Goal: Information Seeking & Learning: Find contact information

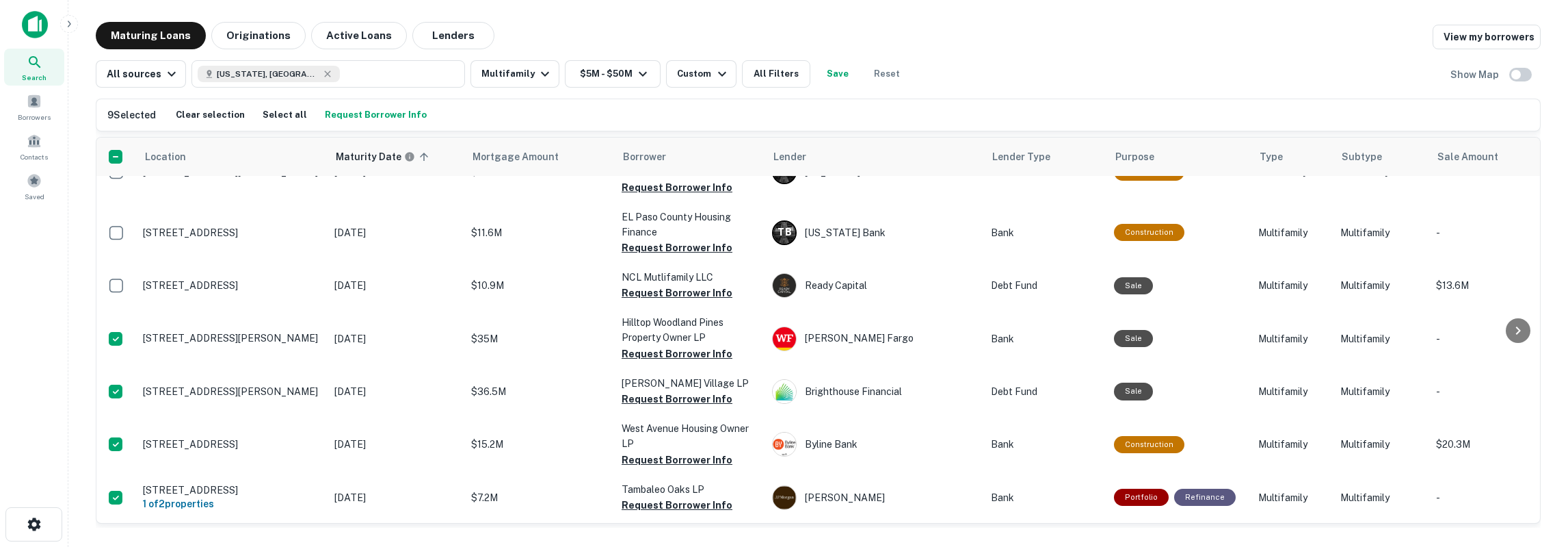
scroll to position [2223, 0]
drag, startPoint x: 730, startPoint y: 77, endPoint x: 747, endPoint y: 74, distance: 17.3
click at [732, 77] on div "All sources Texas, USA Multifamily $5M - $50M Custom All Filters Save Reset" at bounding box center [502, 74] width 814 height 27
click at [747, 74] on button "All Filters" at bounding box center [776, 74] width 68 height 27
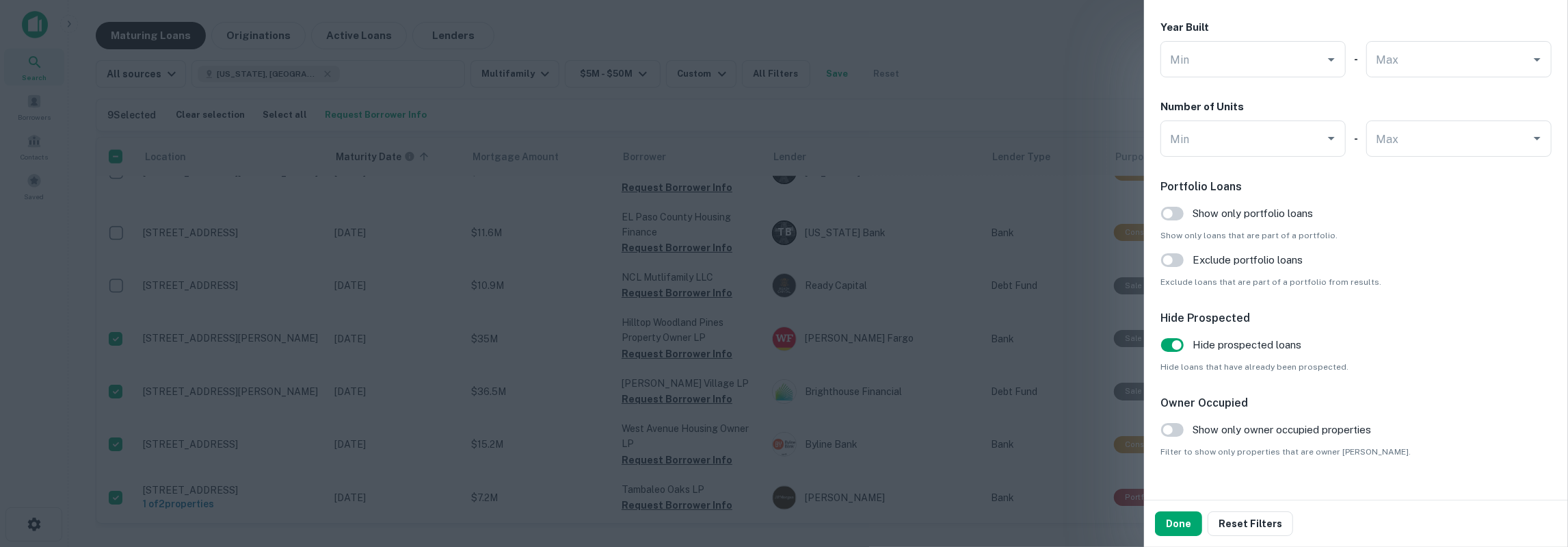
scroll to position [1376, 0]
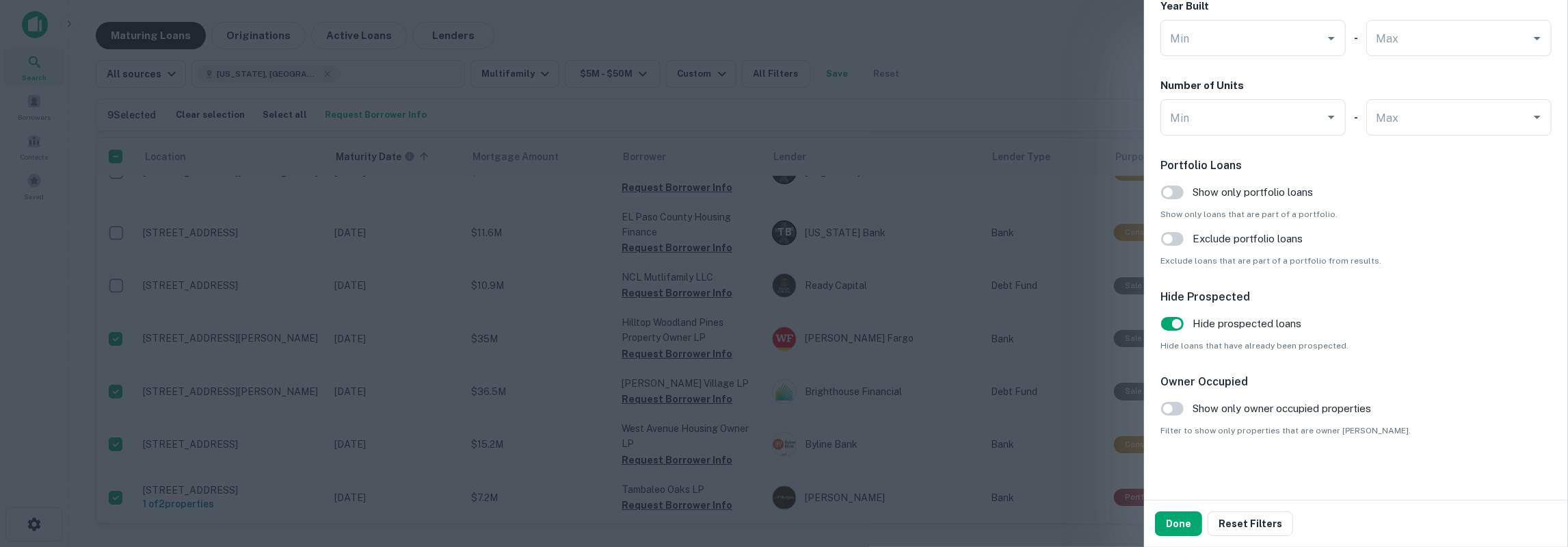
click at [1080, 50] on div at bounding box center [784, 273] width 1568 height 547
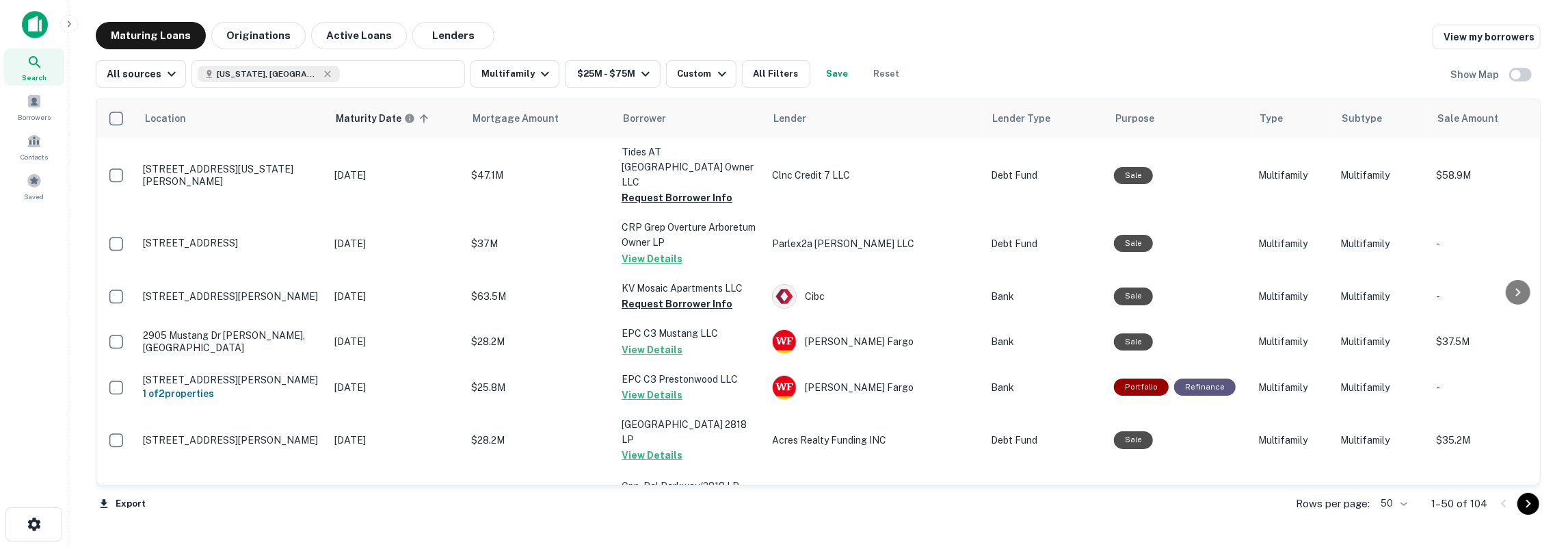
click at [821, 68] on button "Save" at bounding box center [837, 74] width 44 height 27
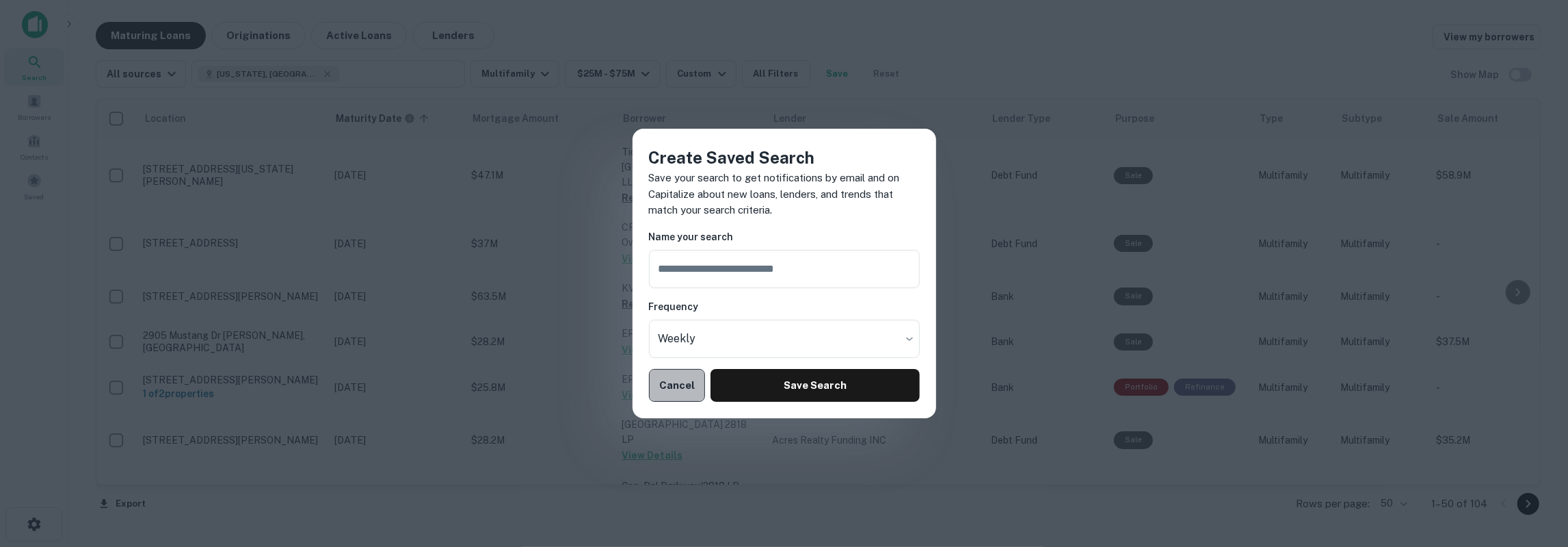
click at [682, 378] on button "Cancel" at bounding box center [677, 385] width 56 height 33
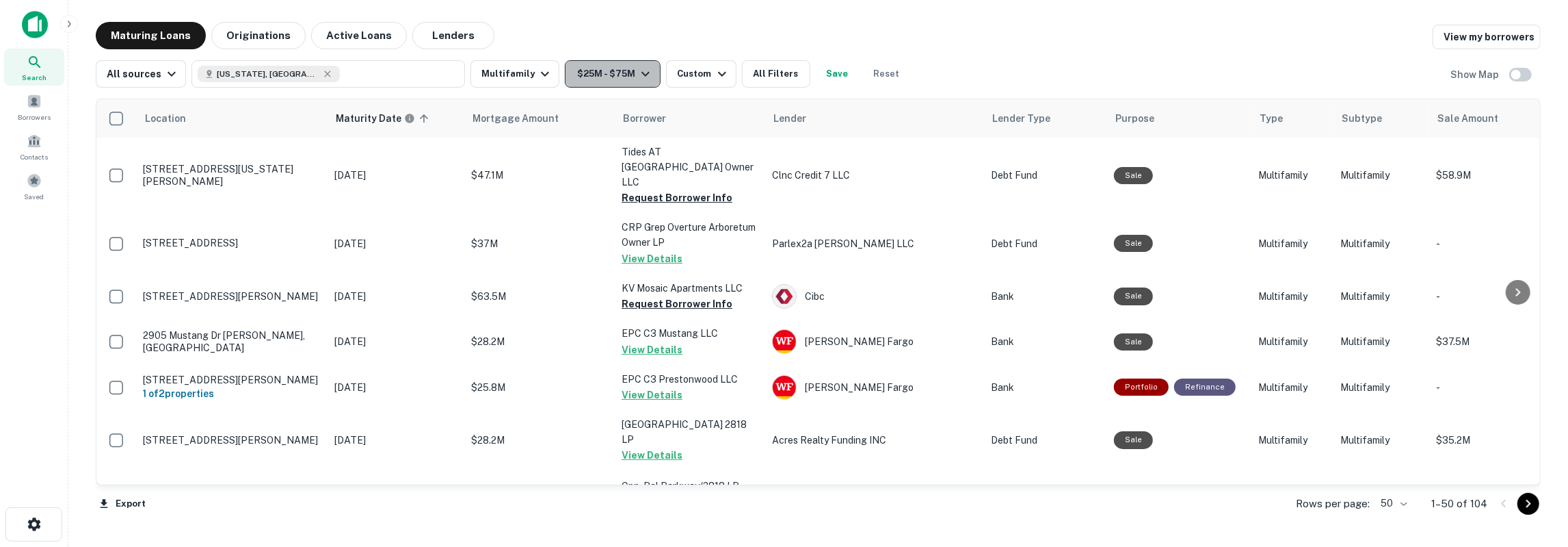
click at [623, 80] on button "$25M - $75M" at bounding box center [612, 74] width 96 height 27
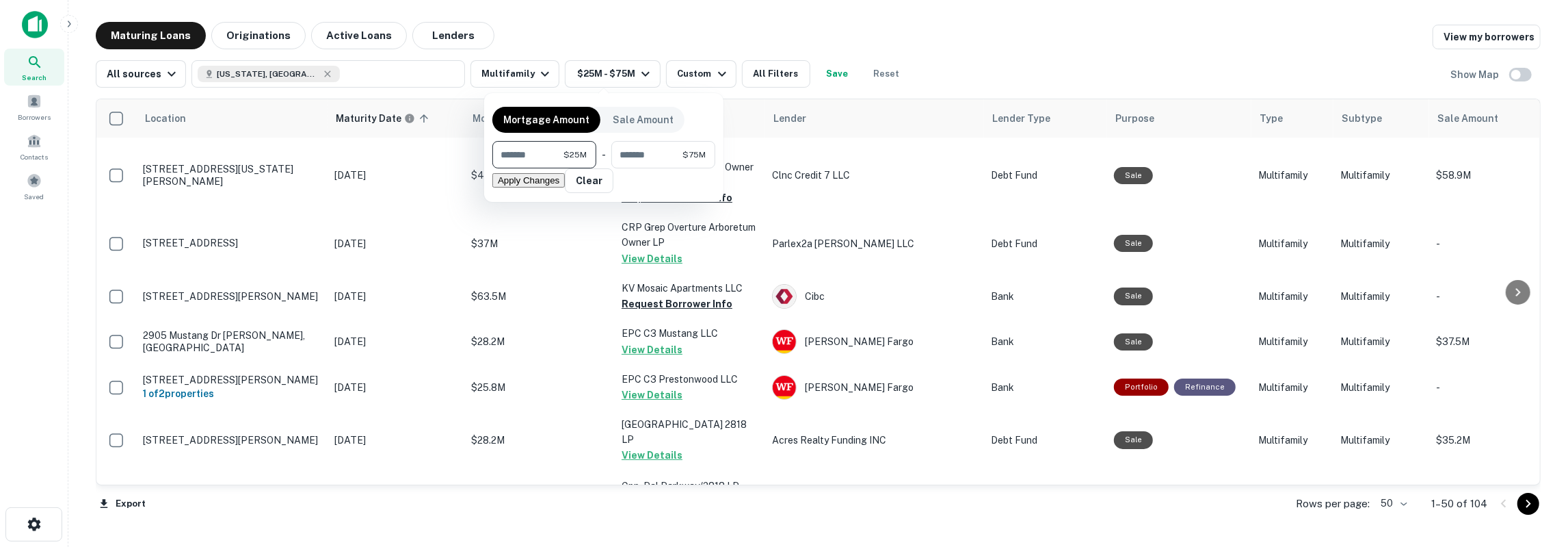
drag, startPoint x: 548, startPoint y: 157, endPoint x: 494, endPoint y: 157, distance: 54.0
click at [494, 157] on input "********" at bounding box center [528, 155] width 71 height 27
type input "********"
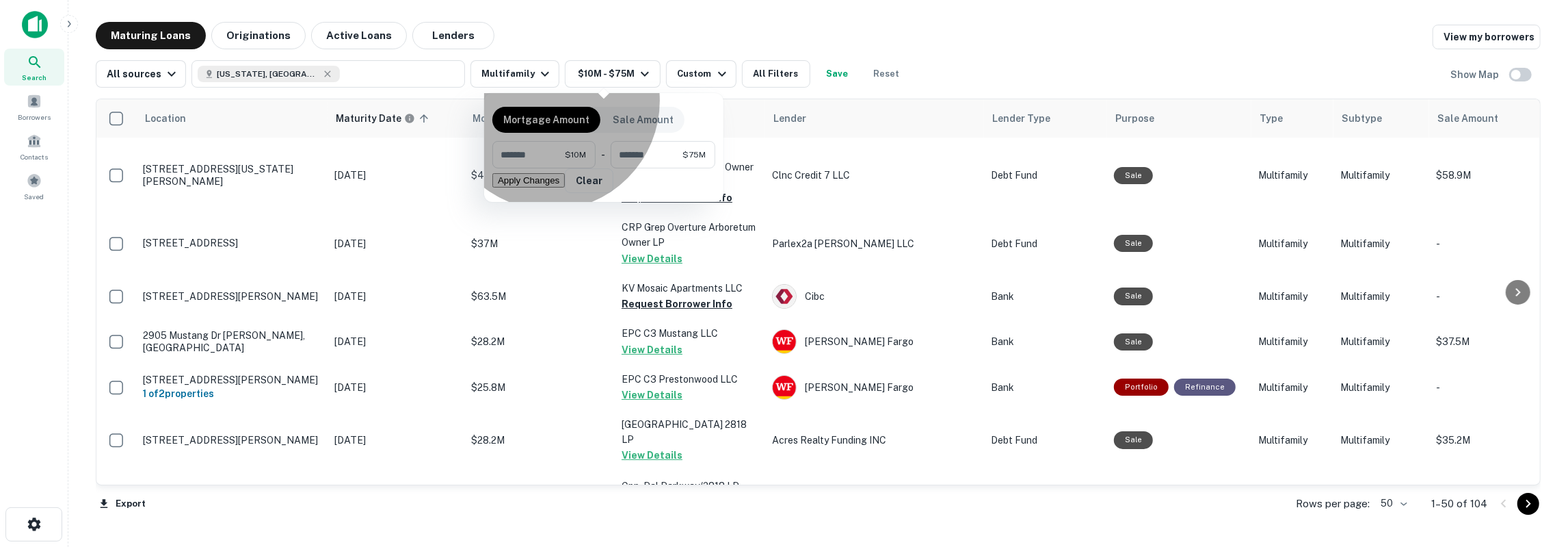
click at [565, 187] on button "Apply Changes" at bounding box center [529, 180] width 73 height 15
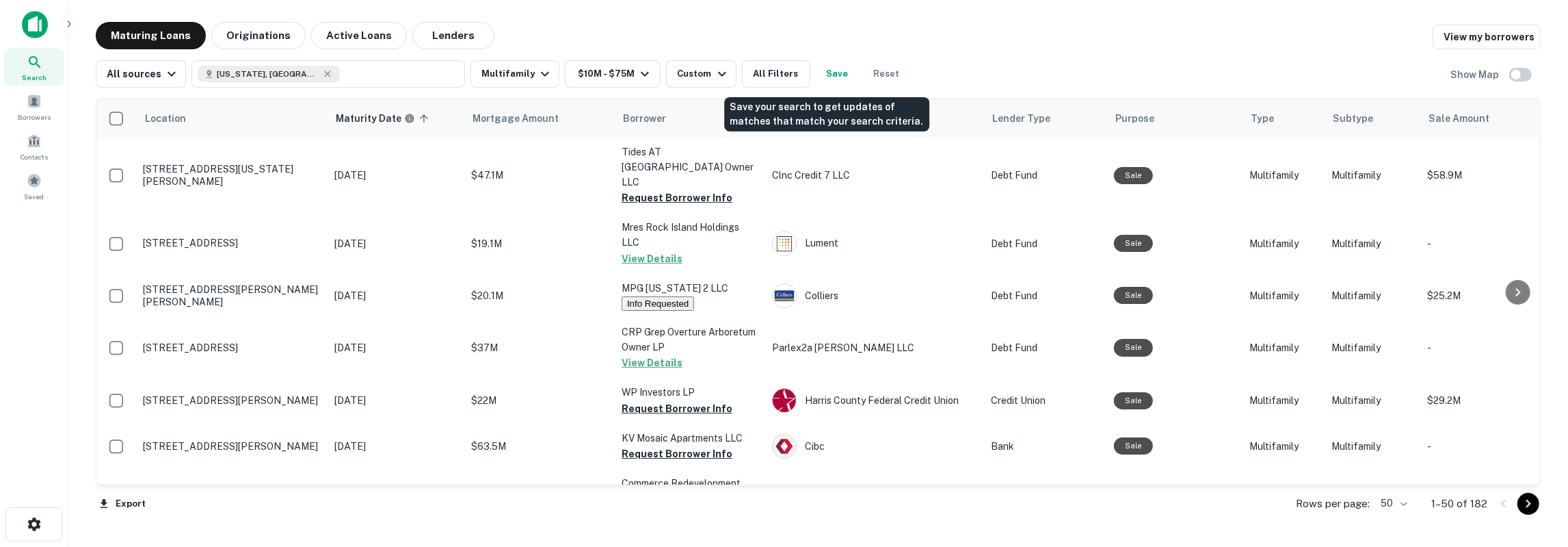
click at [823, 71] on button "Save" at bounding box center [837, 74] width 44 height 27
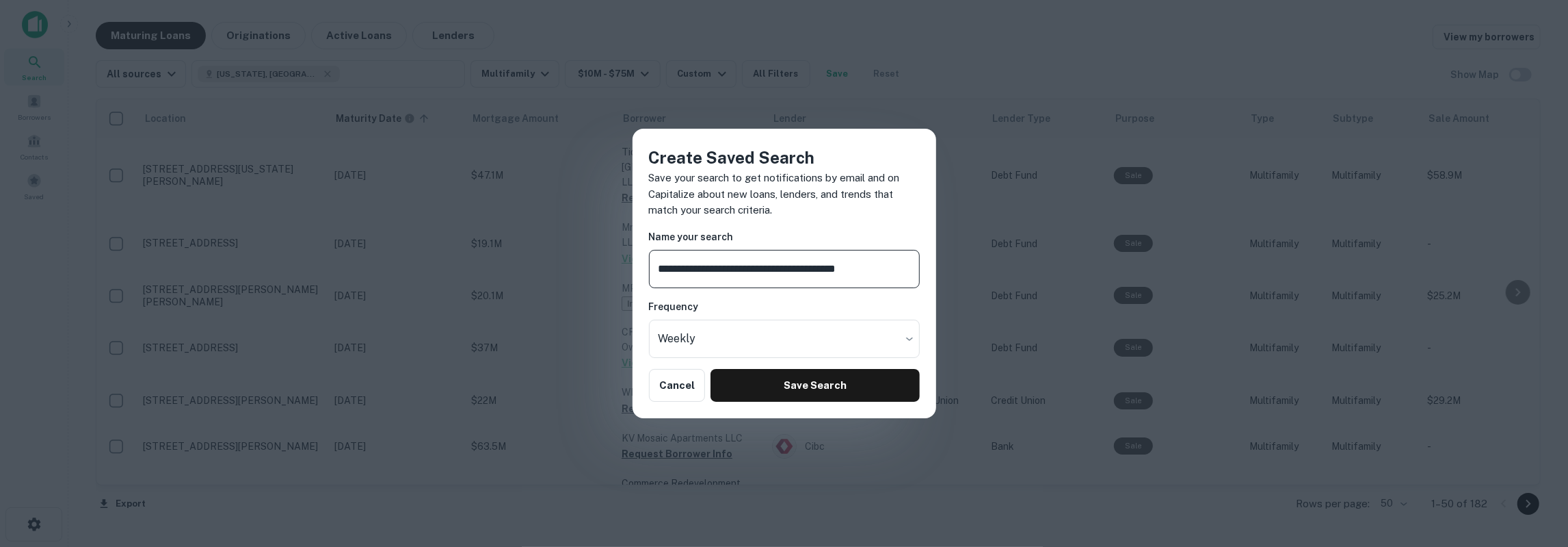
click at [709, 275] on input "**********" at bounding box center [784, 269] width 271 height 39
click at [768, 271] on input "**********" at bounding box center [784, 269] width 271 height 39
click at [711, 271] on input "**********" at bounding box center [784, 269] width 271 height 39
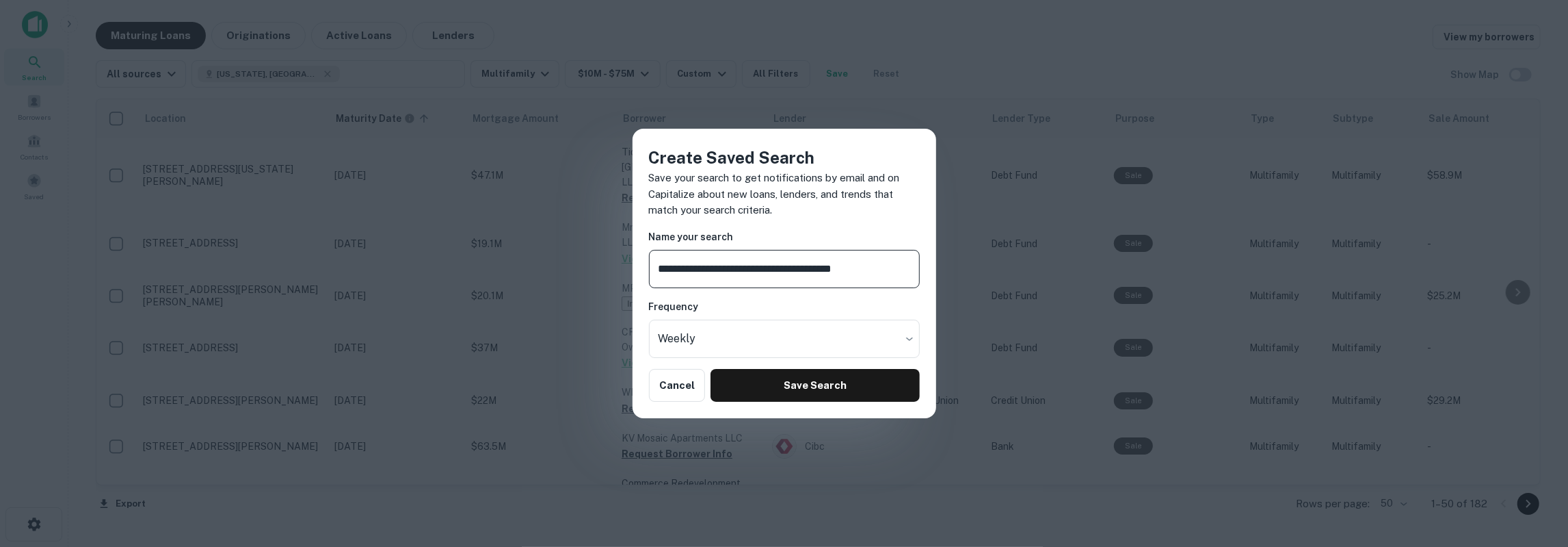
click at [711, 271] on input "**********" at bounding box center [784, 269] width 271 height 39
type input "**********"
click at [750, 392] on button "Save Search" at bounding box center [815, 385] width 209 height 33
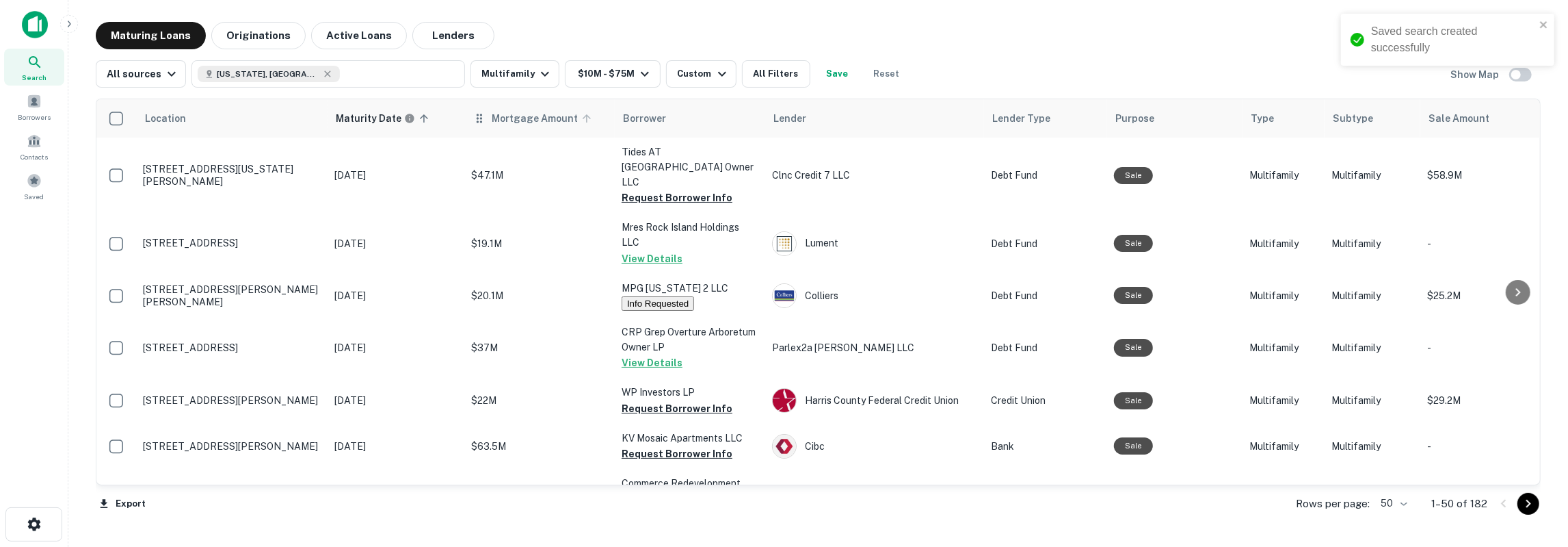
click at [510, 122] on span "Mortgage Amount" at bounding box center [544, 118] width 104 height 16
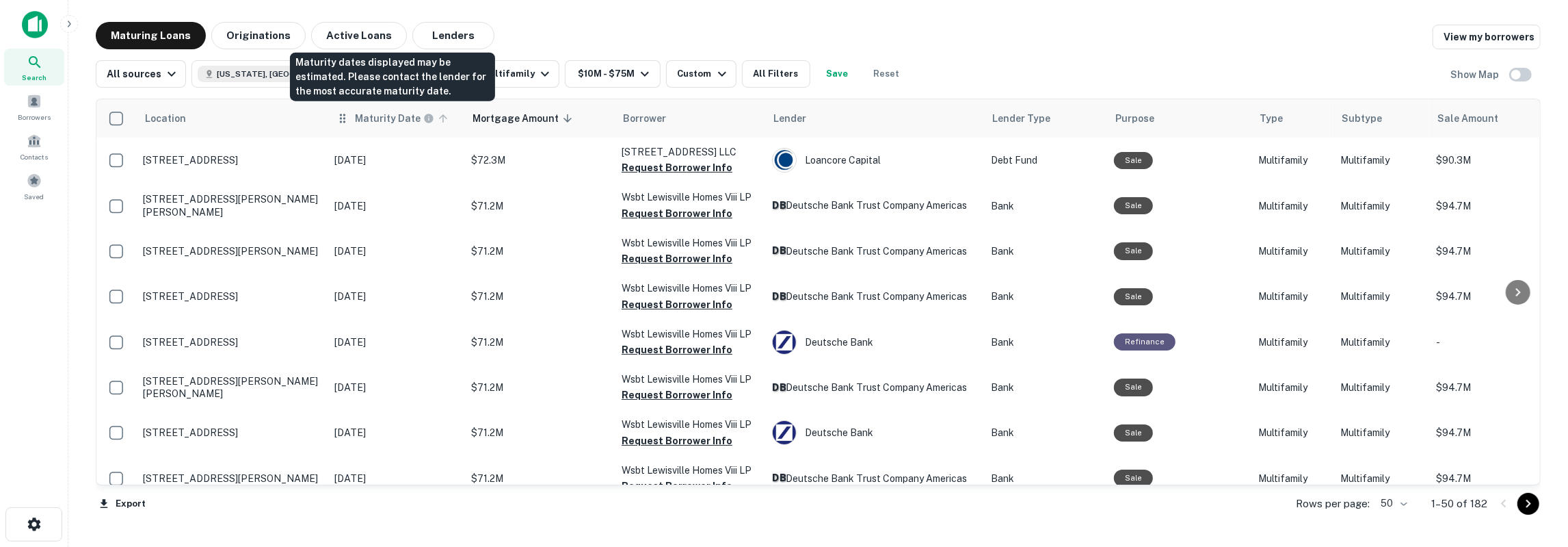
click at [389, 116] on h6 "Maturity Date" at bounding box center [388, 119] width 66 height 15
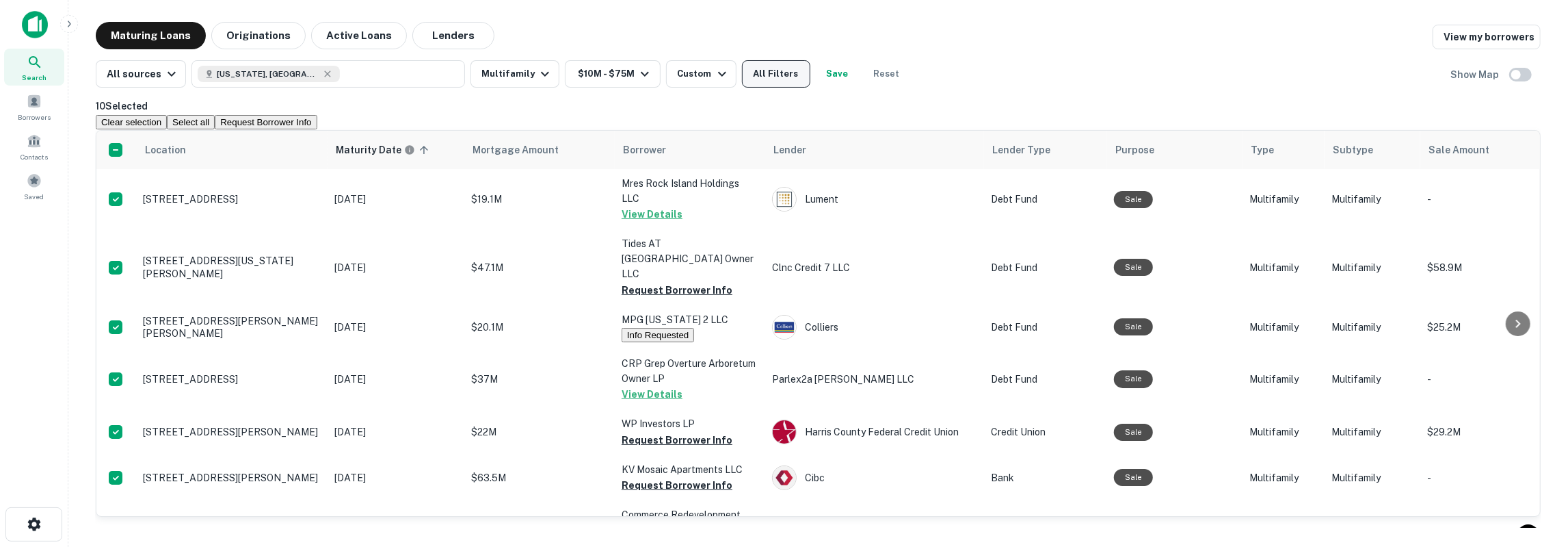
click at [763, 69] on button "All Filters" at bounding box center [776, 74] width 68 height 27
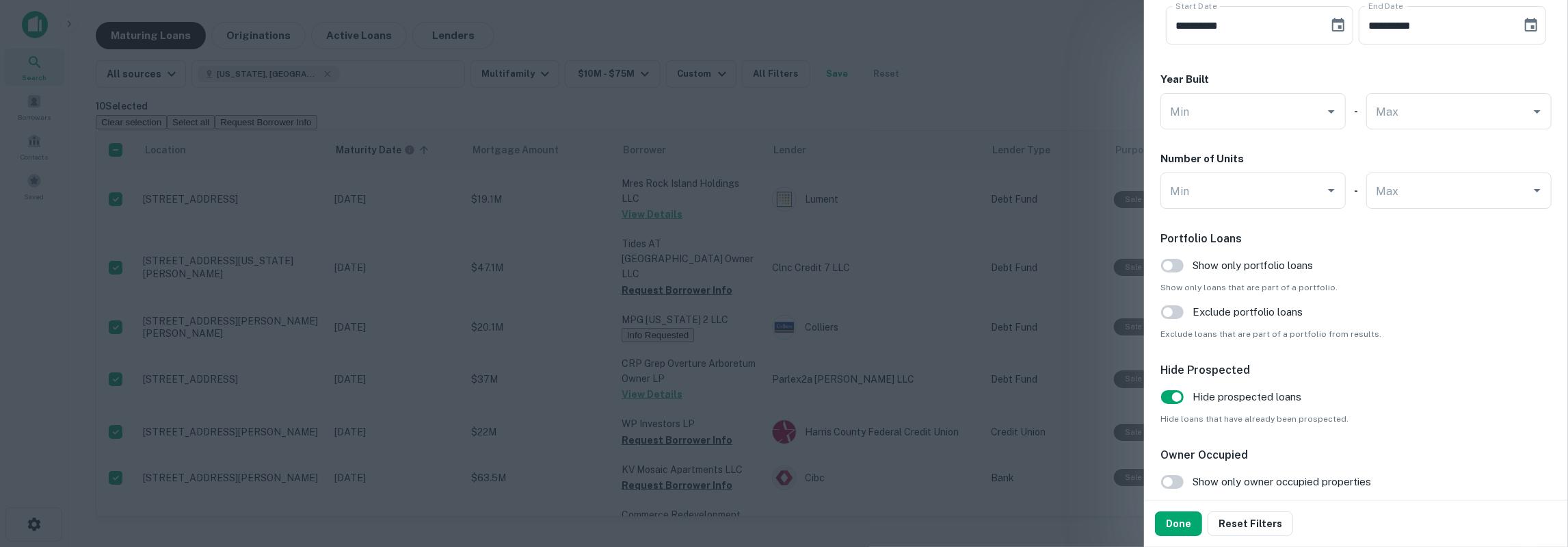
scroll to position [1376, 0]
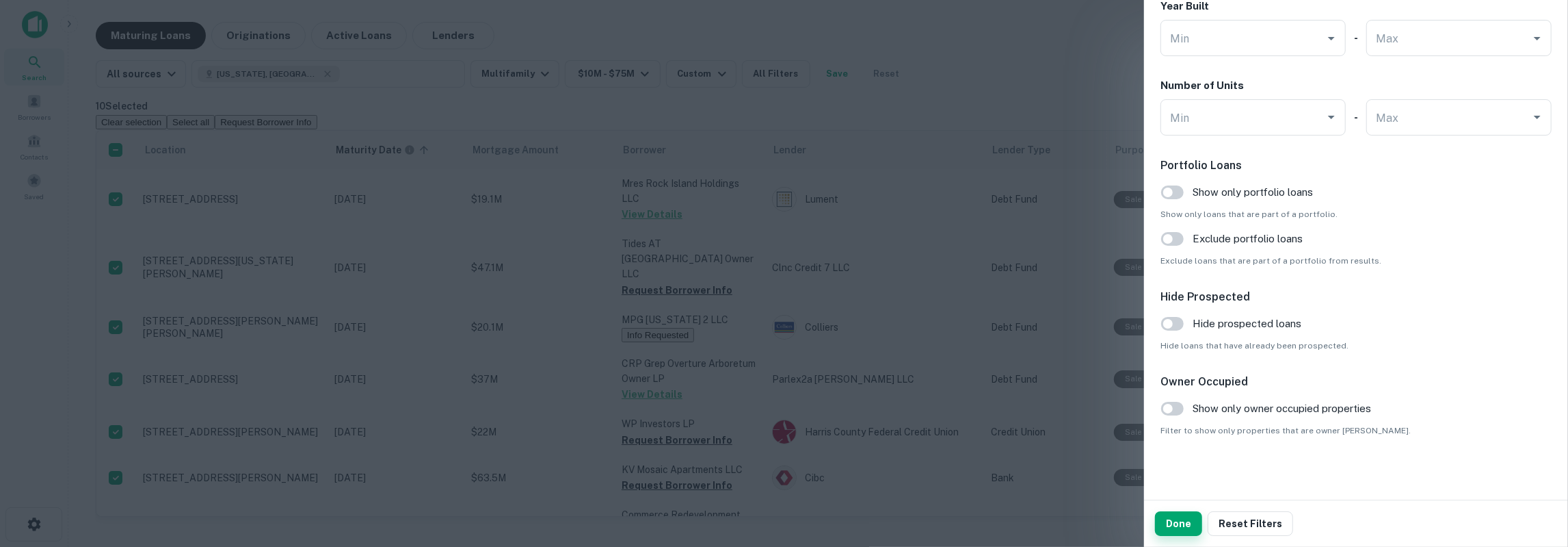
click at [1186, 520] on button "Done" at bounding box center [1178, 523] width 47 height 25
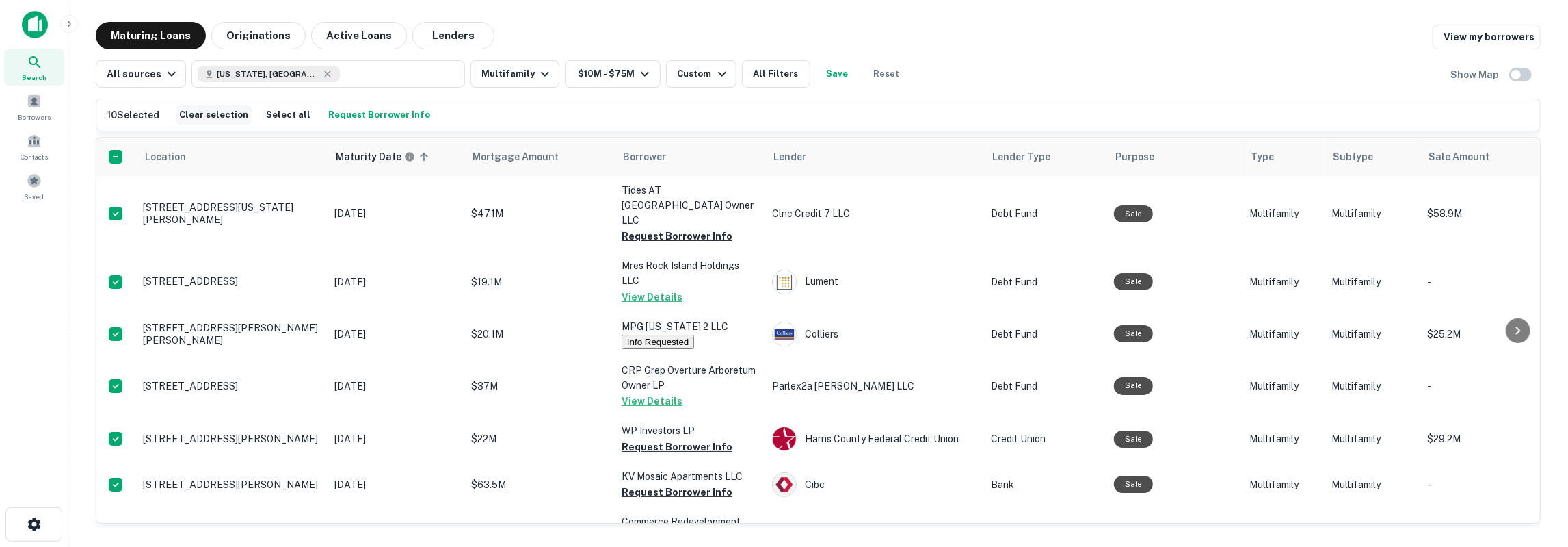
click at [219, 120] on button "Clear selection" at bounding box center [213, 115] width 76 height 21
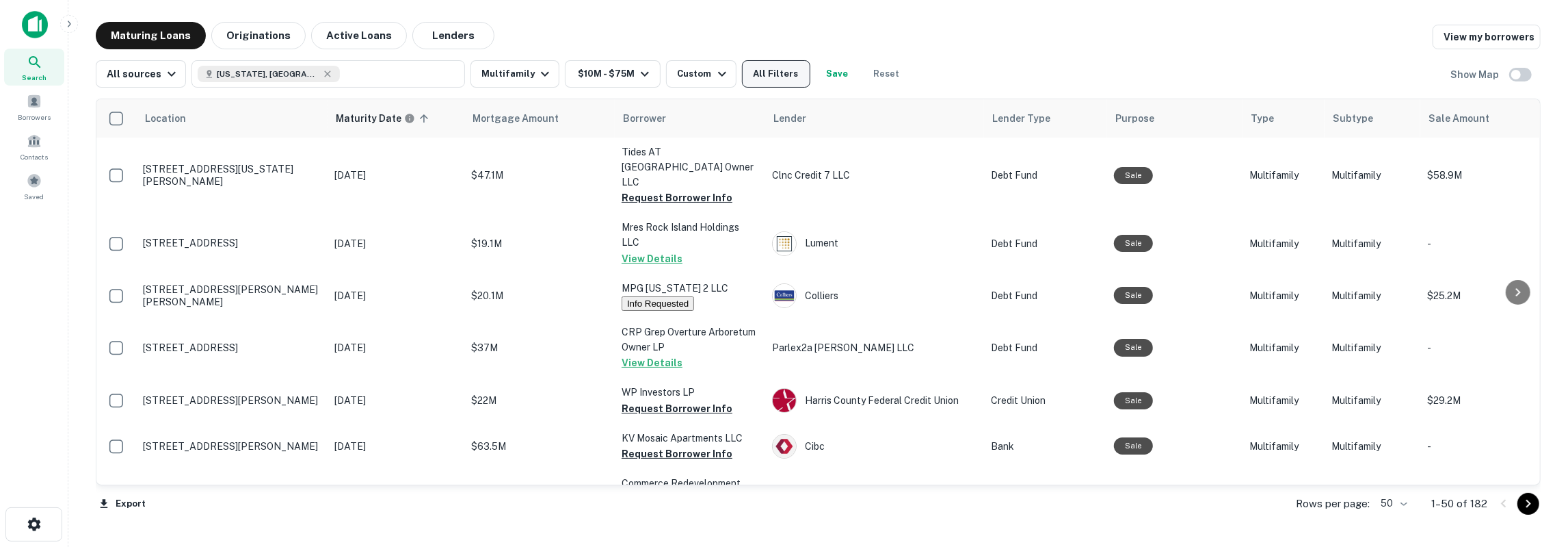
click at [776, 73] on button "All Filters" at bounding box center [776, 74] width 68 height 27
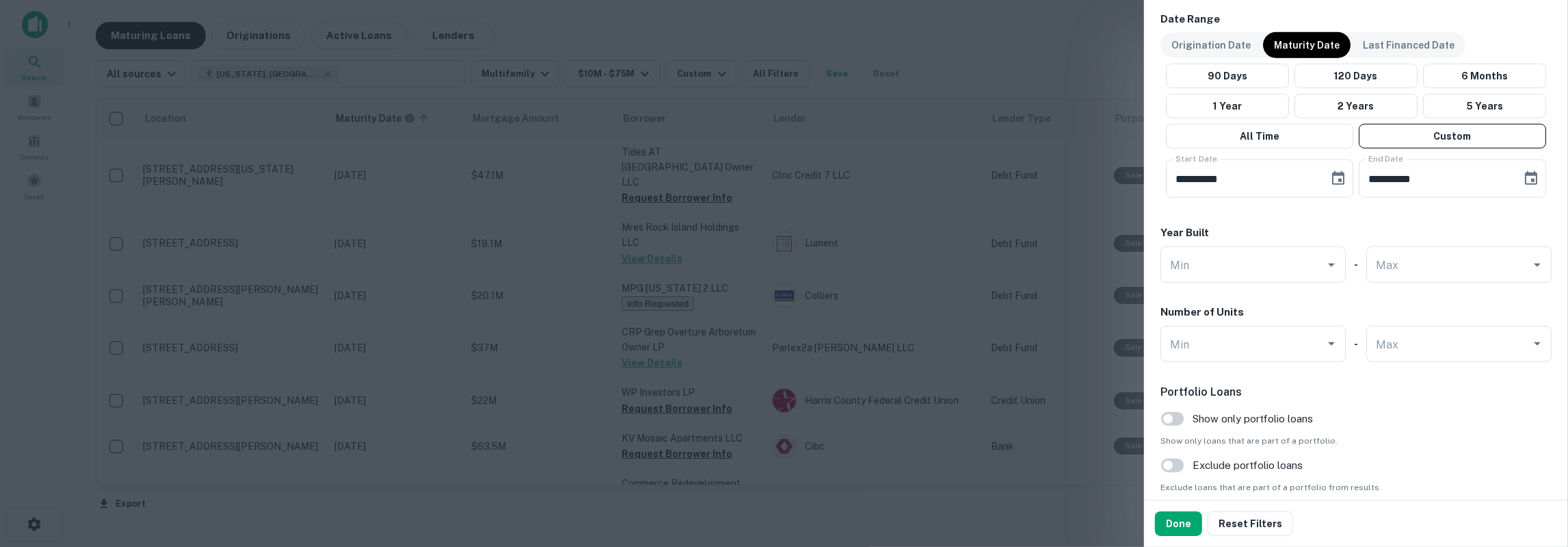
scroll to position [1303, 0]
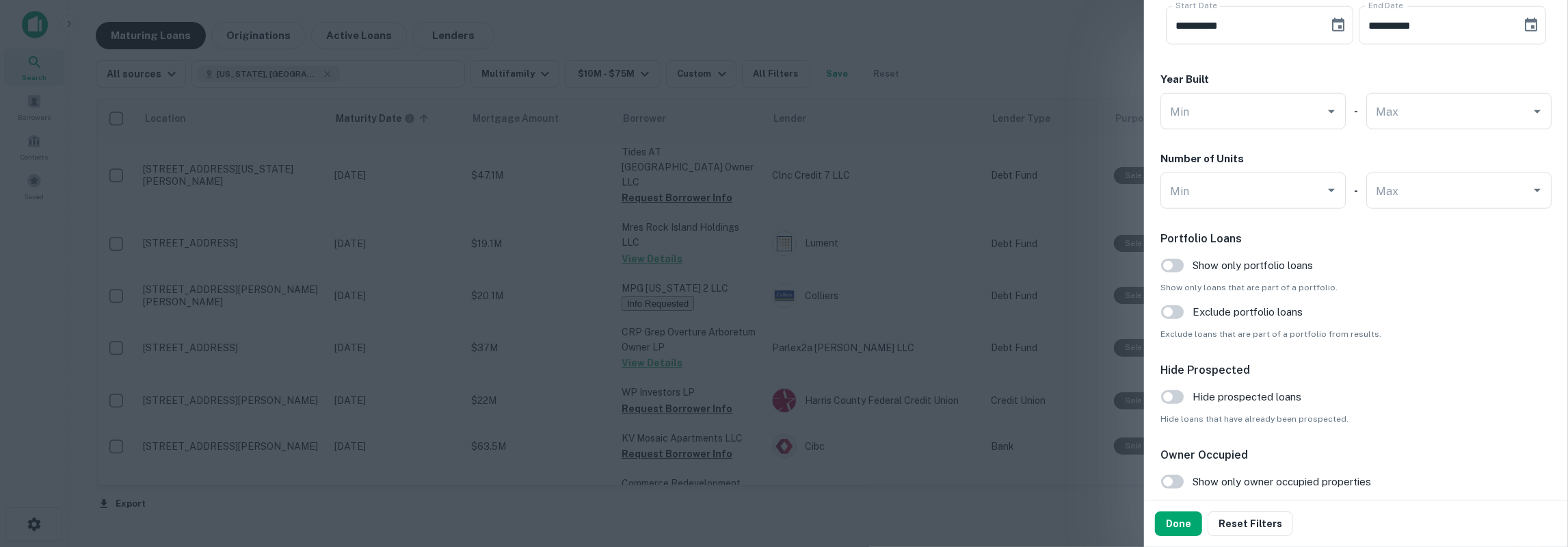
click at [976, 60] on div at bounding box center [784, 273] width 1568 height 547
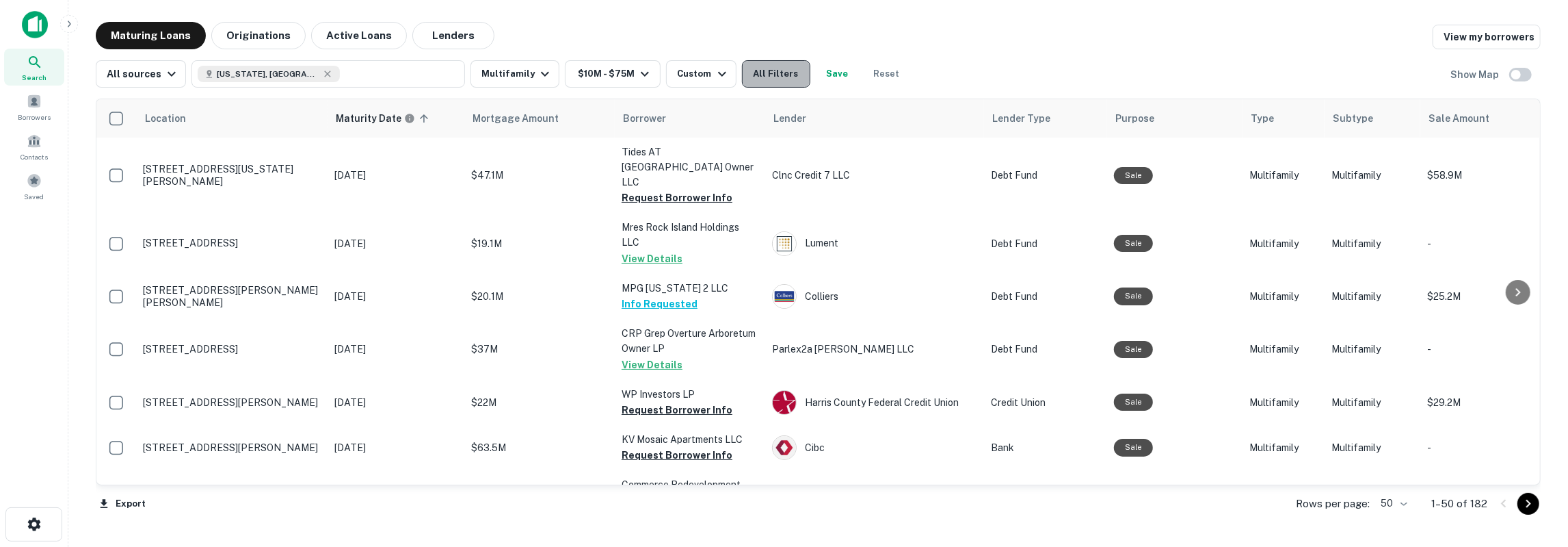
click at [780, 74] on button "All Filters" at bounding box center [776, 74] width 68 height 27
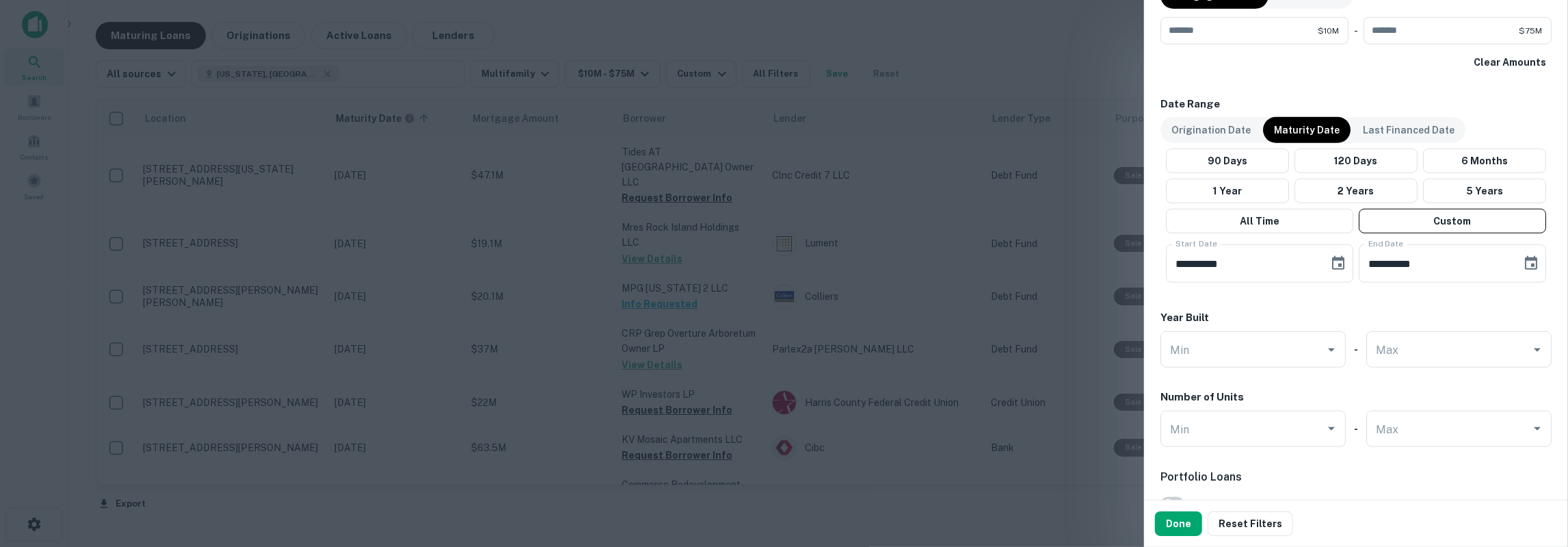
scroll to position [1227, 0]
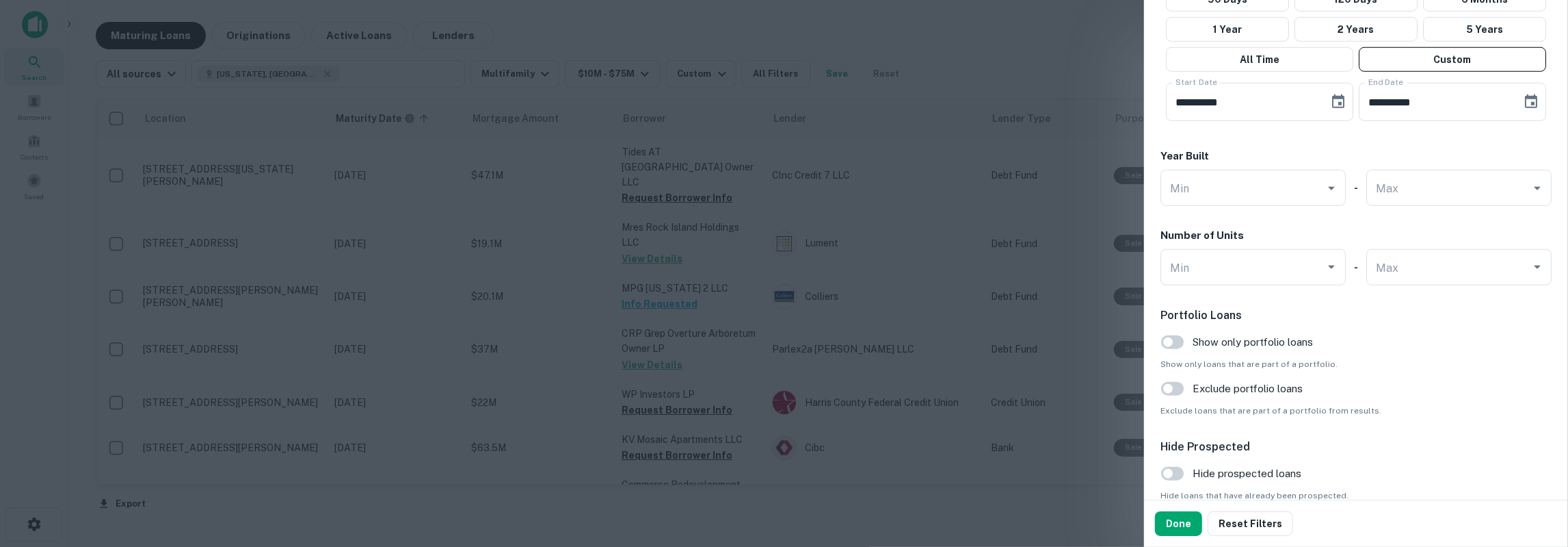
click at [1229, 470] on span "Hide prospected loans" at bounding box center [1246, 473] width 109 height 16
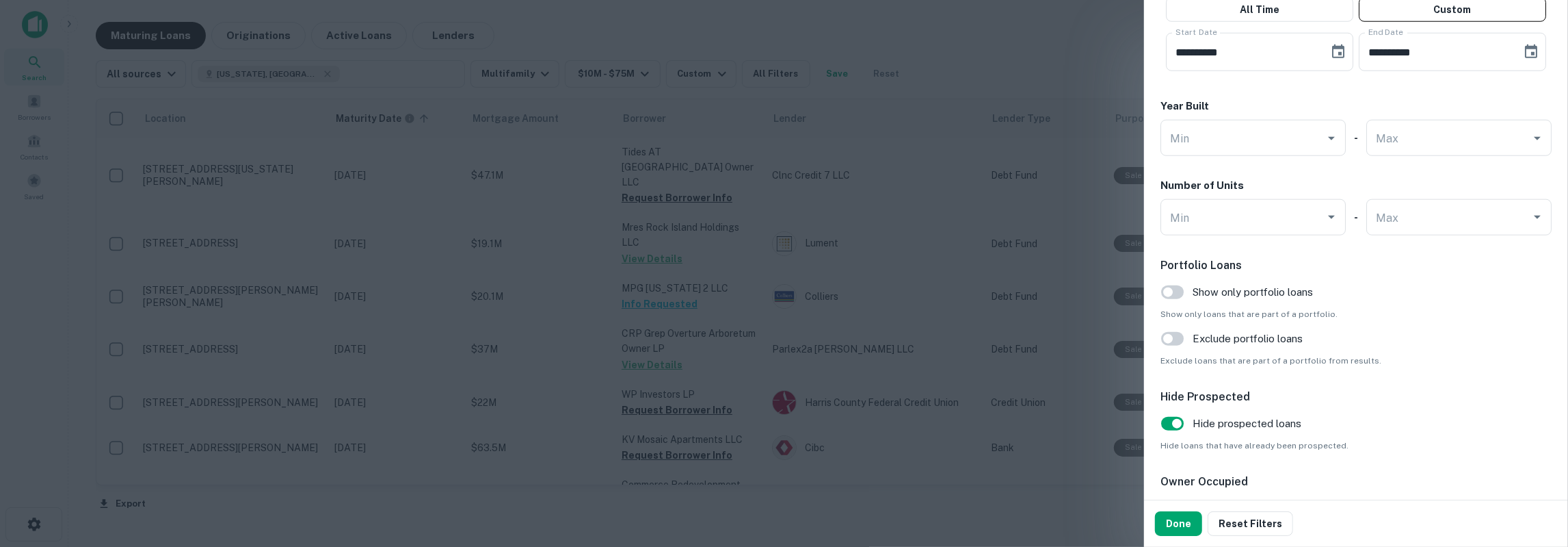
scroll to position [1303, 0]
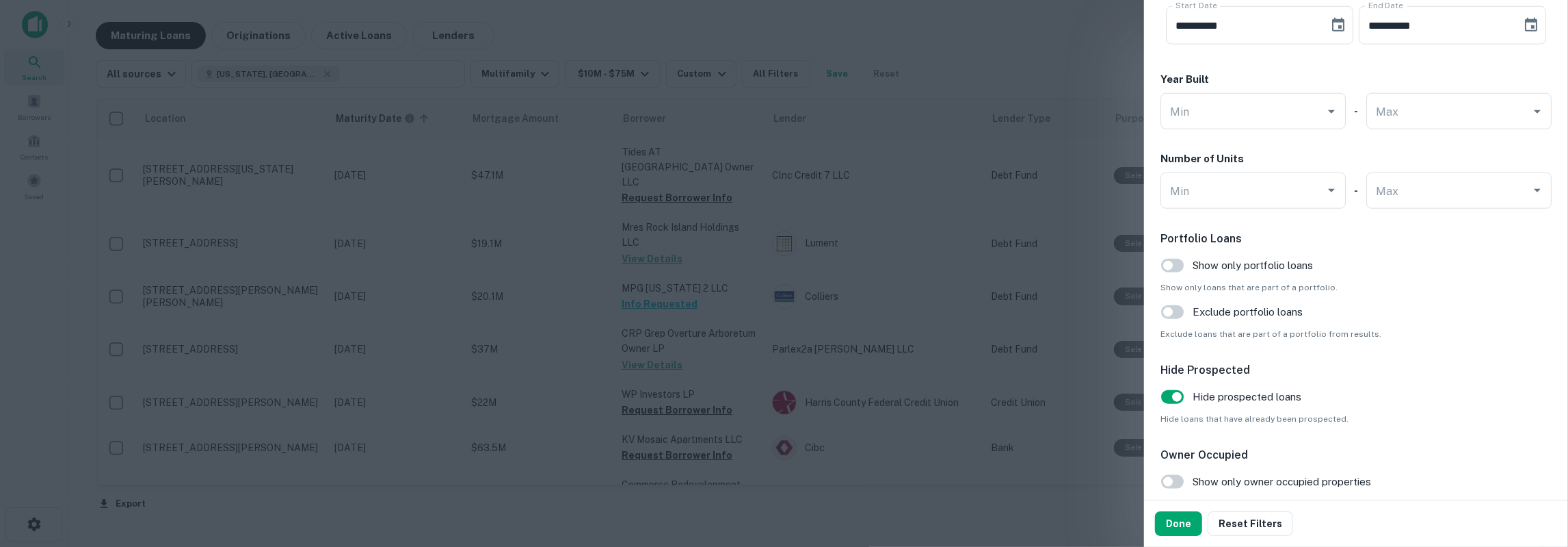
click at [1188, 511] on div "Done Reset Filters" at bounding box center [1357, 523] width 424 height 46
click at [1189, 526] on button "Done" at bounding box center [1178, 523] width 47 height 25
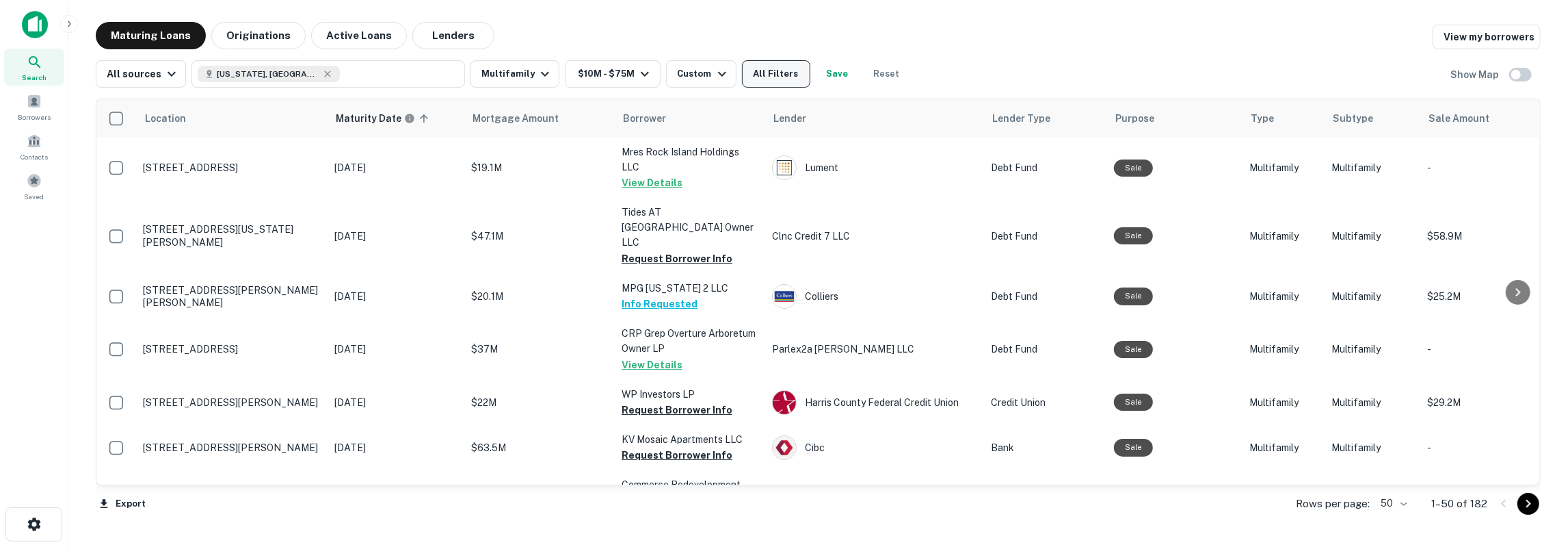
click at [776, 74] on button "All Filters" at bounding box center [776, 74] width 68 height 27
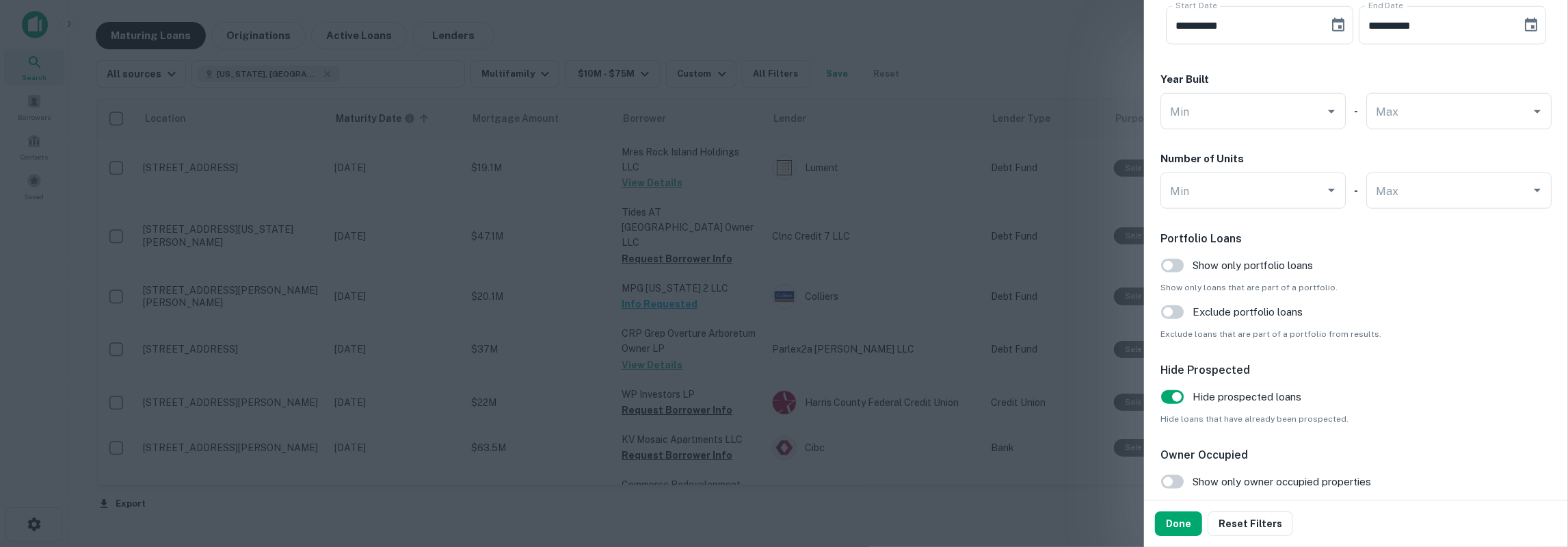
scroll to position [1376, 0]
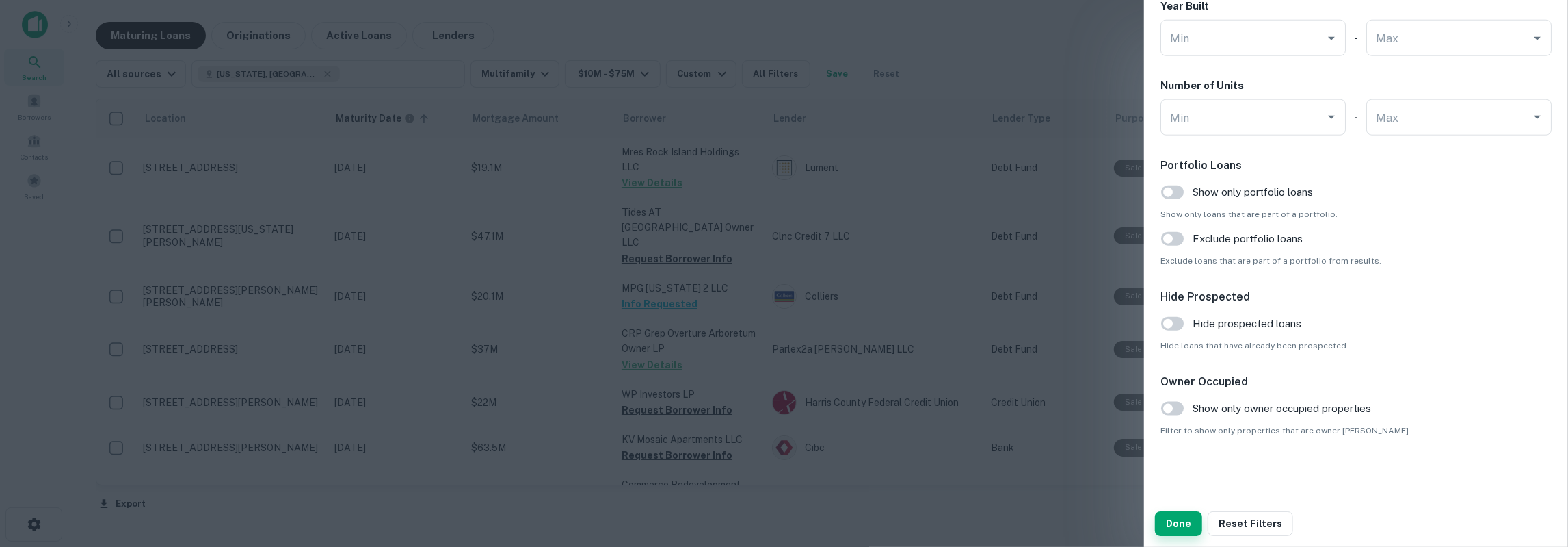
click at [1177, 520] on button "Done" at bounding box center [1178, 523] width 47 height 25
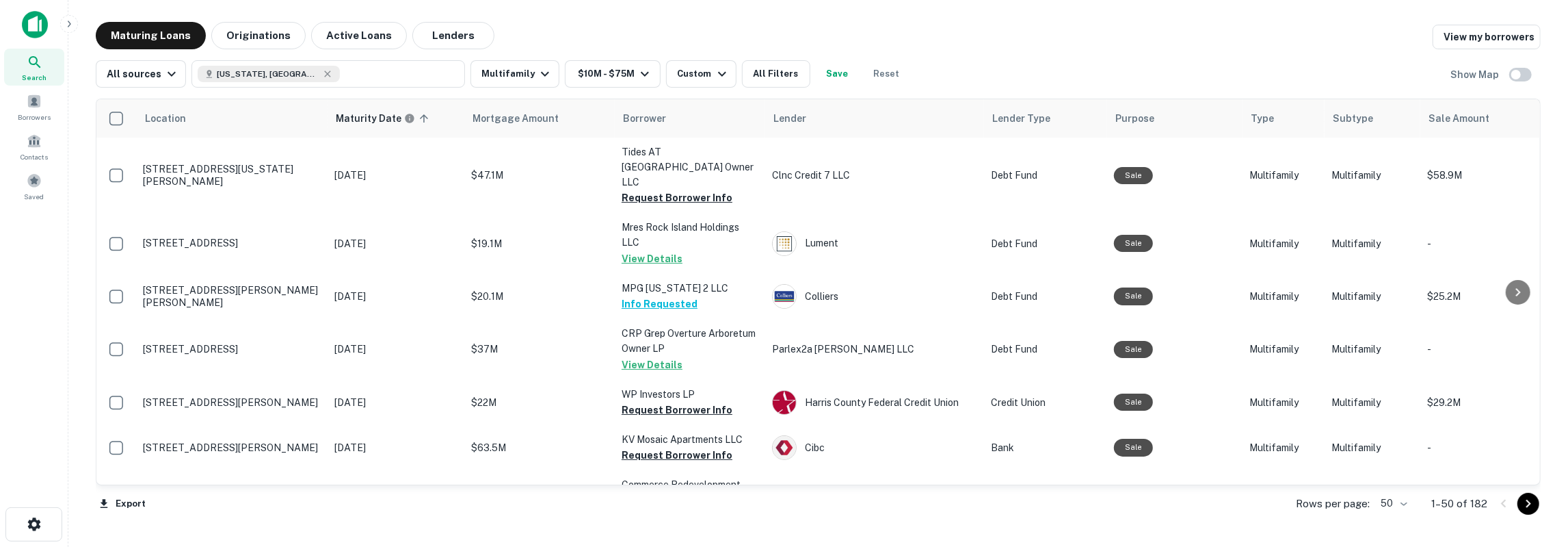
click at [48, 236] on div "Search Borrowers Contacts Saved" at bounding box center [33, 252] width 68 height 504
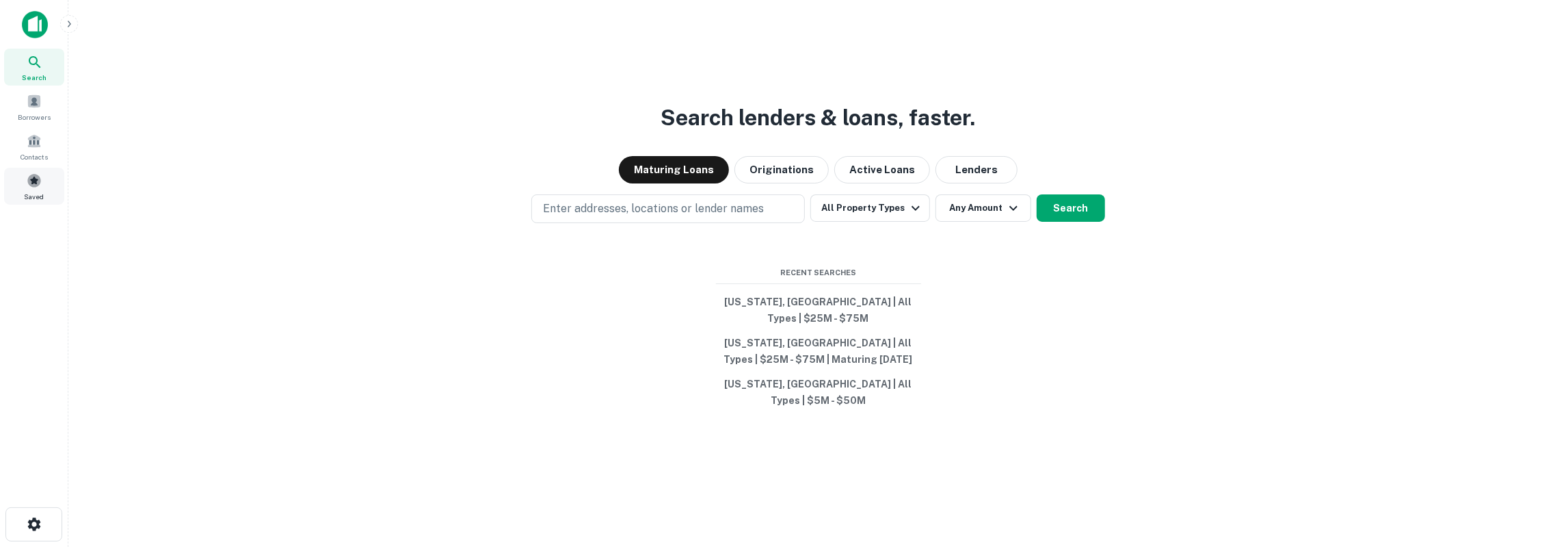
click at [28, 184] on span at bounding box center [34, 181] width 15 height 15
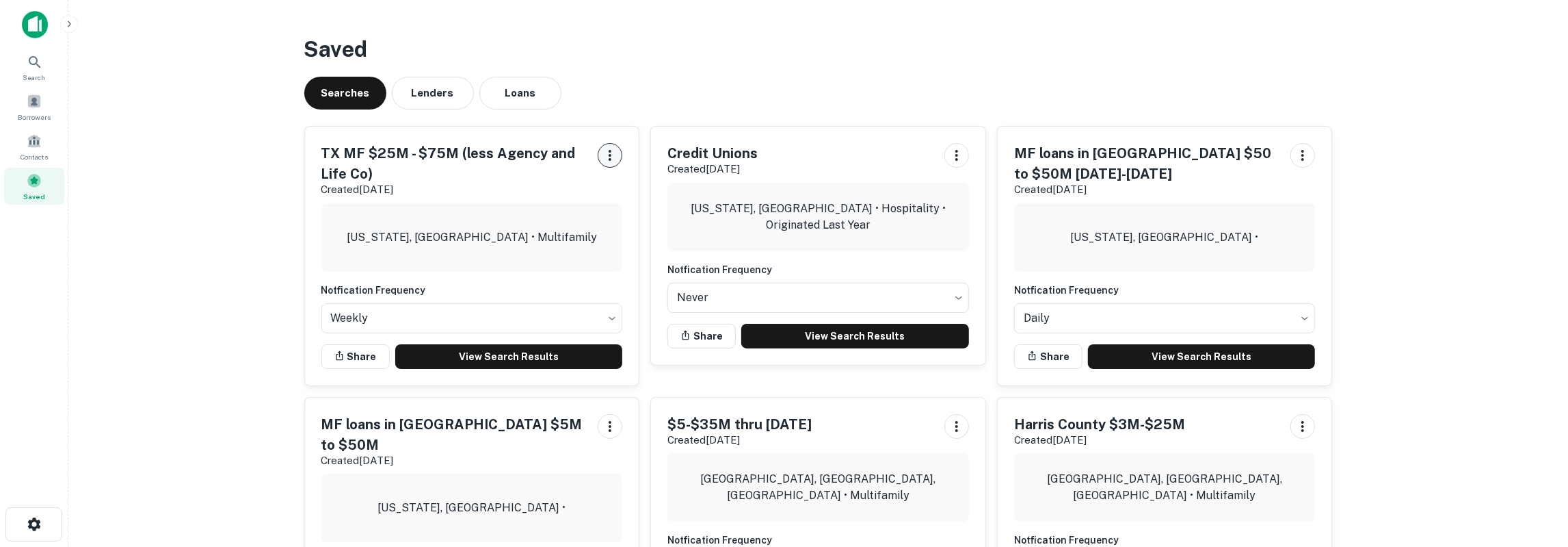
click at [606, 157] on icon "button" at bounding box center [610, 155] width 16 height 16
click at [590, 183] on li "Edit Search" at bounding box center [575, 184] width 90 height 25
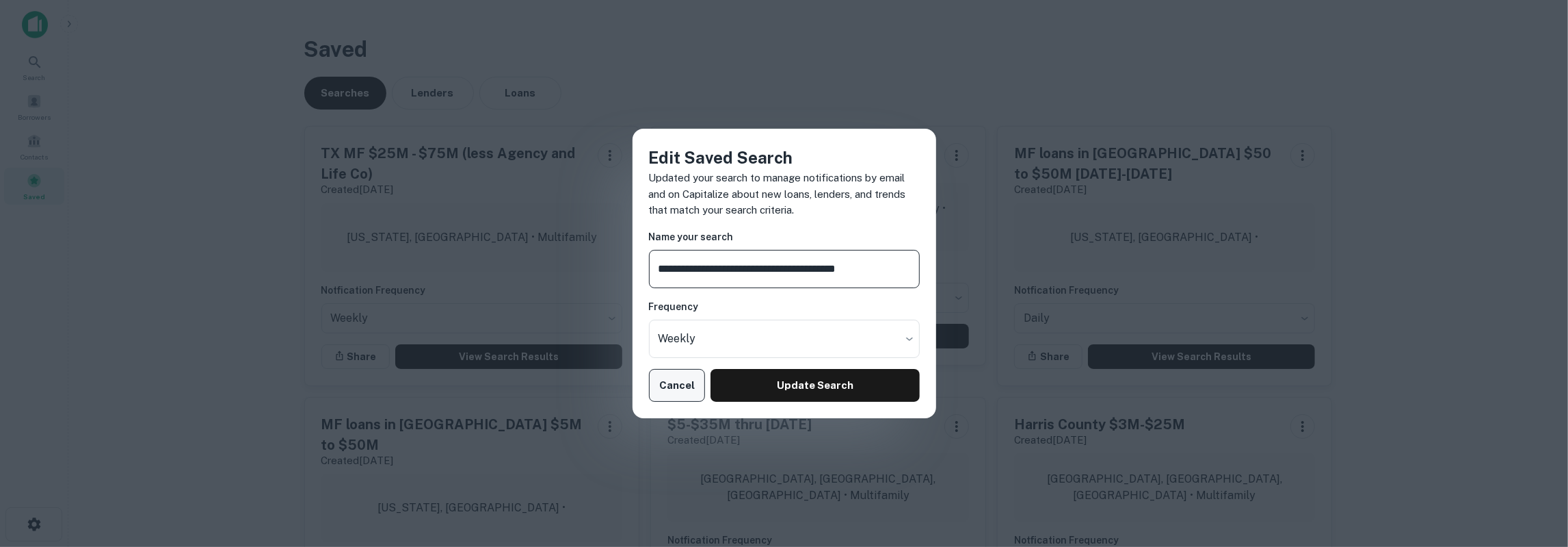
click at [684, 391] on button "Cancel" at bounding box center [677, 385] width 56 height 33
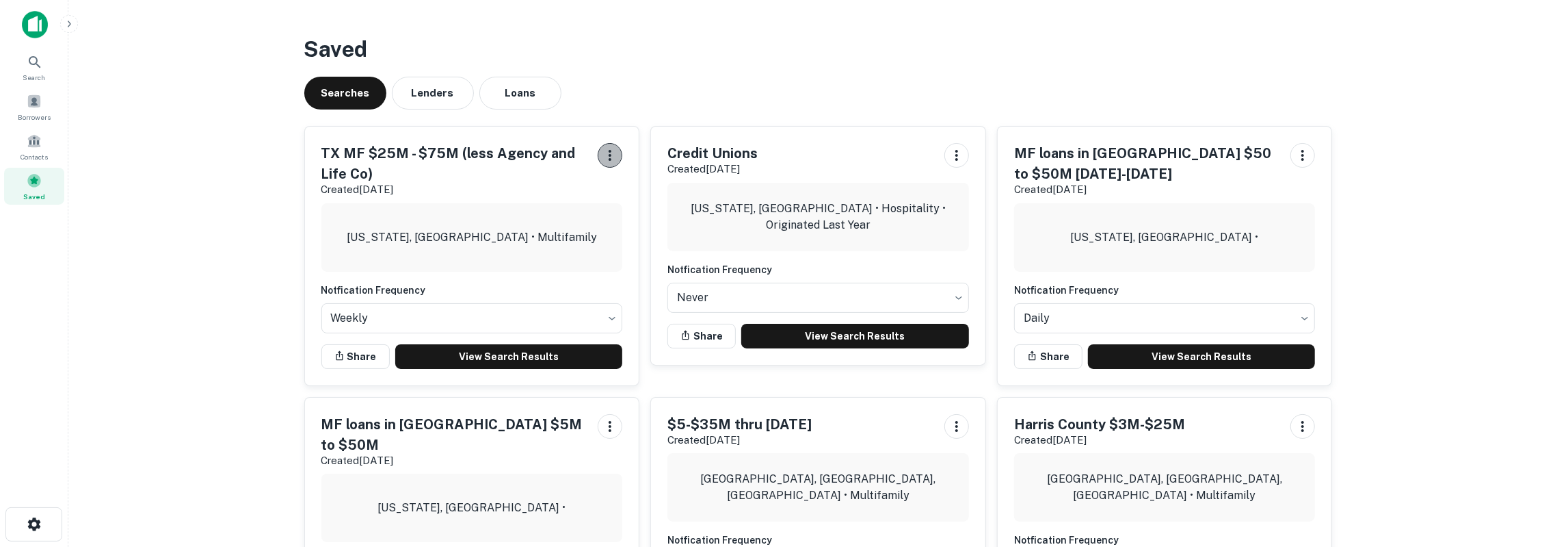
click at [617, 152] on icon "button" at bounding box center [610, 155] width 16 height 16
click at [271, 247] on div at bounding box center [784, 273] width 1568 height 547
click at [366, 152] on h5 "TX MF $25M - $75M (less Agency and Life Co)" at bounding box center [454, 164] width 266 height 41
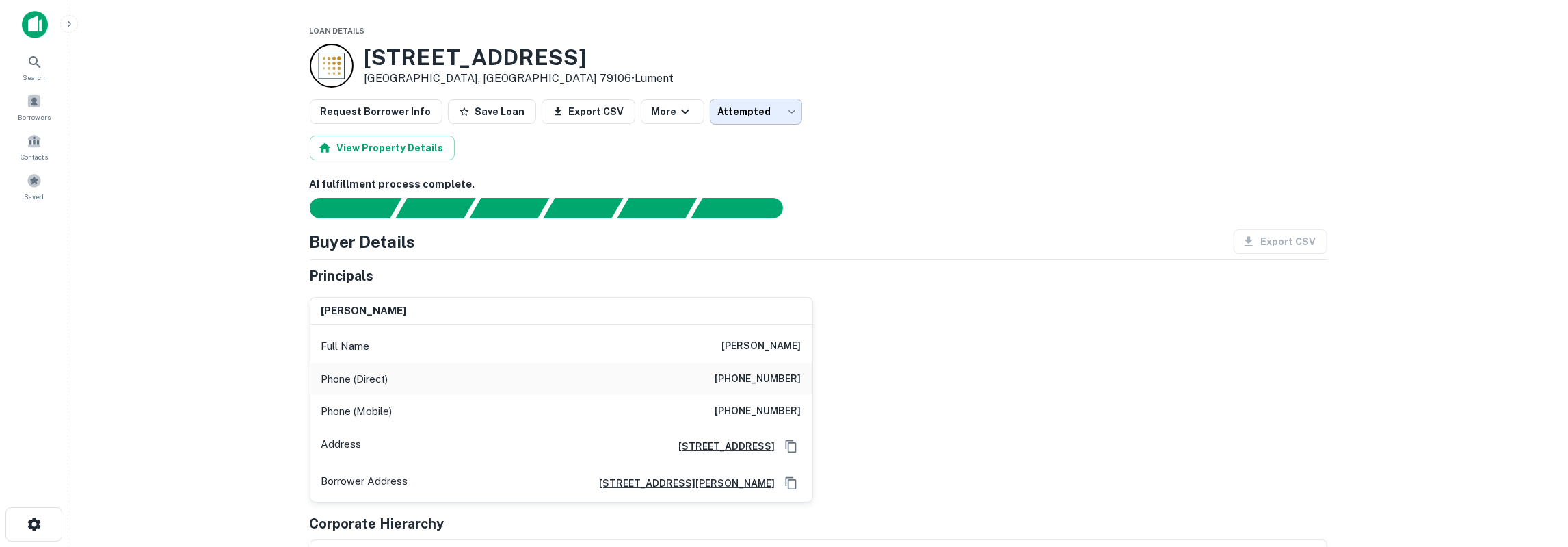
click at [725, 115] on body "Search Borrowers Contacts Saved Loan Details [STREET_ADDRESS] • Lument Request …" at bounding box center [784, 273] width 1568 height 547
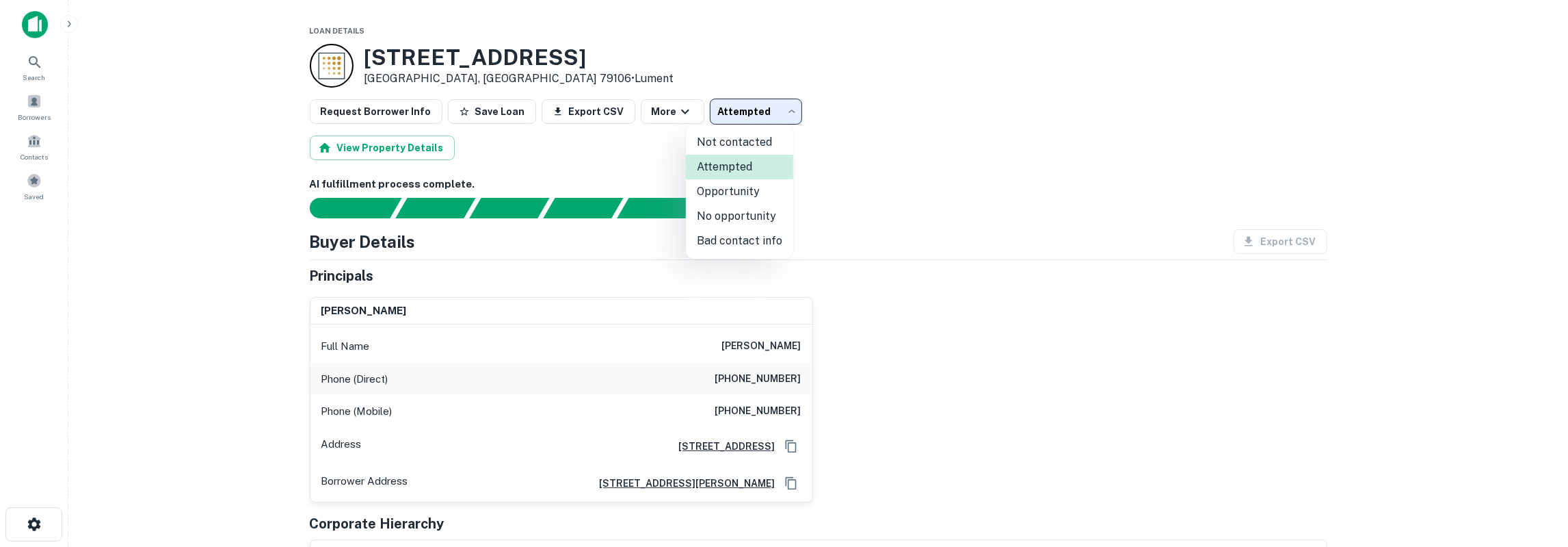
click at [746, 221] on li "No opportunity" at bounding box center [740, 216] width 108 height 25
type input "**********"
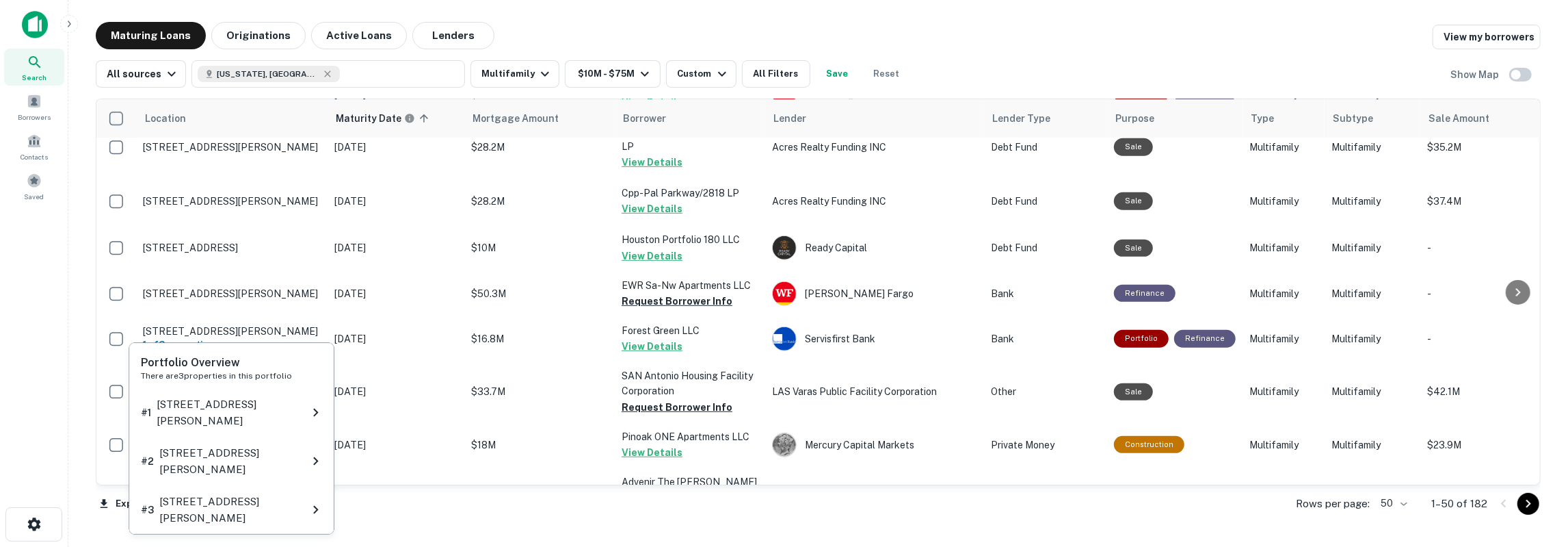
scroll to position [690, 0]
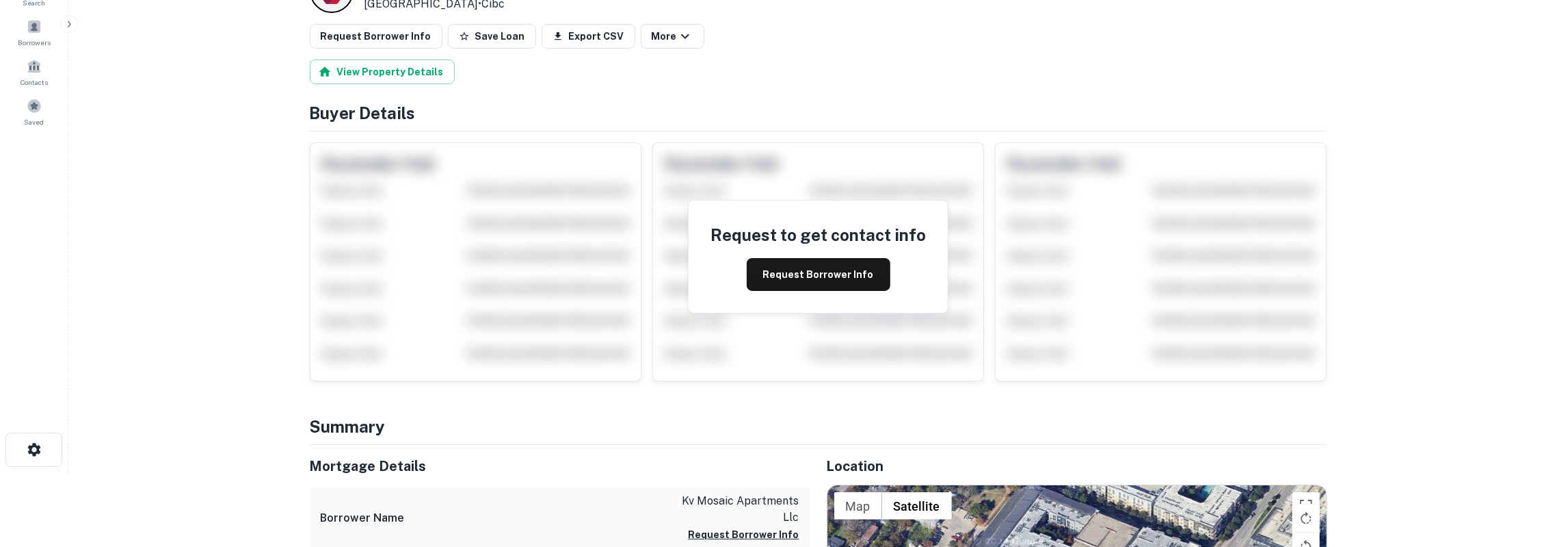
scroll to position [142, 0]
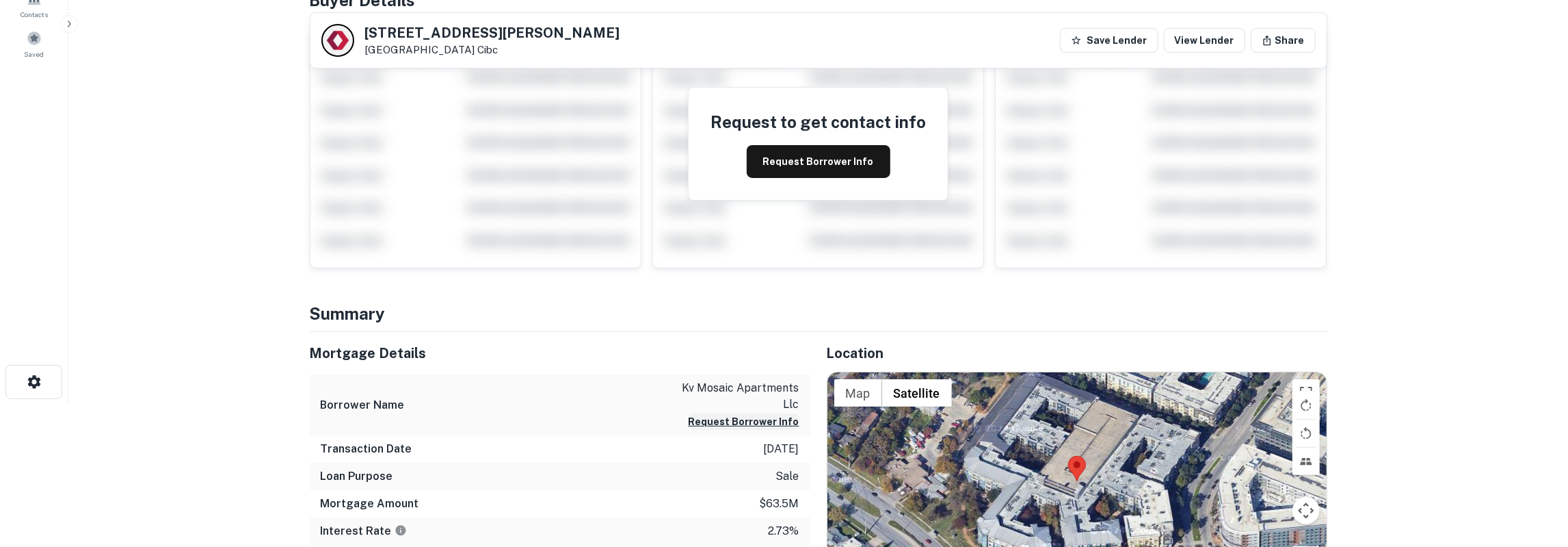
click at [737, 424] on button "Request Borrower Info" at bounding box center [744, 421] width 111 height 16
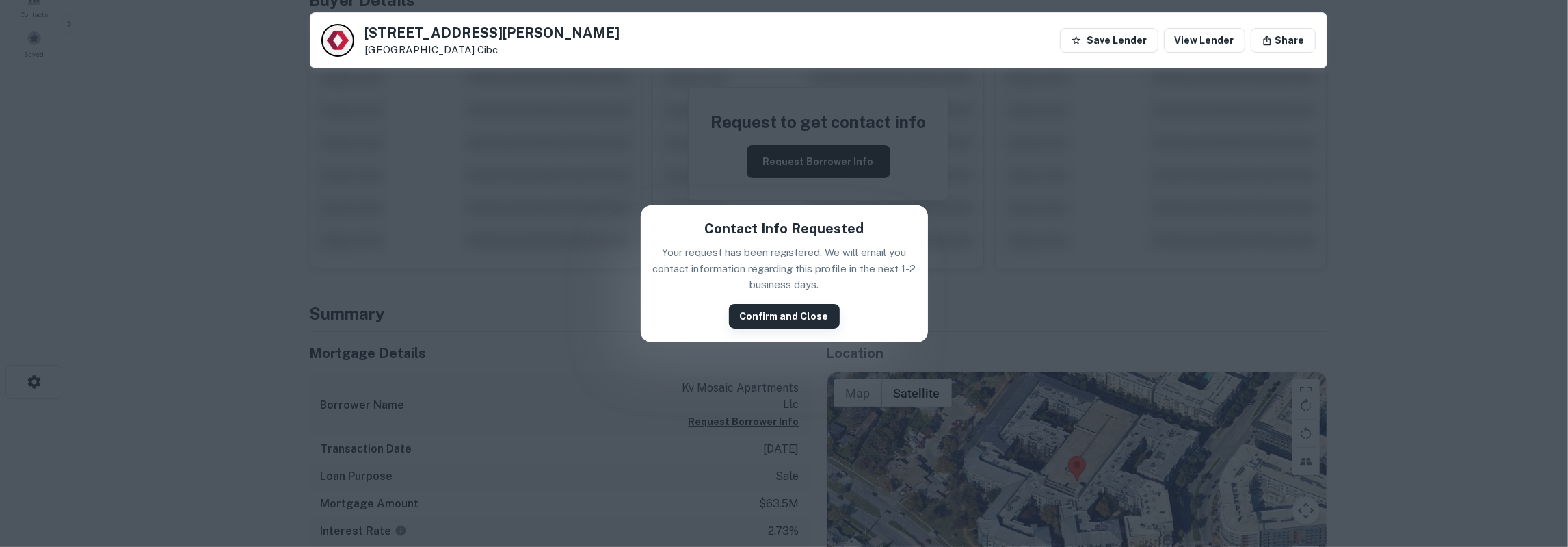
click at [768, 312] on button "Confirm and Close" at bounding box center [784, 316] width 111 height 25
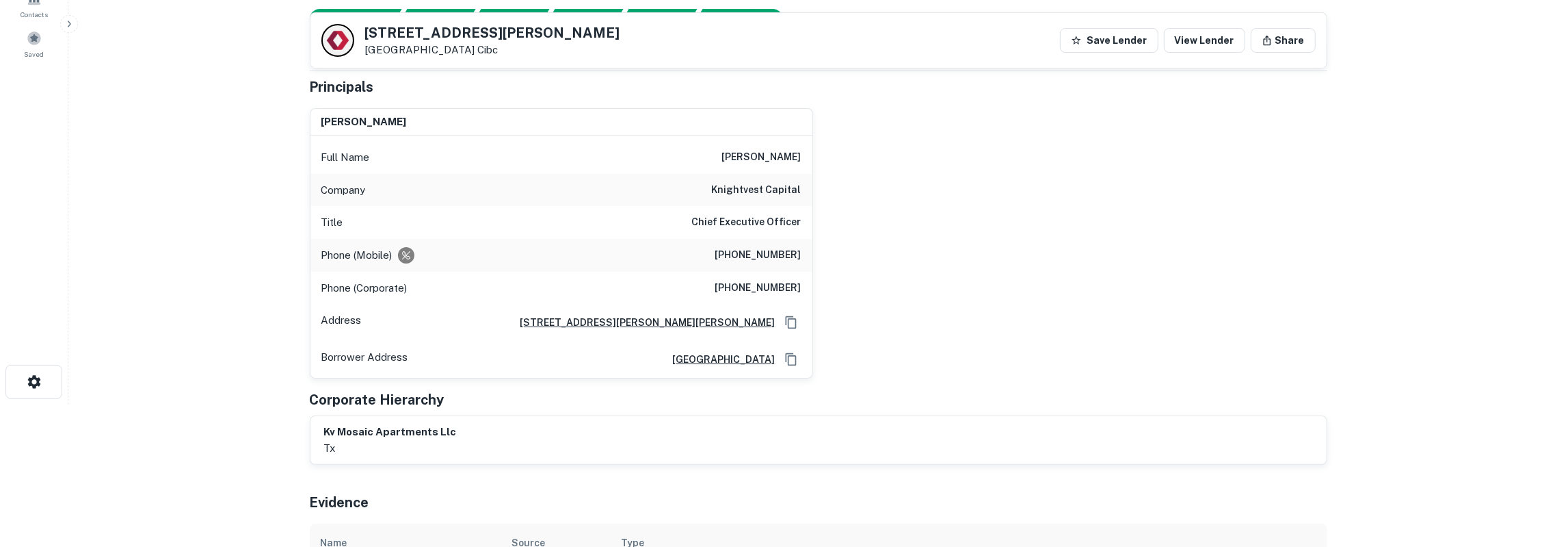
click at [782, 156] on h6 "[PERSON_NAME]" at bounding box center [761, 157] width 80 height 16
copy h6 "[PERSON_NAME]"
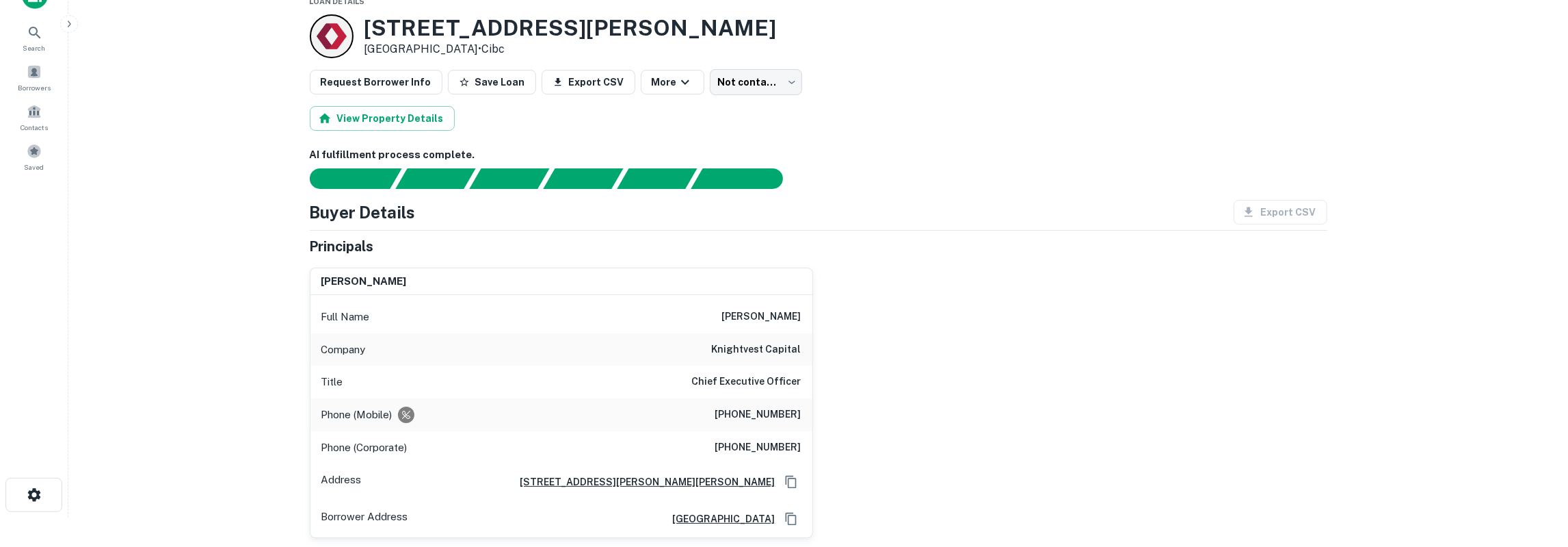
scroll to position [0, 0]
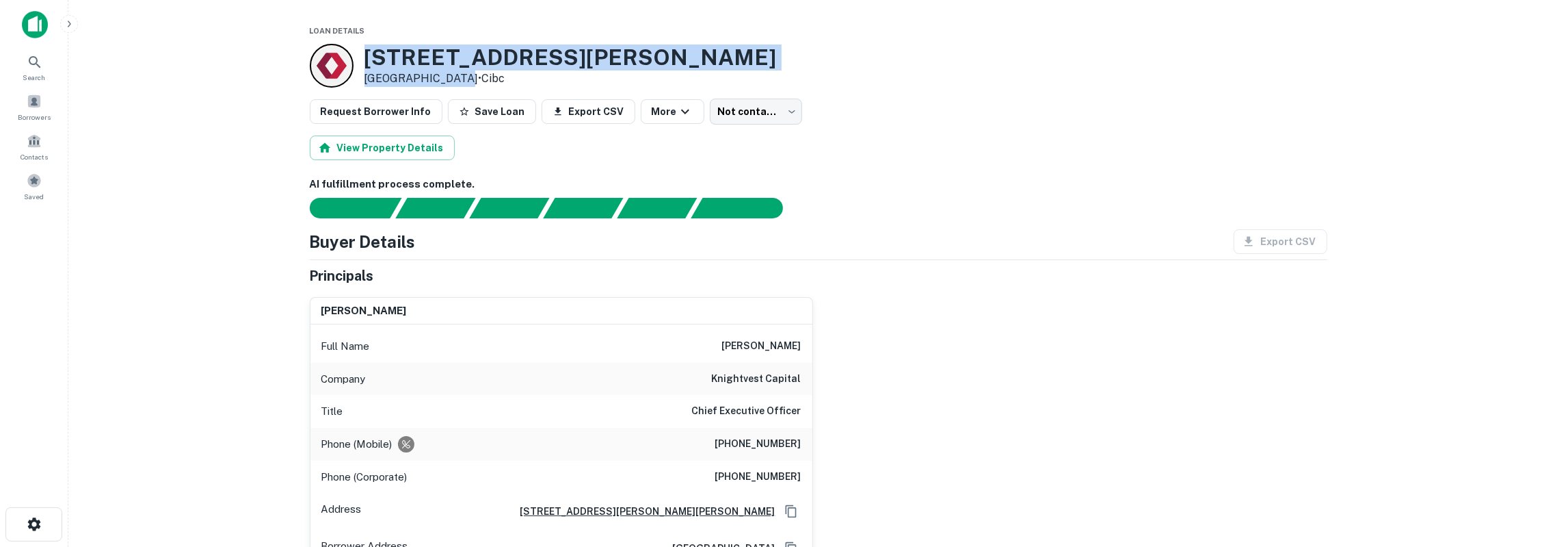
drag, startPoint x: 367, startPoint y: 58, endPoint x: 453, endPoint y: 74, distance: 87.5
click at [453, 74] on div "4600 Mueller Blvd Austin, TX 78723 • Cibc" at bounding box center [571, 66] width 412 height 43
drag, startPoint x: 367, startPoint y: 56, endPoint x: 493, endPoint y: 79, distance: 128.1
click at [493, 79] on div "4600 Mueller Blvd Austin, TX 78723 • Cibc" at bounding box center [571, 66] width 412 height 43
copy div "4600 Mueller Blvd Austin, TX 78723 • Cibc"
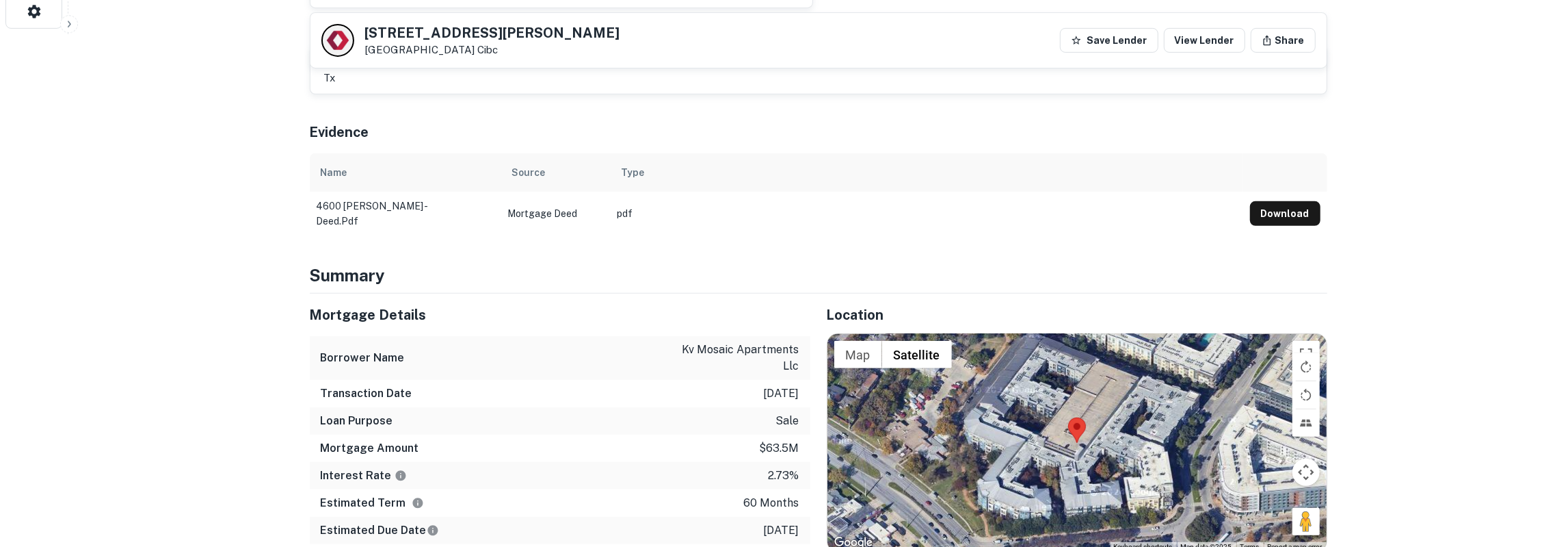
scroll to position [640, 0]
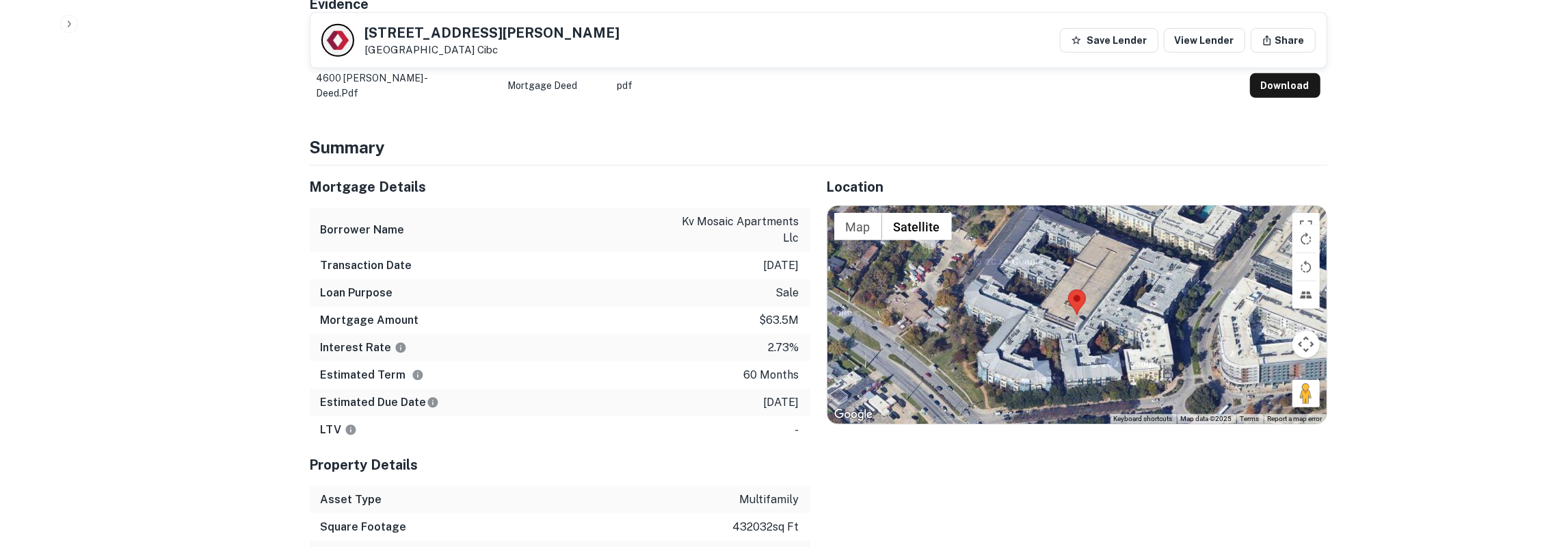
drag, startPoint x: 314, startPoint y: 184, endPoint x: 804, endPoint y: 395, distance: 533.5
click at [804, 395] on div "Mortgage Details Borrower Name kv mosaic apartments llc Transaction Date 3/11/2…" at bounding box center [559, 304] width 500 height 278
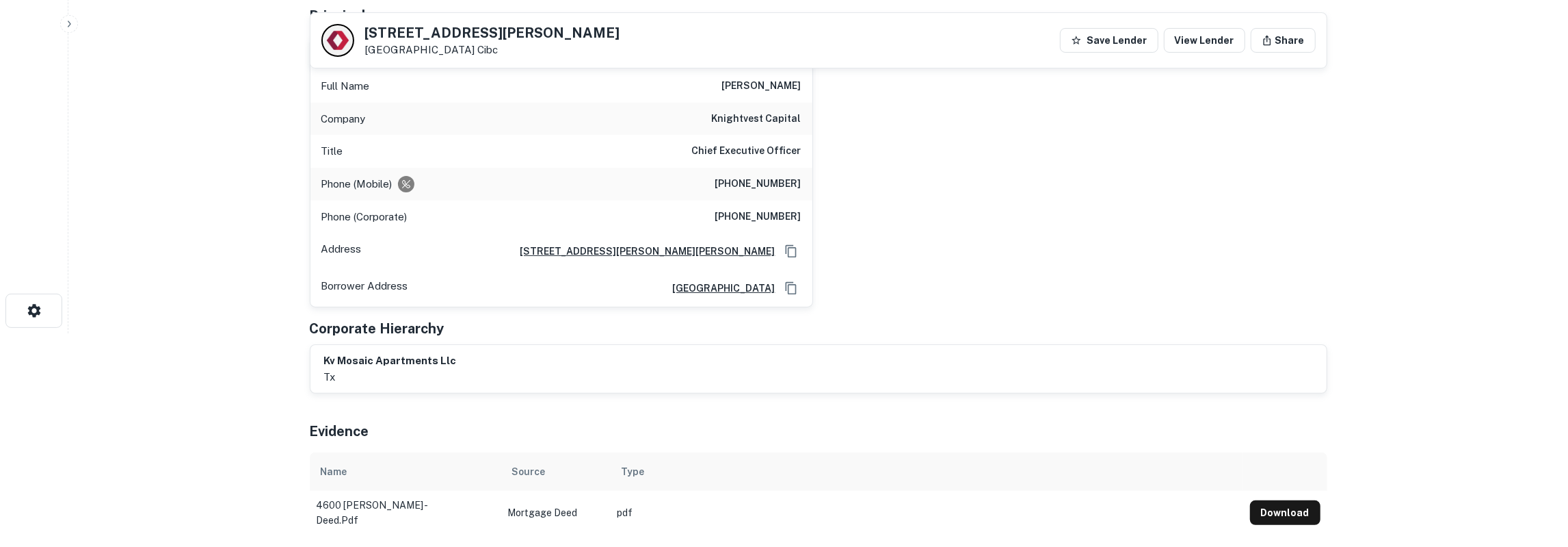
scroll to position [0, 0]
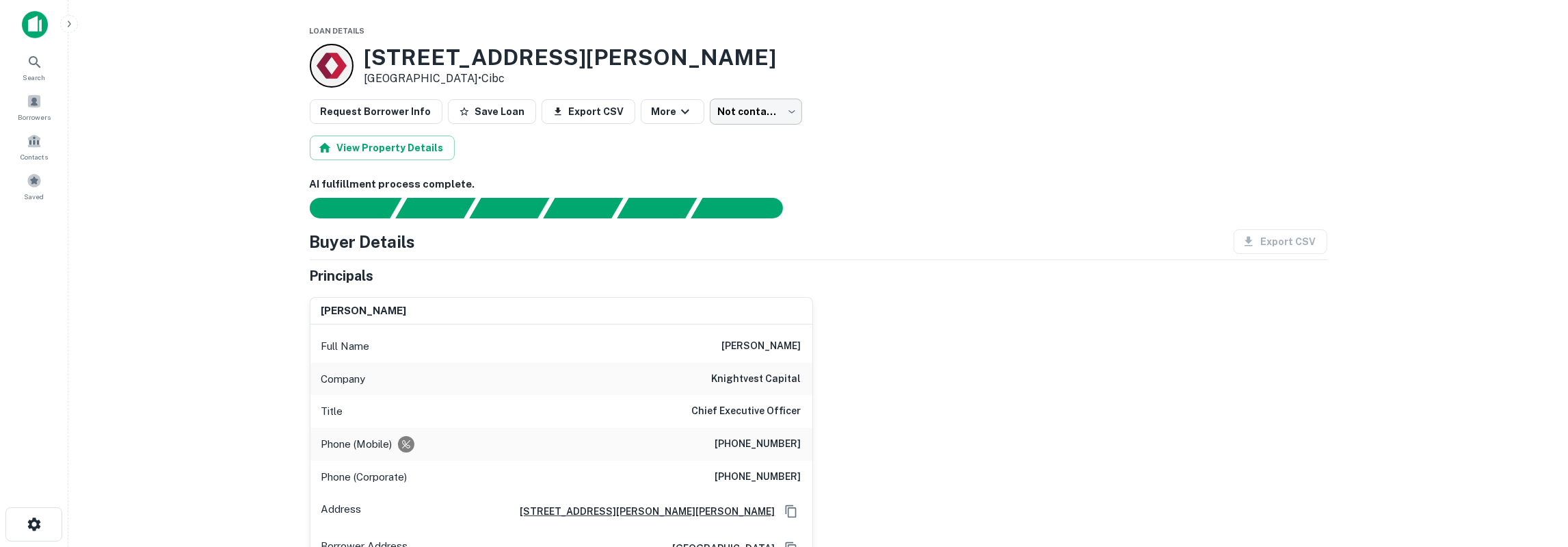
click at [719, 117] on body "Search Borrowers Contacts Saved Loan Details 4600 Mueller Blvd Austin, TX 78723…" at bounding box center [784, 273] width 1568 height 547
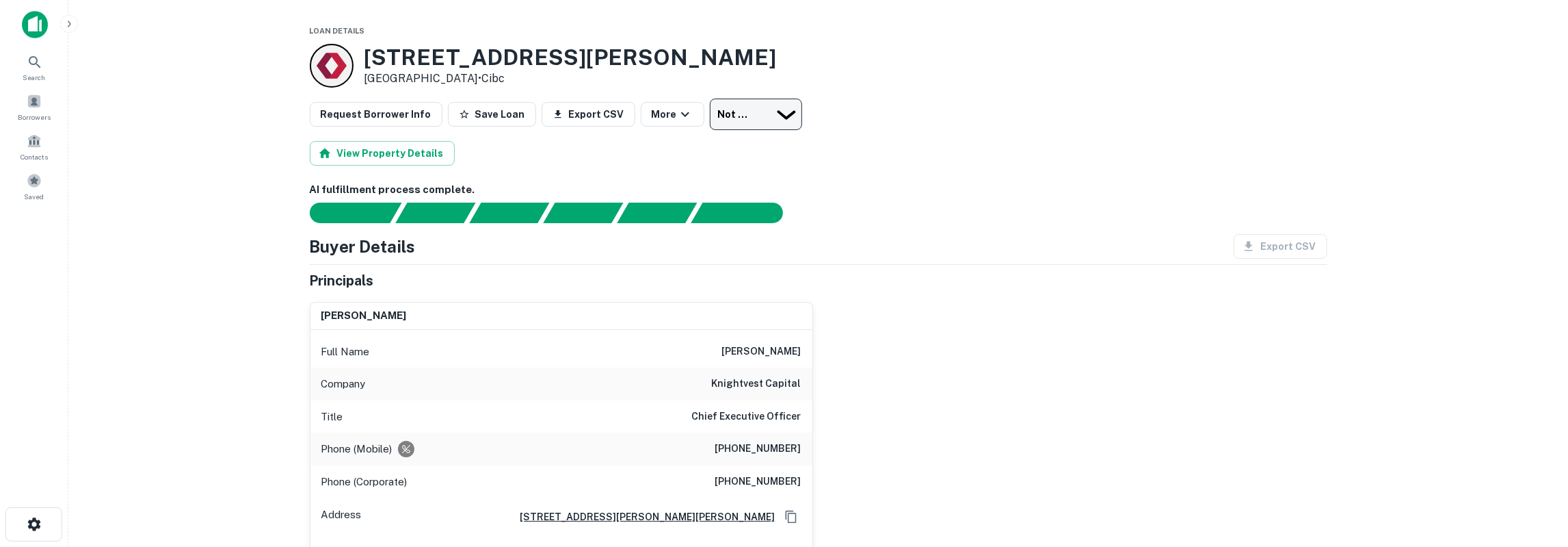
type input "*********"
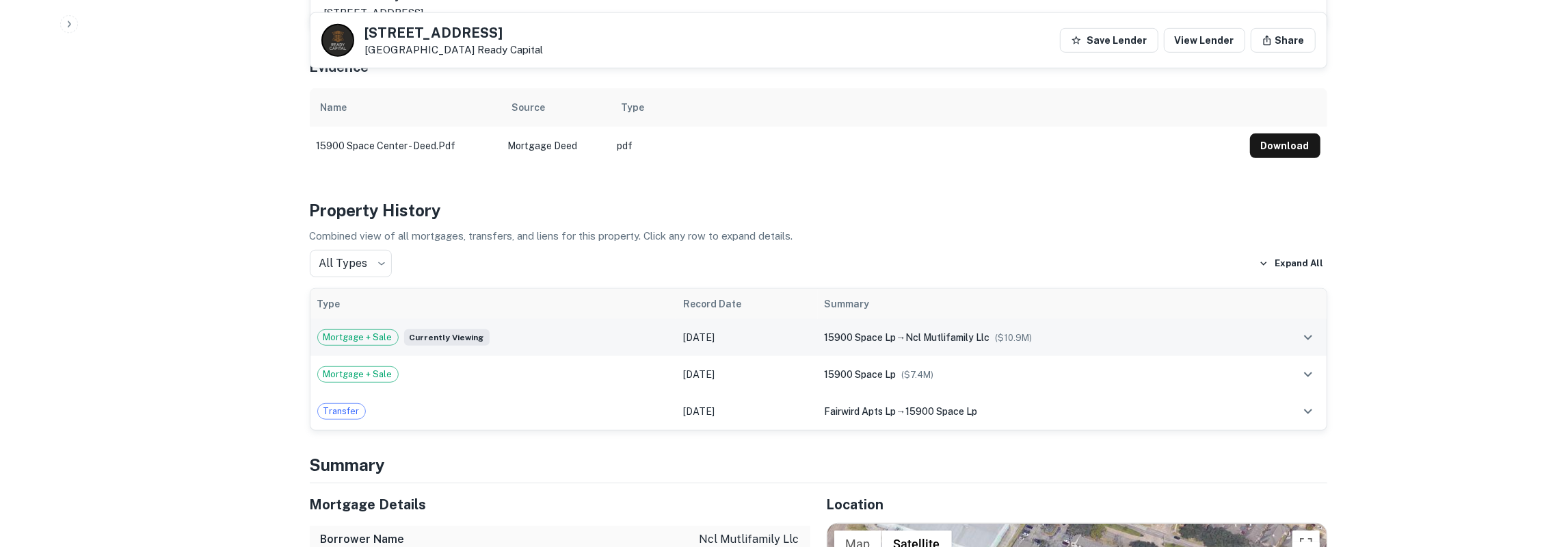
scroll to position [640, 0]
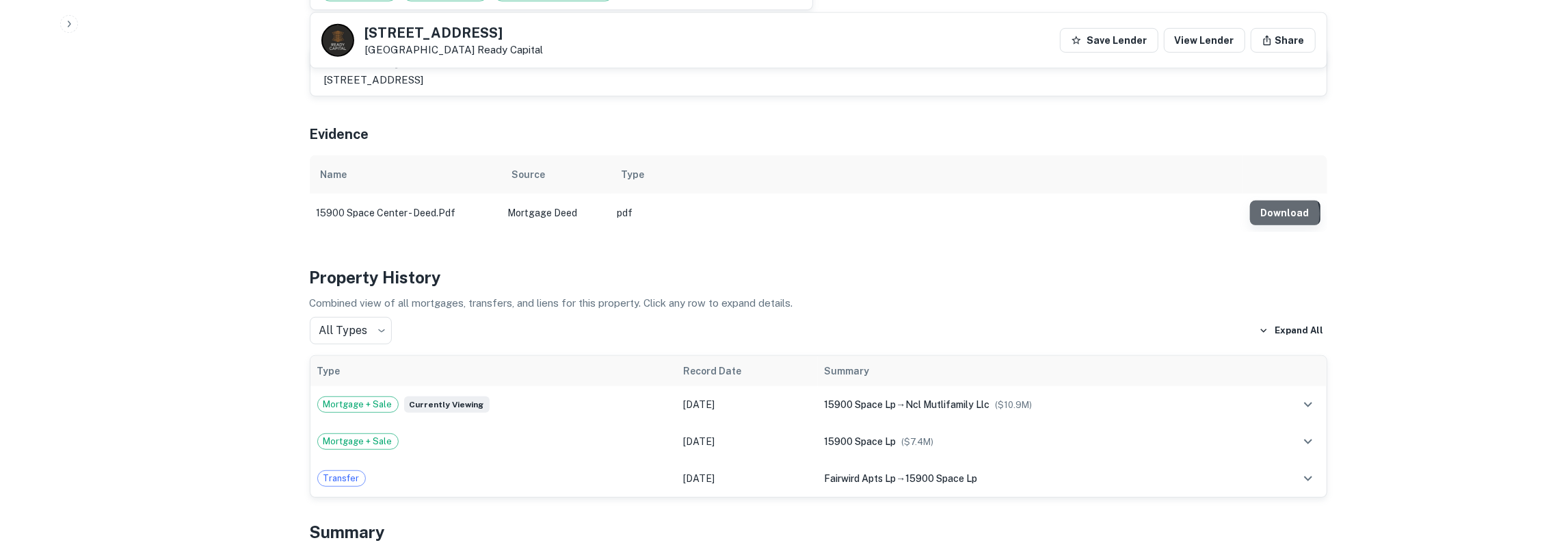
click at [1284, 200] on button "Download" at bounding box center [1286, 212] width 70 height 25
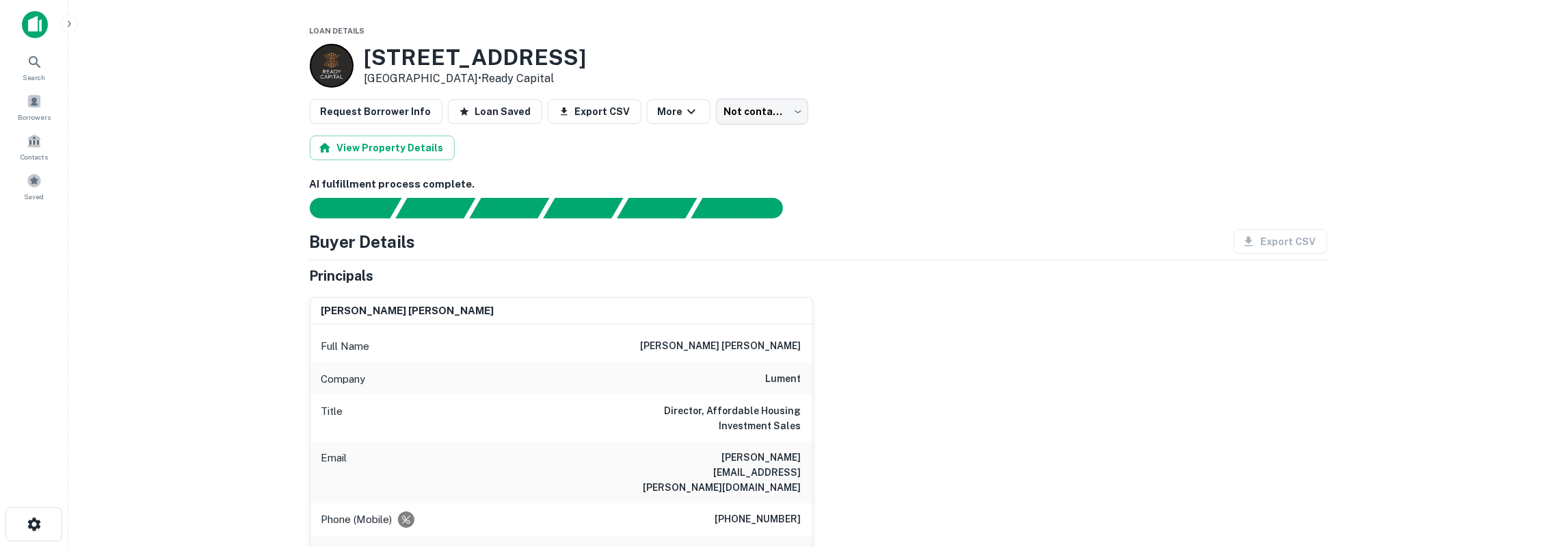
scroll to position [0, 0]
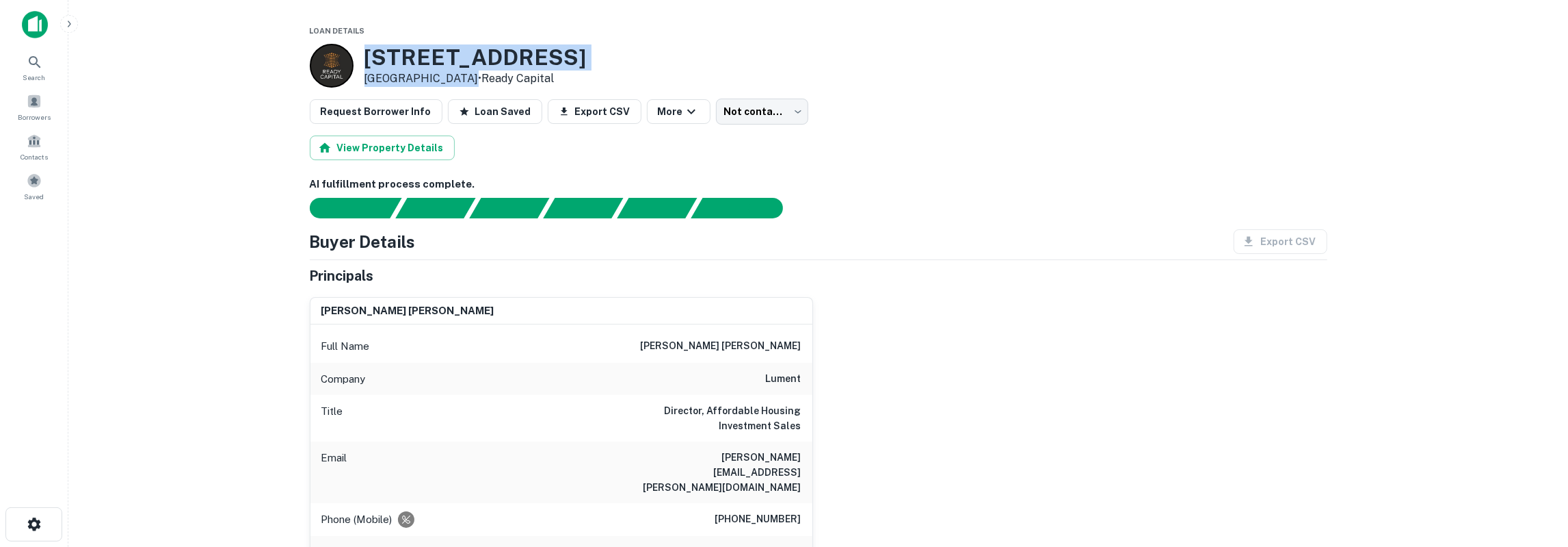
drag, startPoint x: 367, startPoint y: 56, endPoint x: 460, endPoint y: 77, distance: 95.3
click at [460, 77] on div "[STREET_ADDRESS] • Ready Capital" at bounding box center [476, 66] width 222 height 43
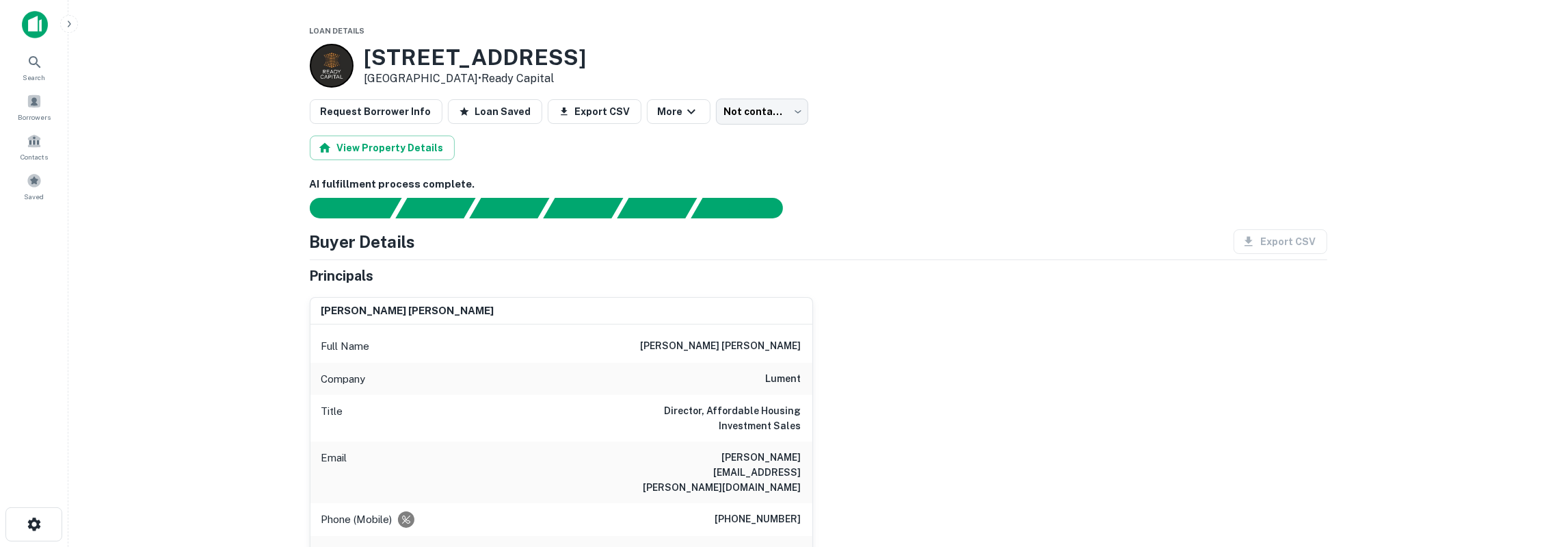
click at [369, 56] on h3 "[STREET_ADDRESS]" at bounding box center [476, 57] width 222 height 26
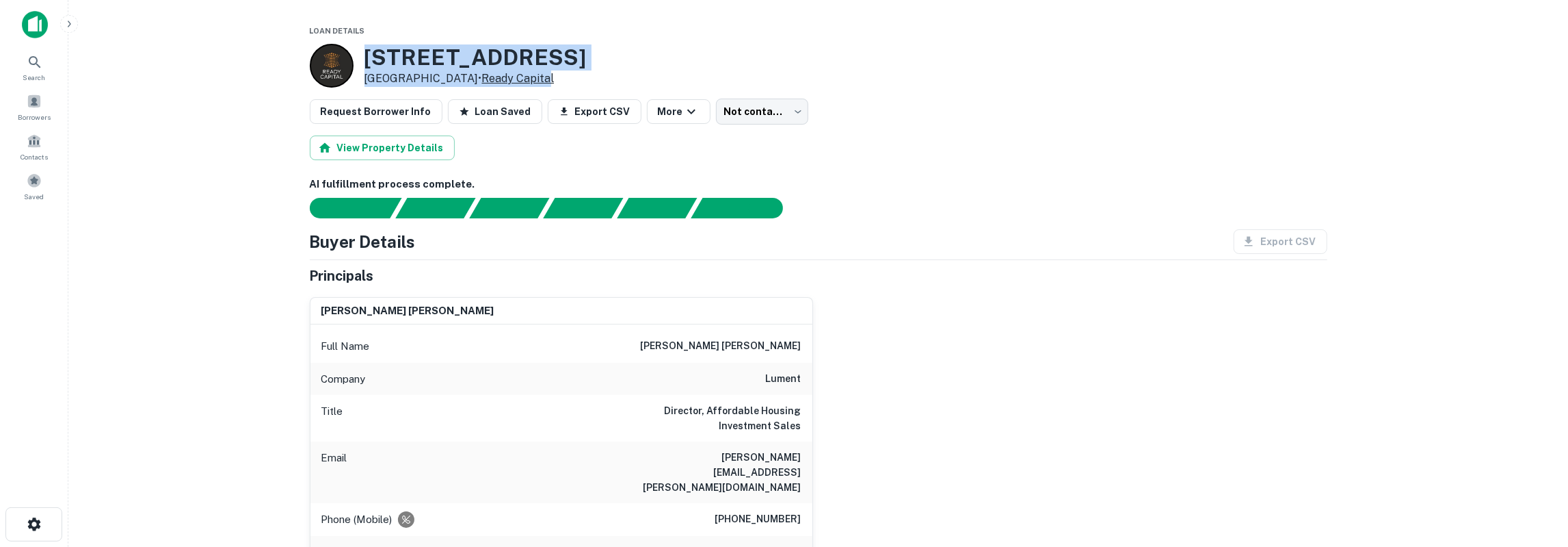
drag, startPoint x: 369, startPoint y: 56, endPoint x: 540, endPoint y: 80, distance: 172.7
click at [540, 80] on div "[STREET_ADDRESS] • Ready Capital" at bounding box center [476, 66] width 222 height 43
copy div "[STREET_ADDRESS] • Ready Capita"
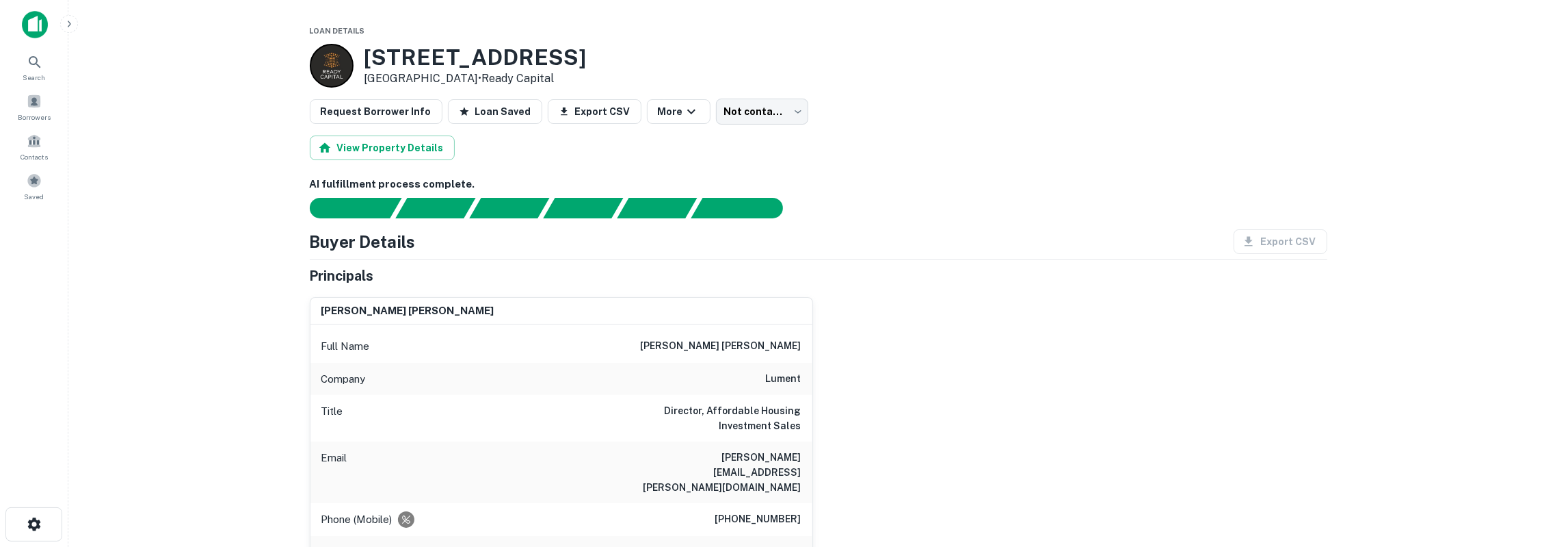
click at [369, 58] on h3 "[STREET_ADDRESS]" at bounding box center [476, 57] width 222 height 26
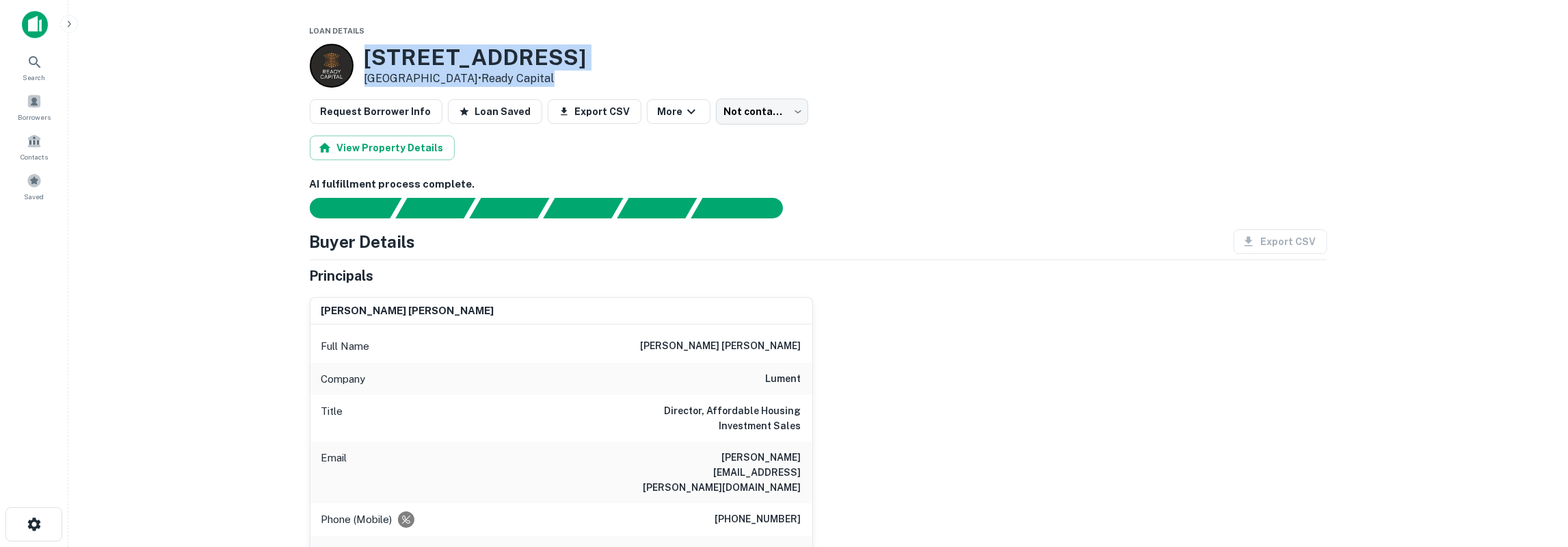
drag, startPoint x: 368, startPoint y: 56, endPoint x: 571, endPoint y: 71, distance: 203.6
click at [571, 71] on div "[STREET_ADDRESS] • Ready Capital" at bounding box center [476, 66] width 222 height 43
copy div "[STREET_ADDRESS] • Ready Capital"
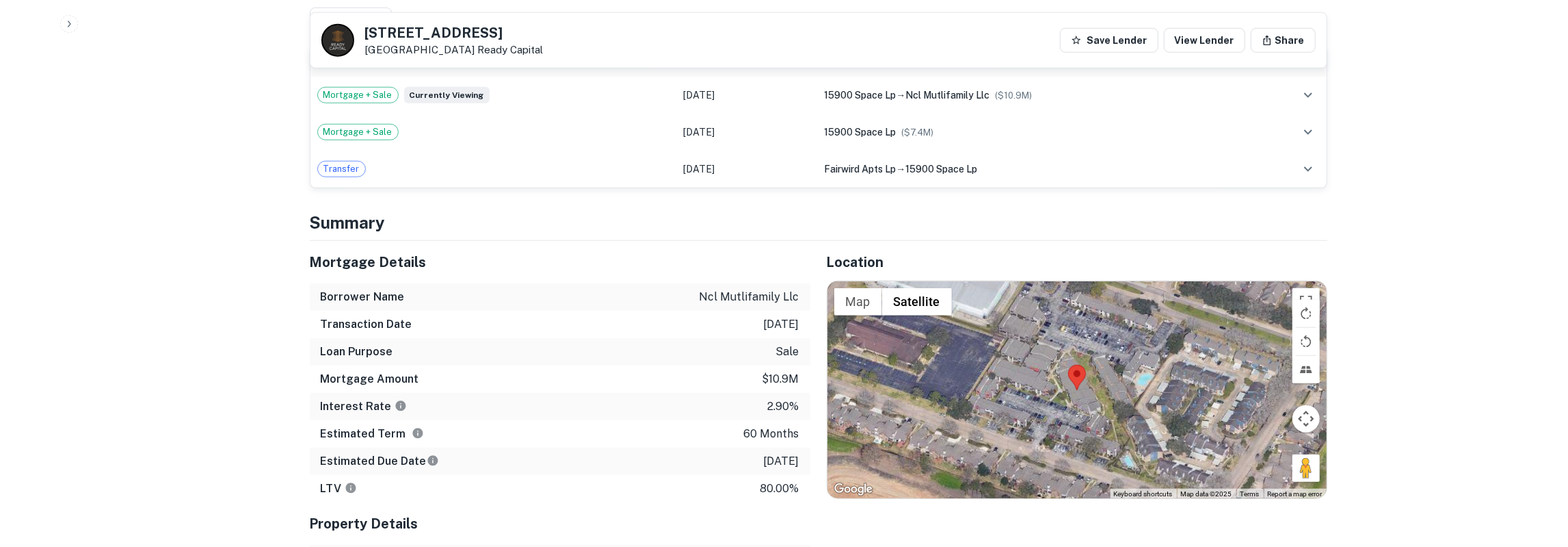
scroll to position [996, 0]
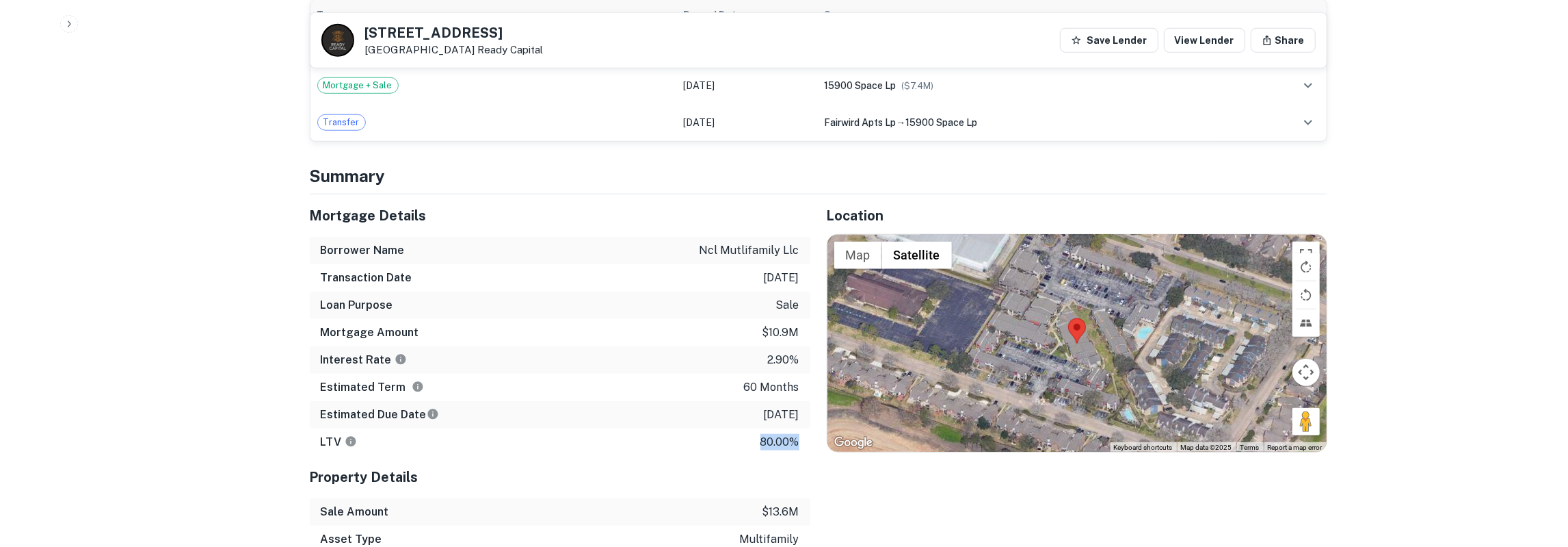
drag, startPoint x: 313, startPoint y: 184, endPoint x: 802, endPoint y: 412, distance: 539.5
click at [802, 412] on div "Mortgage Details Borrower Name ncl mutlifamily llc Transaction Date [DATE] Loan…" at bounding box center [559, 324] width 500 height 261
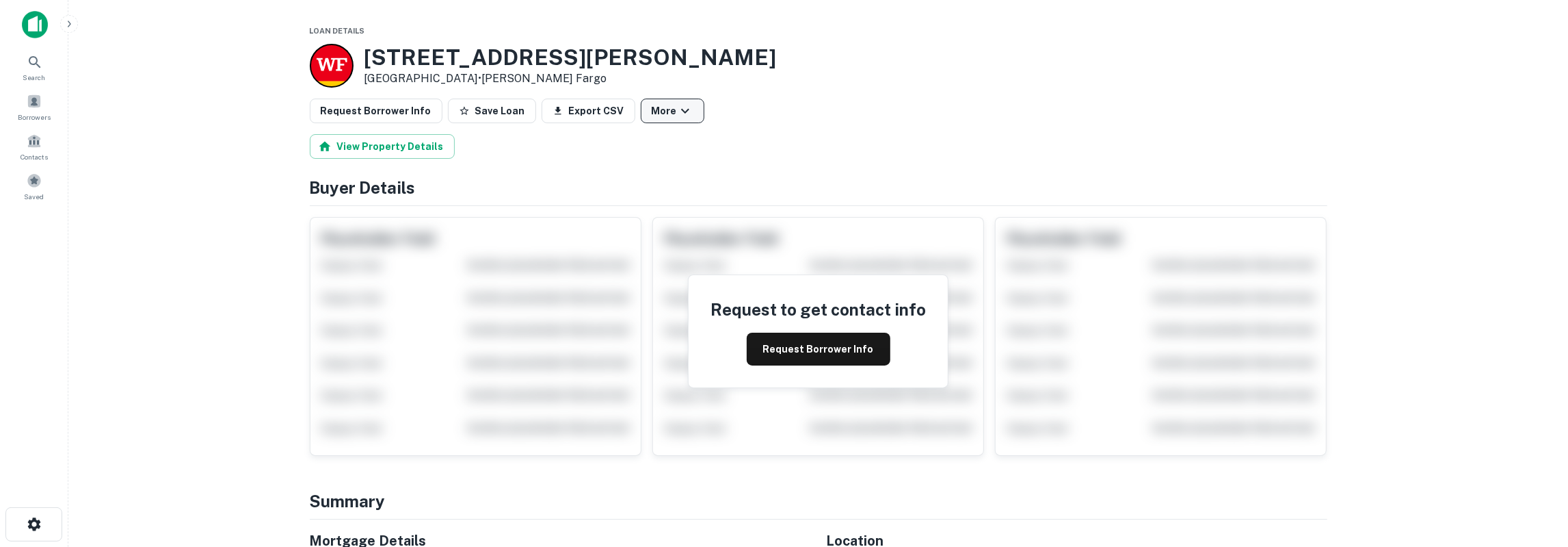
click at [677, 117] on icon "button" at bounding box center [685, 110] width 16 height 16
drag, startPoint x: 1020, startPoint y: 98, endPoint x: 1170, endPoint y: 15, distance: 171.4
click at [1023, 95] on div at bounding box center [784, 273] width 1568 height 547
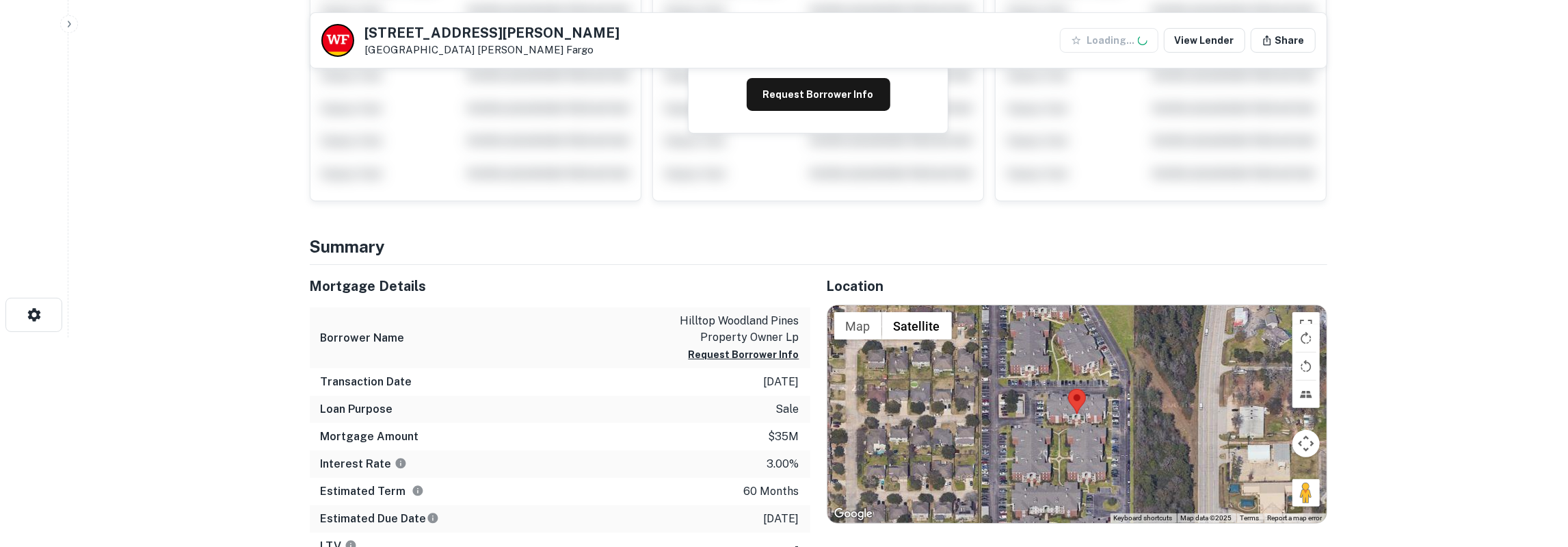
scroll to position [213, 0]
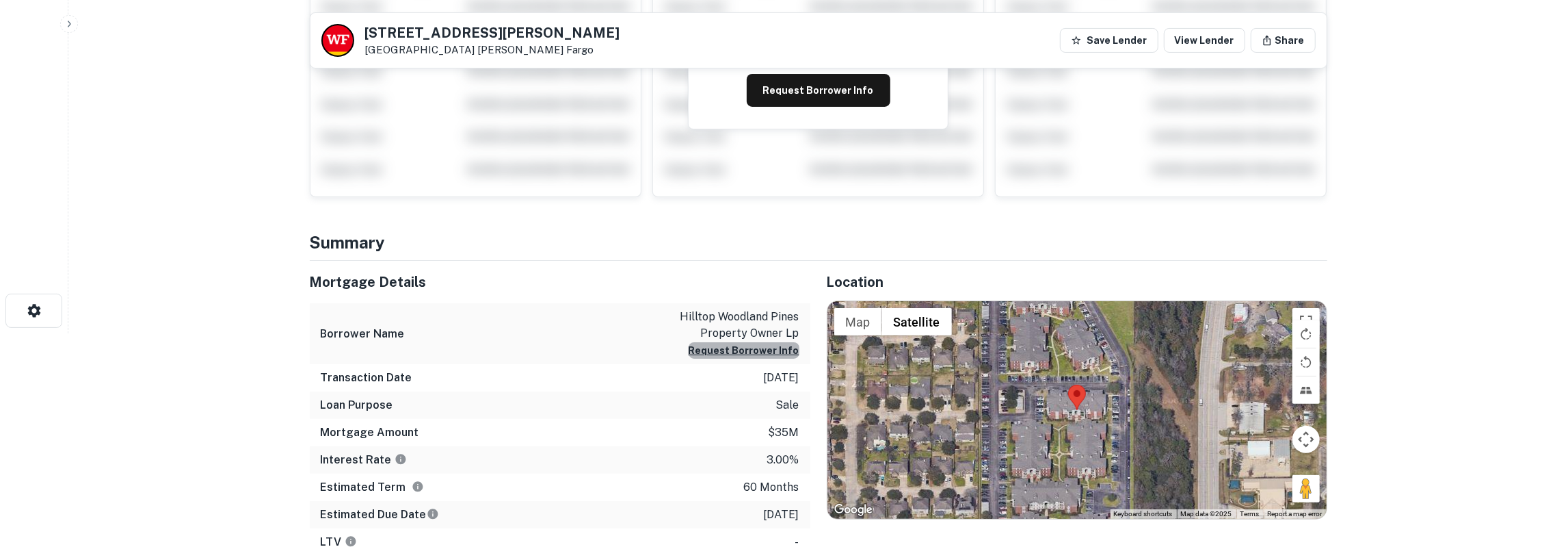
click at [766, 353] on button "Request Borrower Info" at bounding box center [744, 350] width 111 height 16
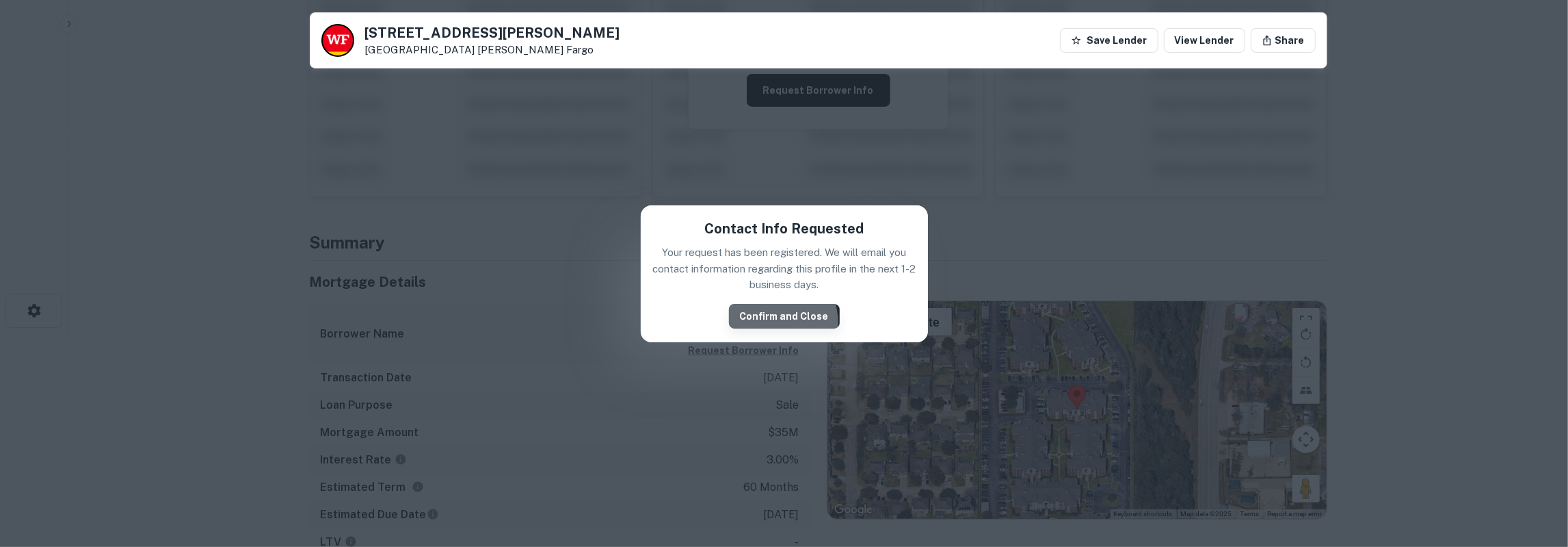
click at [768, 324] on button "Confirm and Close" at bounding box center [784, 316] width 111 height 25
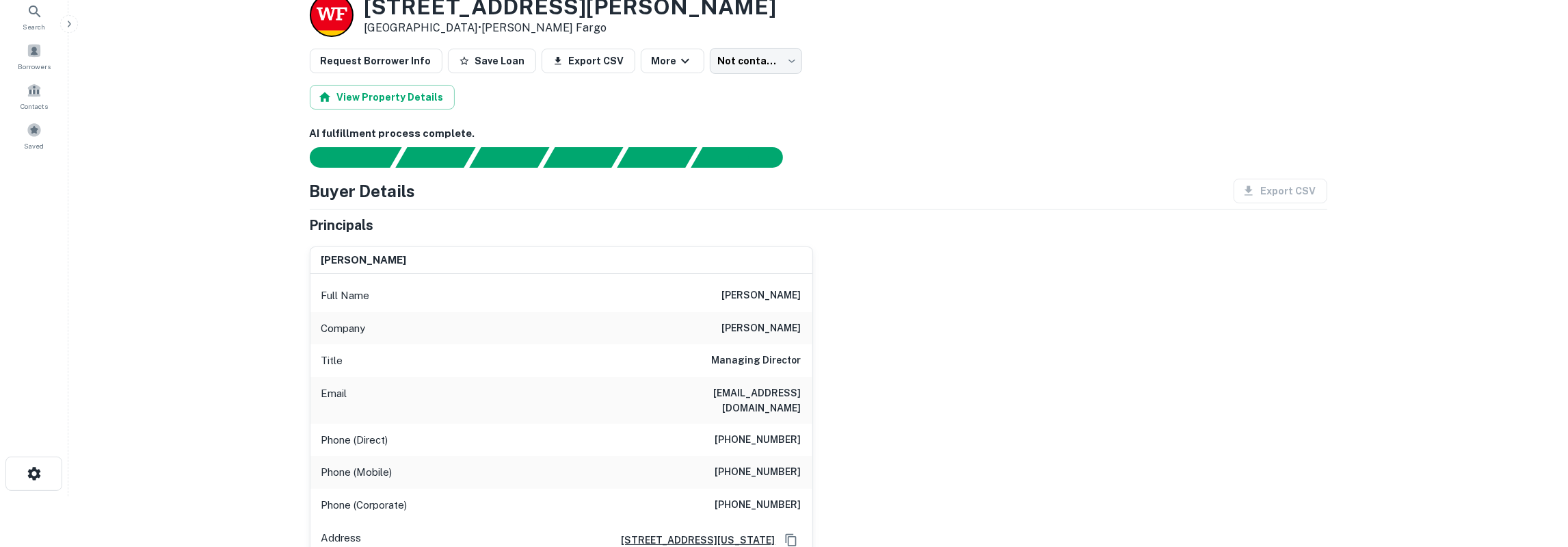
scroll to position [71, 0]
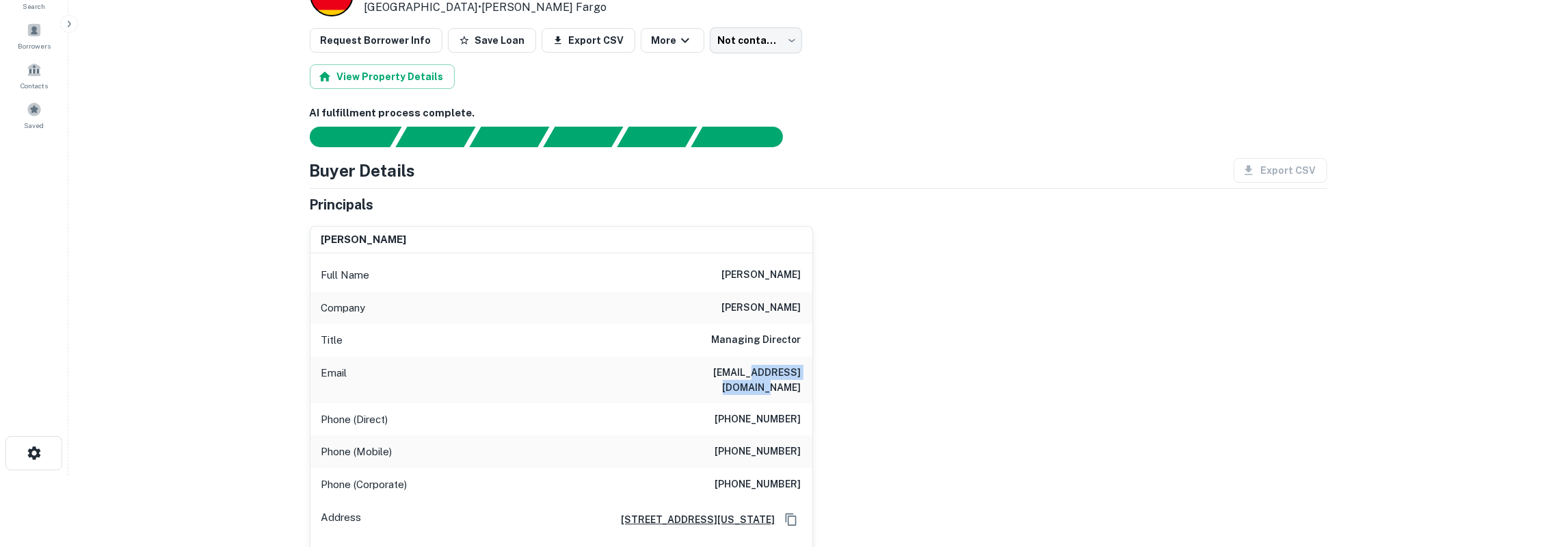
drag, startPoint x: 720, startPoint y: 373, endPoint x: 820, endPoint y: 373, distance: 100.0
click at [814, 373] on div "[PERSON_NAME] Full Name [PERSON_NAME] Company [PERSON_NAME] Title Managing Dire…" at bounding box center [561, 428] width 503 height 404
click at [791, 271] on h6 "matt lazar" at bounding box center [761, 275] width 80 height 16
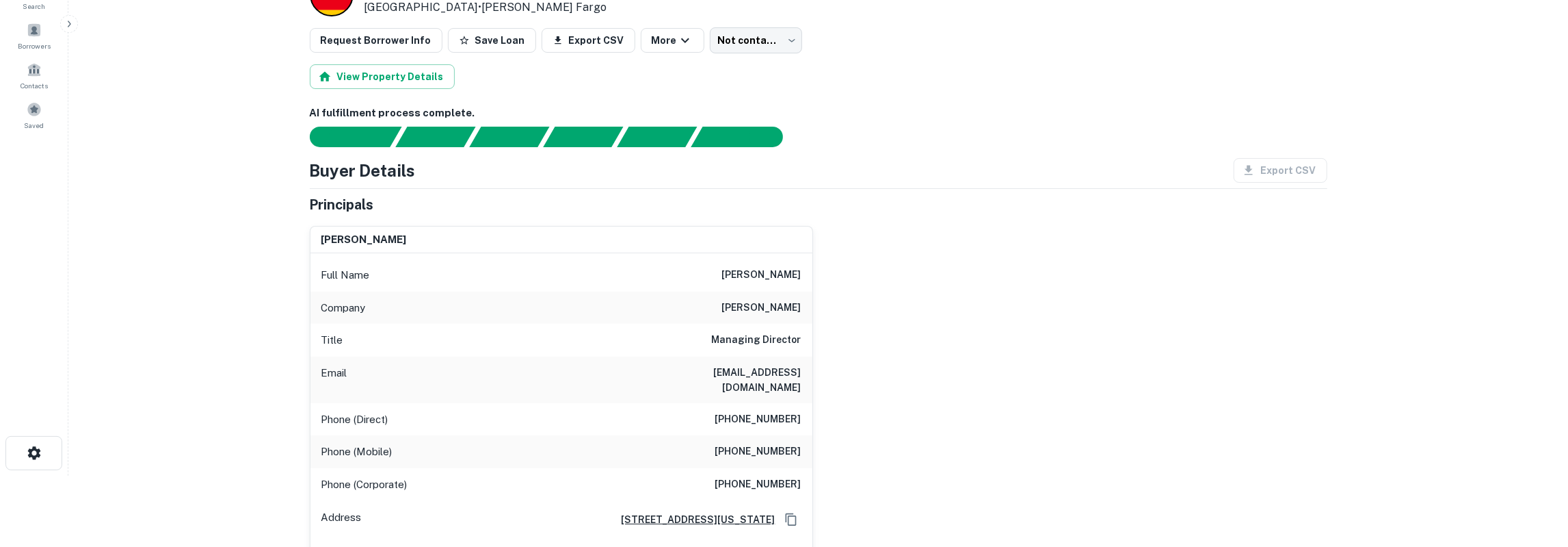
click at [760, 372] on h6 "mlazar@angelogordon.com" at bounding box center [719, 379] width 164 height 30
click at [754, 297] on div "Company angelo gordon" at bounding box center [561, 308] width 502 height 33
click at [754, 305] on h6 "angelo gordon" at bounding box center [761, 307] width 80 height 16
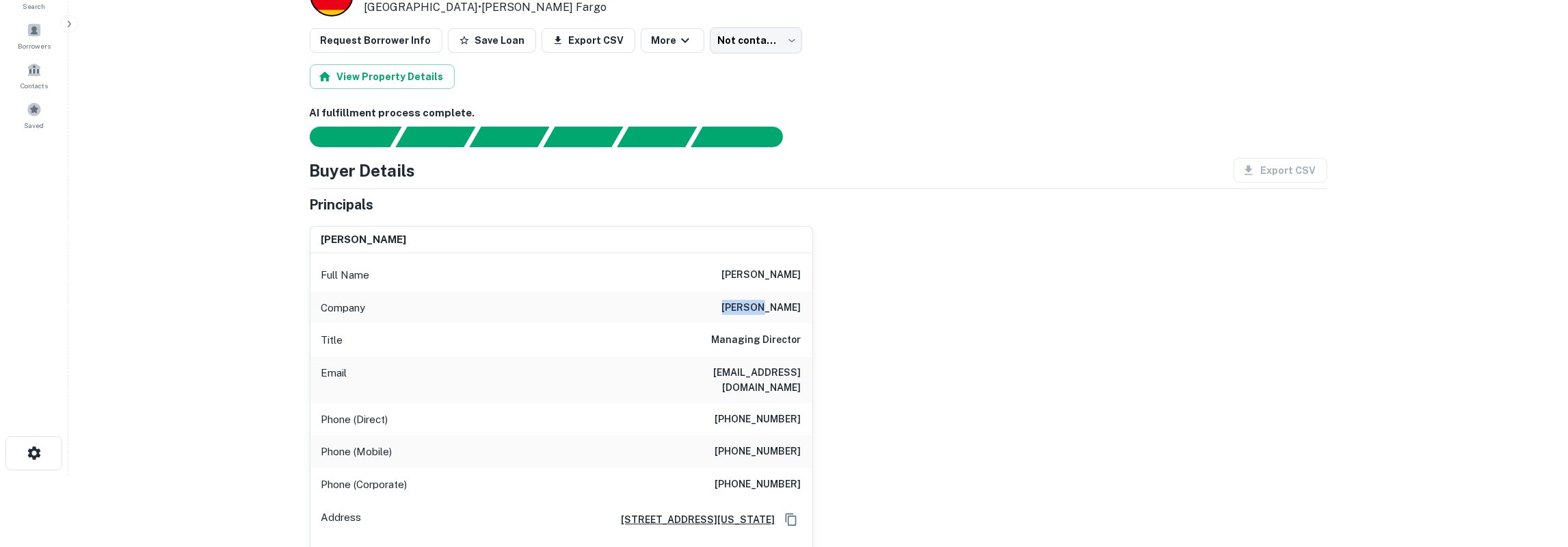
click at [754, 305] on h6 "angelo gordon" at bounding box center [761, 307] width 80 height 16
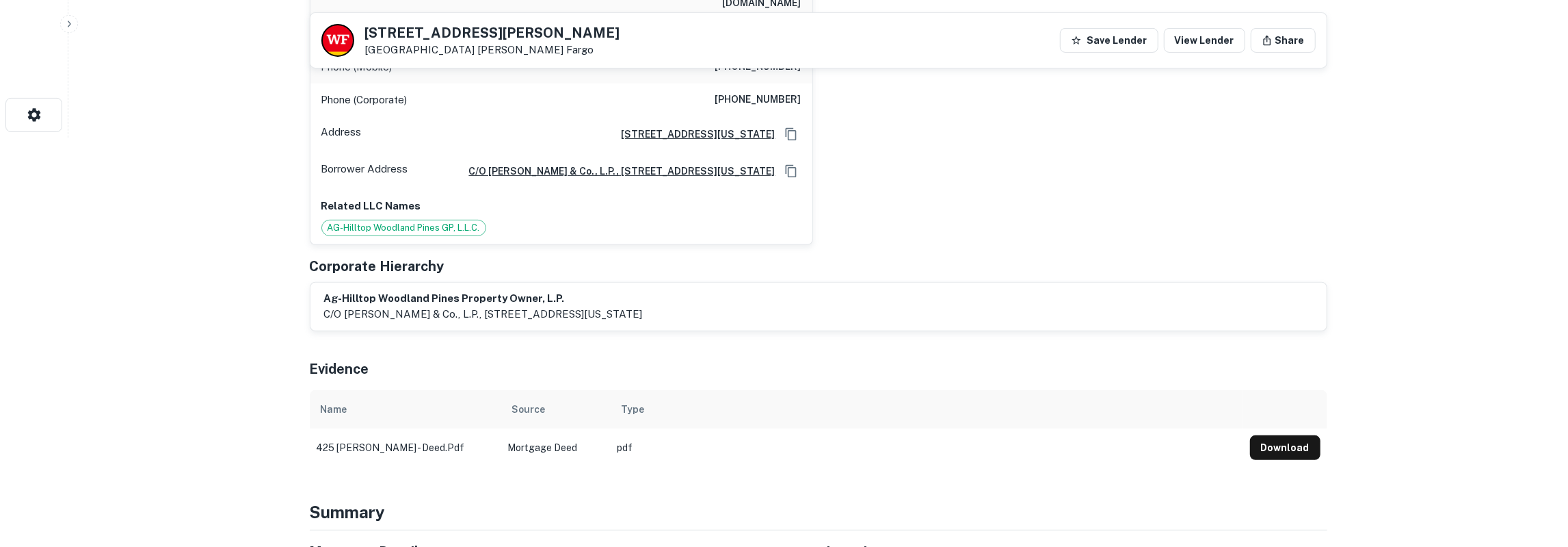
scroll to position [356, 0]
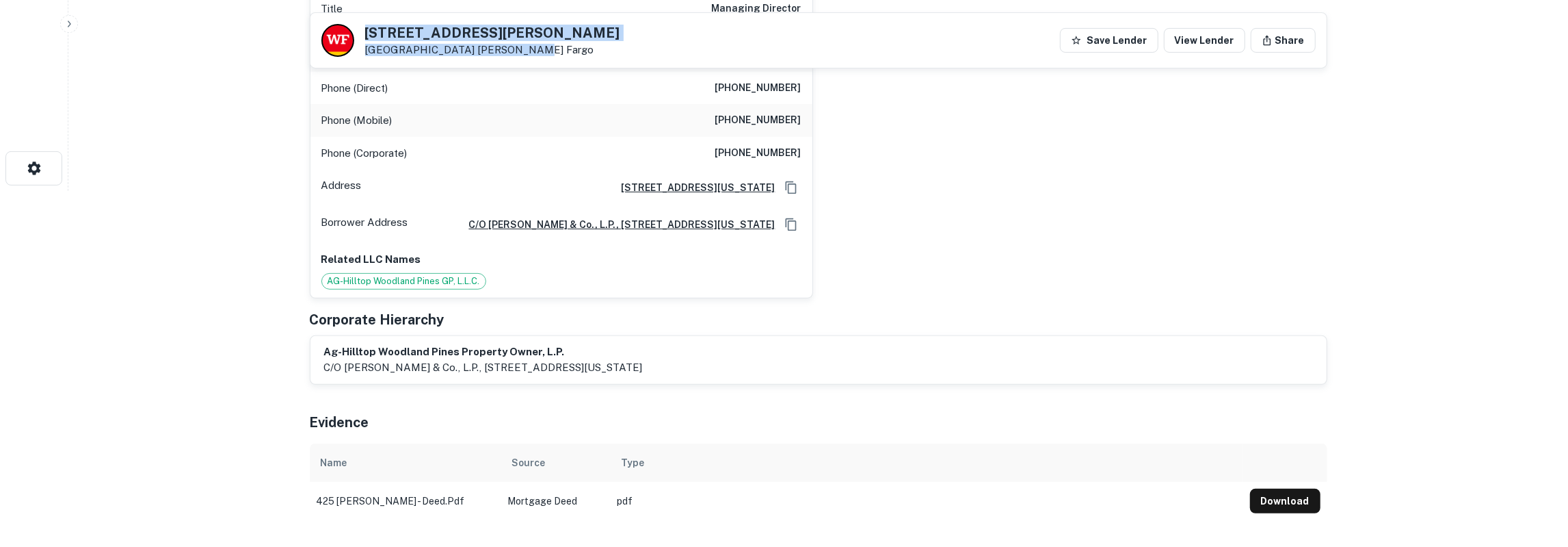
drag, startPoint x: 366, startPoint y: 33, endPoint x: 510, endPoint y: 48, distance: 144.8
click at [510, 48] on div "425 Rayford Rd Spring, TX 77386 Wells Fargo Save Lender View Lender Share" at bounding box center [819, 40] width 1016 height 55
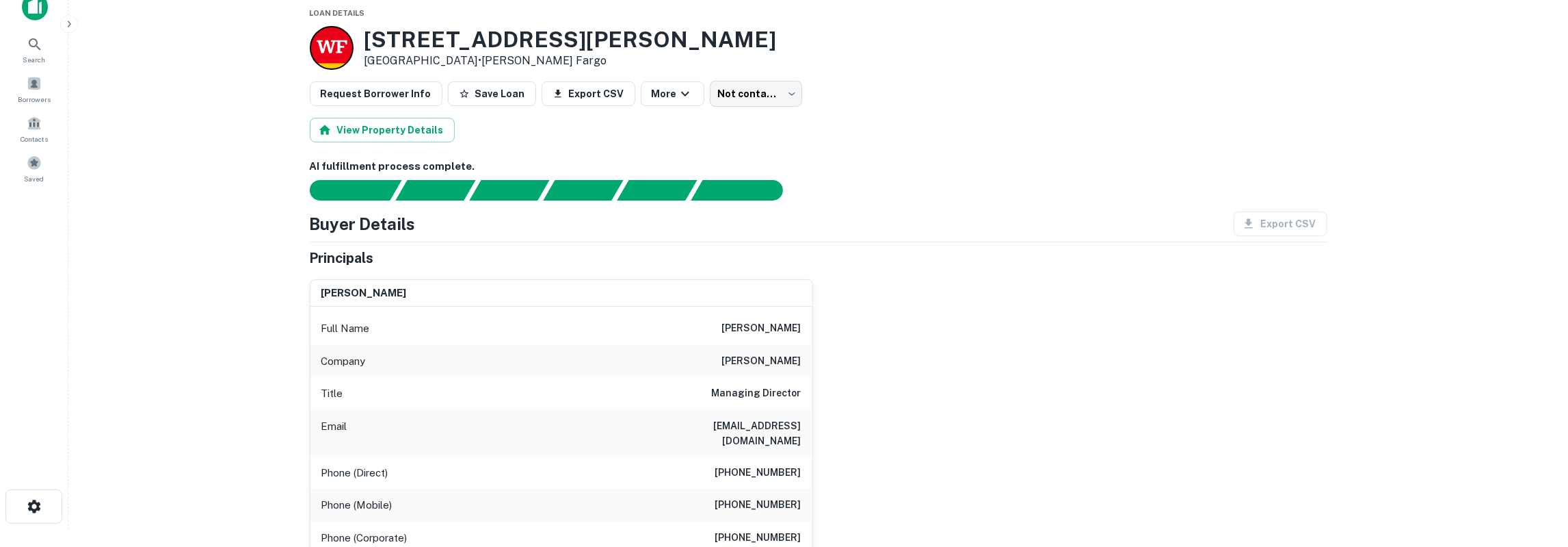
scroll to position [0, 0]
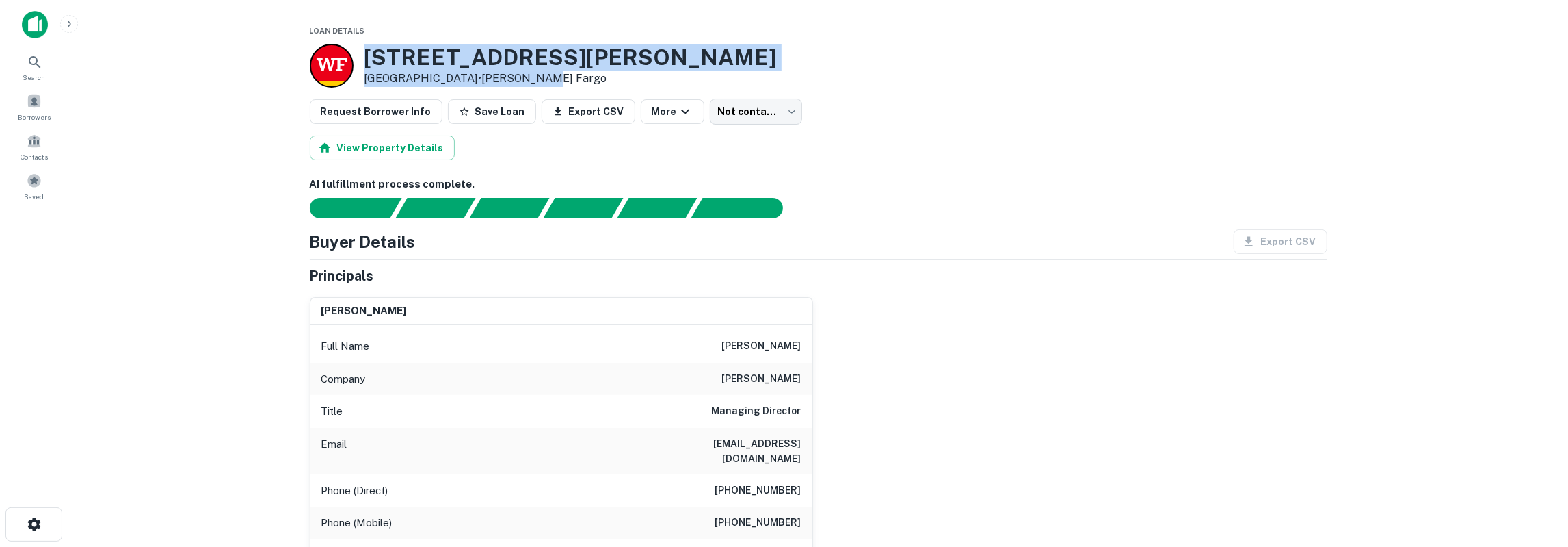
drag, startPoint x: 367, startPoint y: 60, endPoint x: 534, endPoint y: 75, distance: 167.7
click at [534, 75] on div "425 Rayford Rd Spring, TX 77386 • Wells Fargo" at bounding box center [819, 65] width 1018 height 44
copy div "425 Rayford Rd Spring, TX 77386 • Wells Fargo"
click at [394, 60] on h3 "425 Rayford Rd" at bounding box center [571, 57] width 412 height 26
drag, startPoint x: 368, startPoint y: 56, endPoint x: 452, endPoint y: 77, distance: 86.6
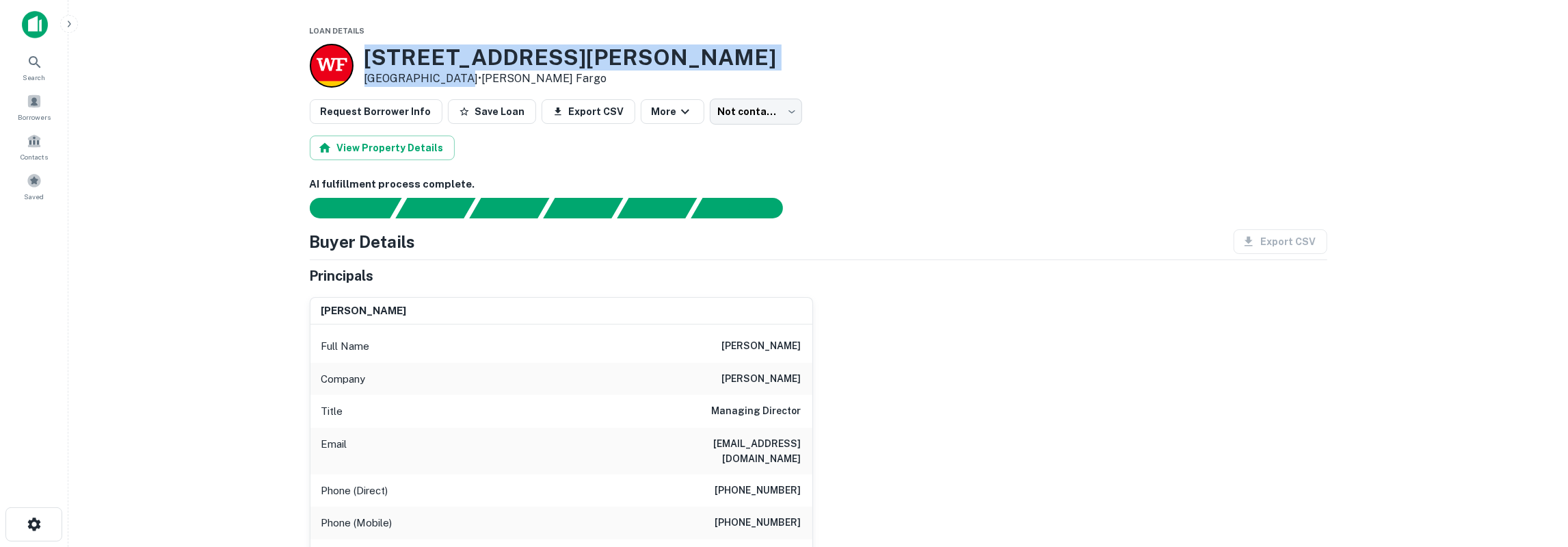
click at [452, 77] on div "425 Rayford Rd Spring, TX 77386 • Wells Fargo" at bounding box center [571, 66] width 412 height 43
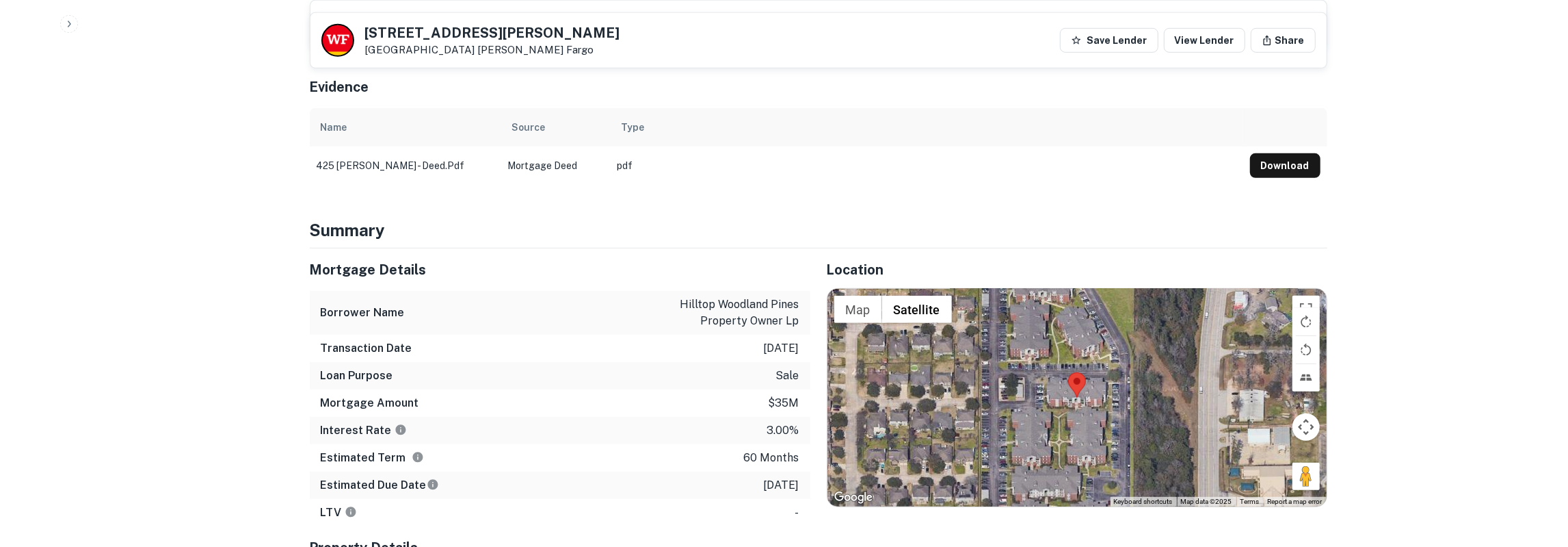
scroll to position [712, 0]
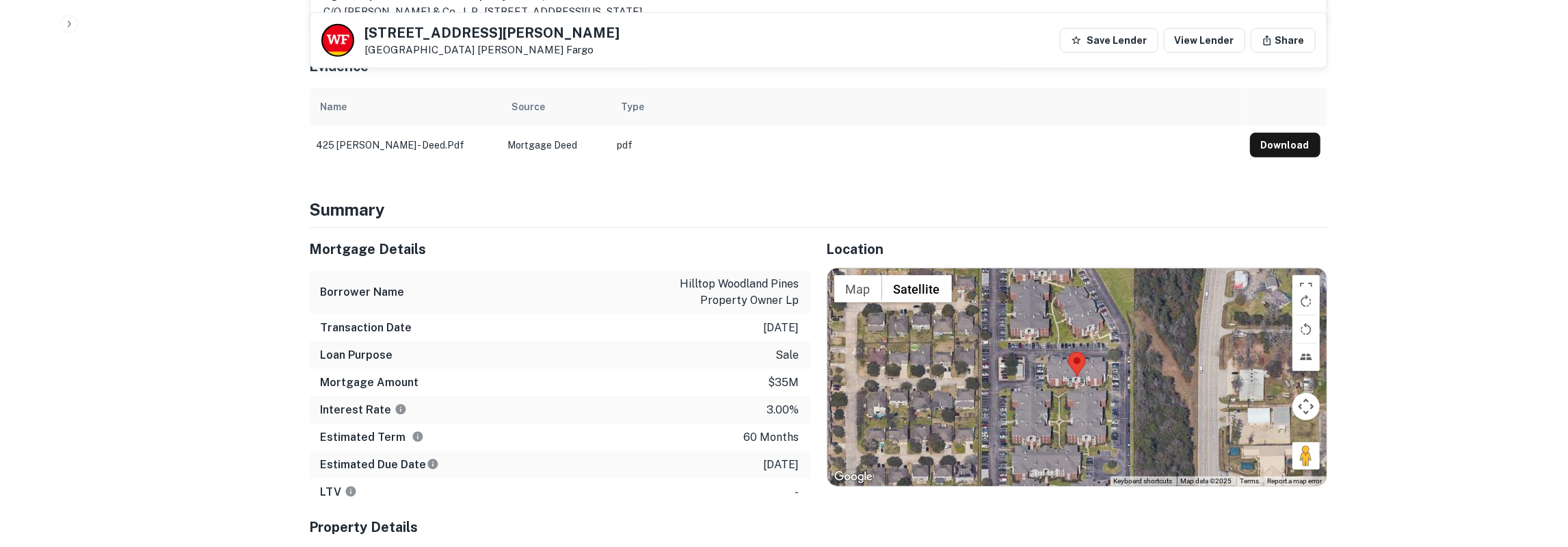
drag, startPoint x: 310, startPoint y: 241, endPoint x: 801, endPoint y: 461, distance: 538.0
click at [801, 461] on div "Mortgage Details Borrower Name hilltop woodland pines property owner lp Transac…" at bounding box center [559, 366] width 500 height 278
click at [720, 279] on p "hilltop woodland pines property owner lp" at bounding box center [738, 292] width 123 height 33
drag, startPoint x: 720, startPoint y: 279, endPoint x: 797, endPoint y: 277, distance: 77.0
click at [797, 277] on p "hilltop woodland pines property owner lp" at bounding box center [738, 292] width 123 height 33
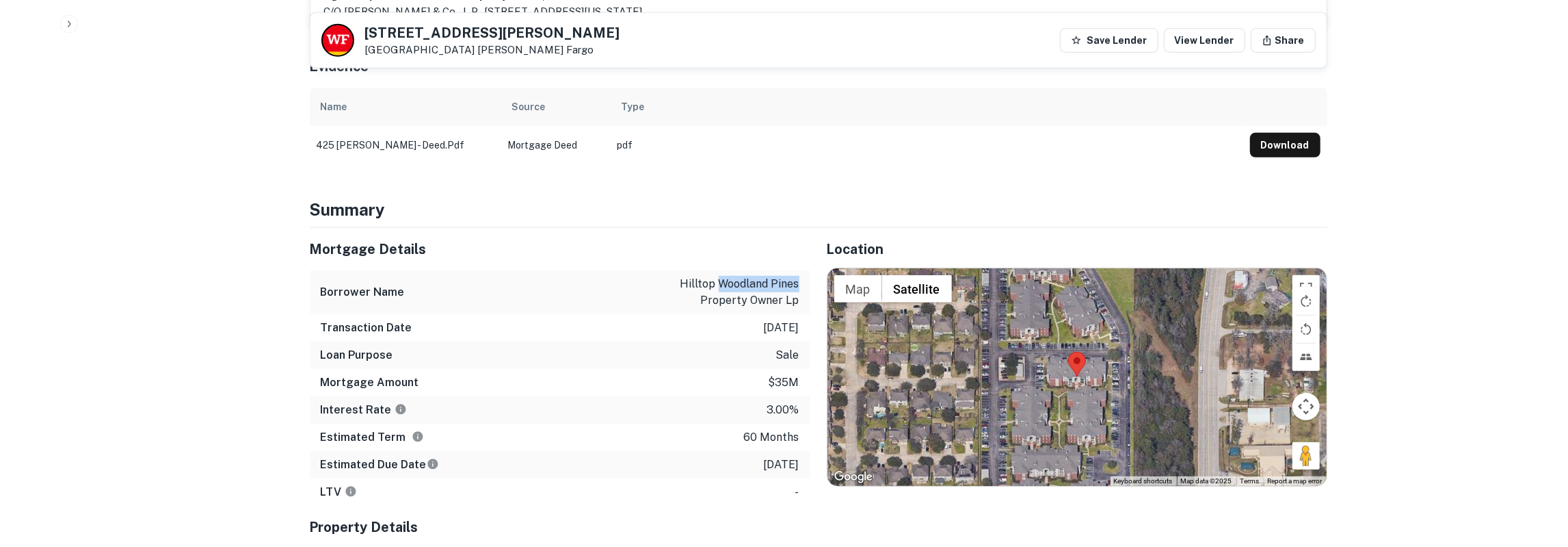
copy p "woodland pines"
click at [1275, 140] on button "Download" at bounding box center [1286, 145] width 70 height 25
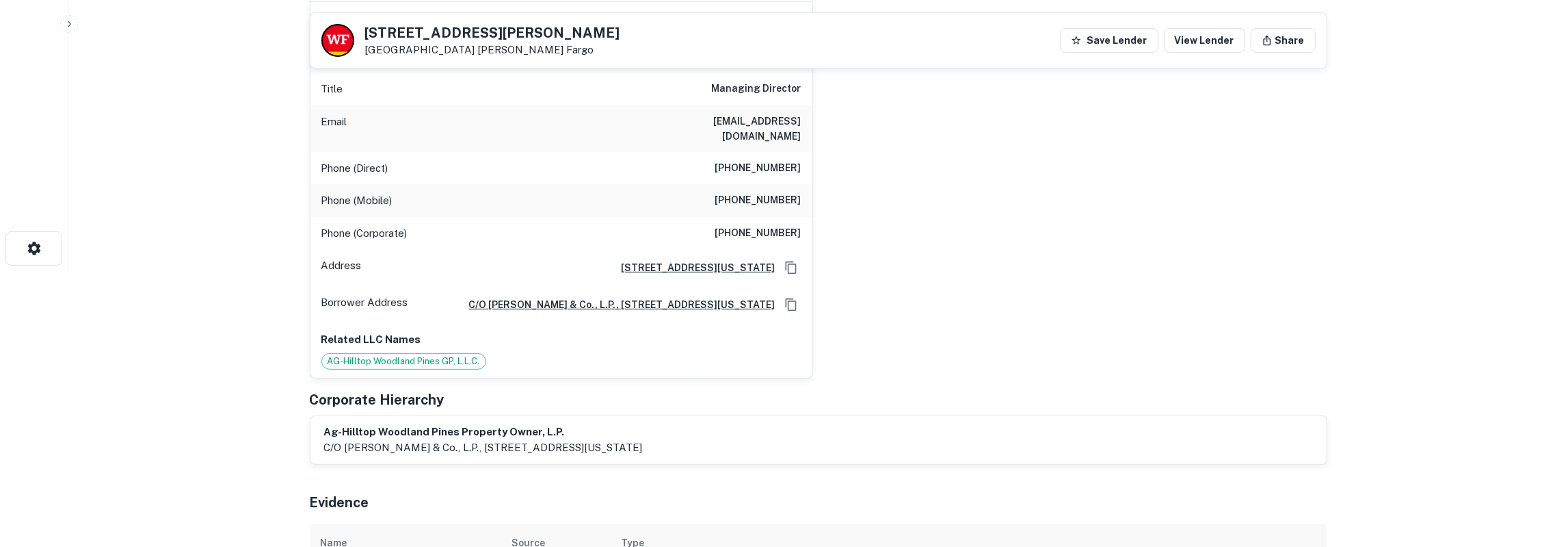
scroll to position [213, 0]
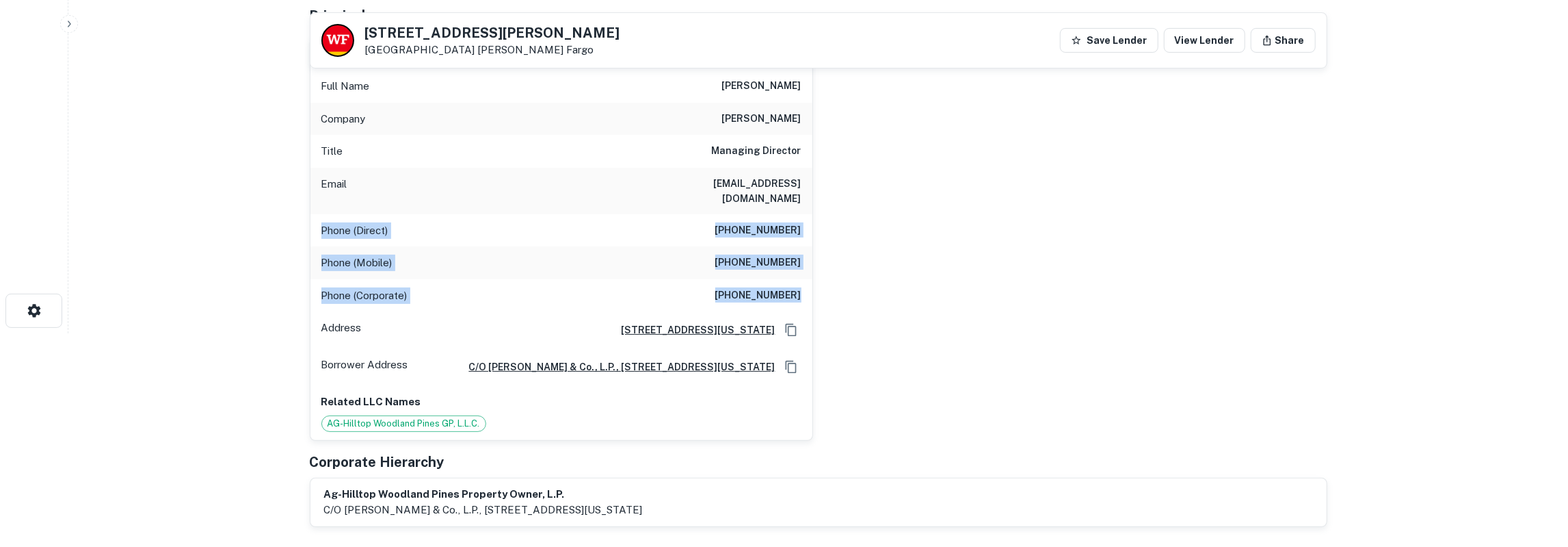
drag, startPoint x: 322, startPoint y: 210, endPoint x: 802, endPoint y: 281, distance: 485.2
click at [802, 281] on div "Full Name matt lazar Company angelo gordon Title Managing Director Email mlazar…" at bounding box center [561, 252] width 502 height 376
copy div "Phone (Direct) (212) 883-4129 Phone (Mobile) (516) 319-7129 Phone (Corporate) (…"
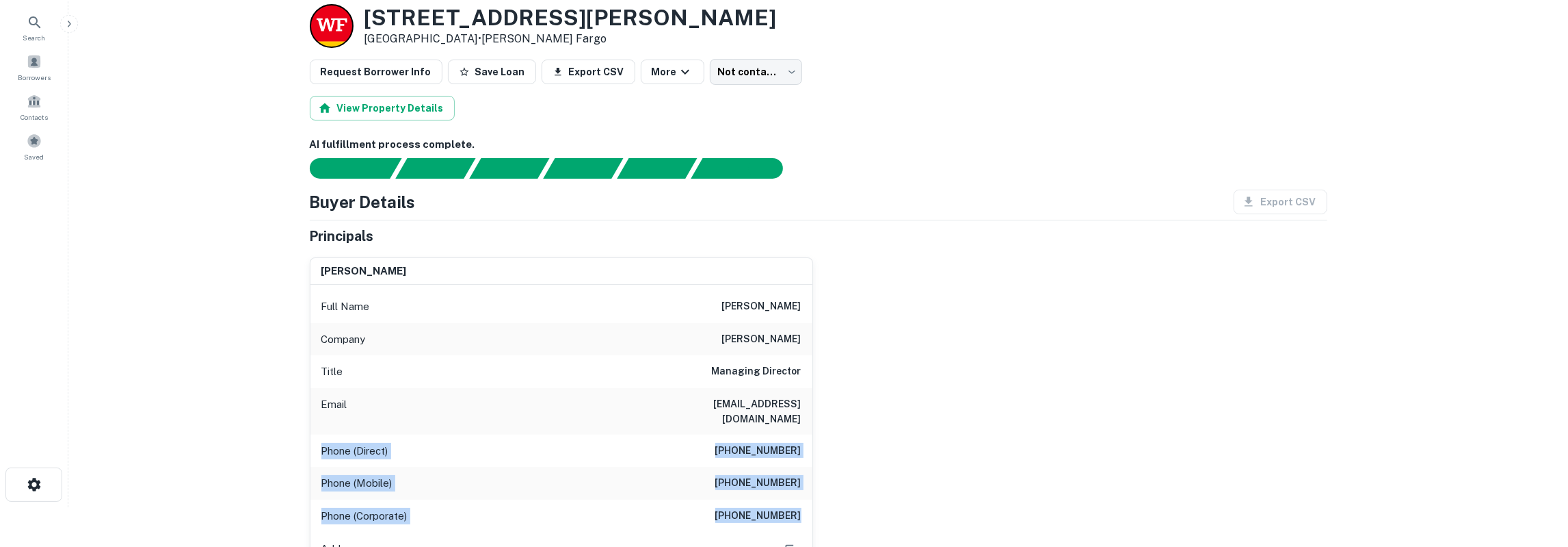
scroll to position [0, 0]
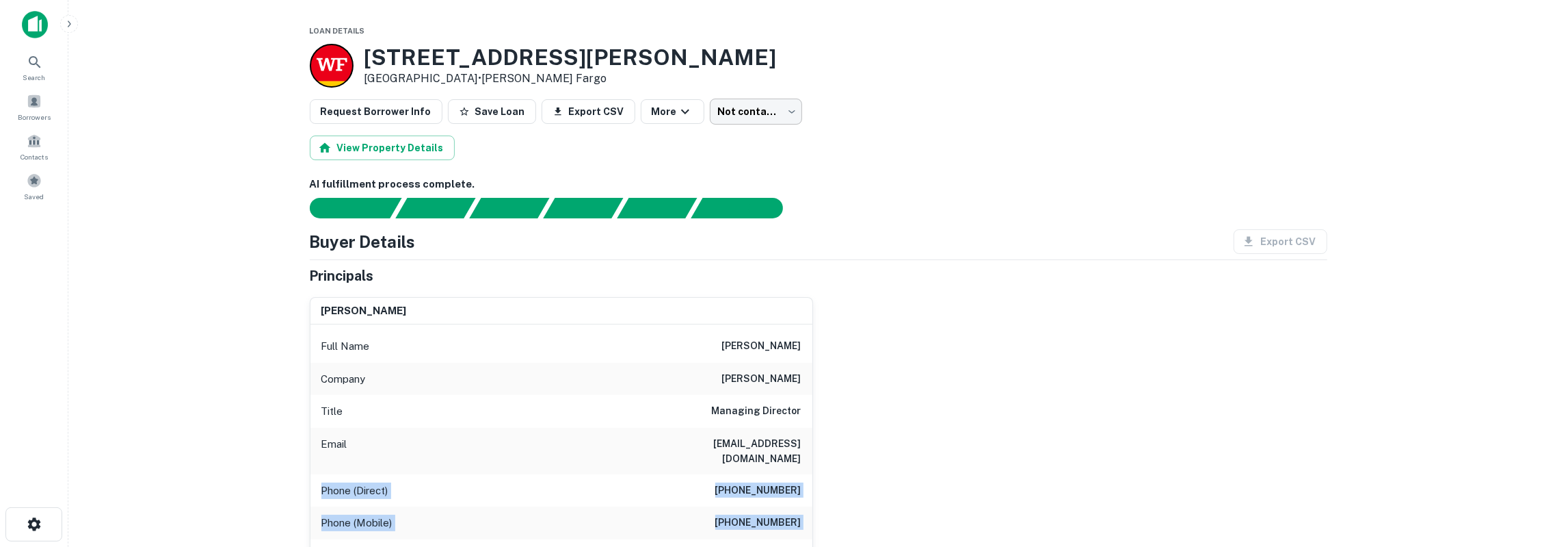
click at [751, 117] on body "Search Borrowers Contacts Saved Loan Details 425 Rayford Rd Spring, TX 77386 • …" at bounding box center [784, 273] width 1568 height 547
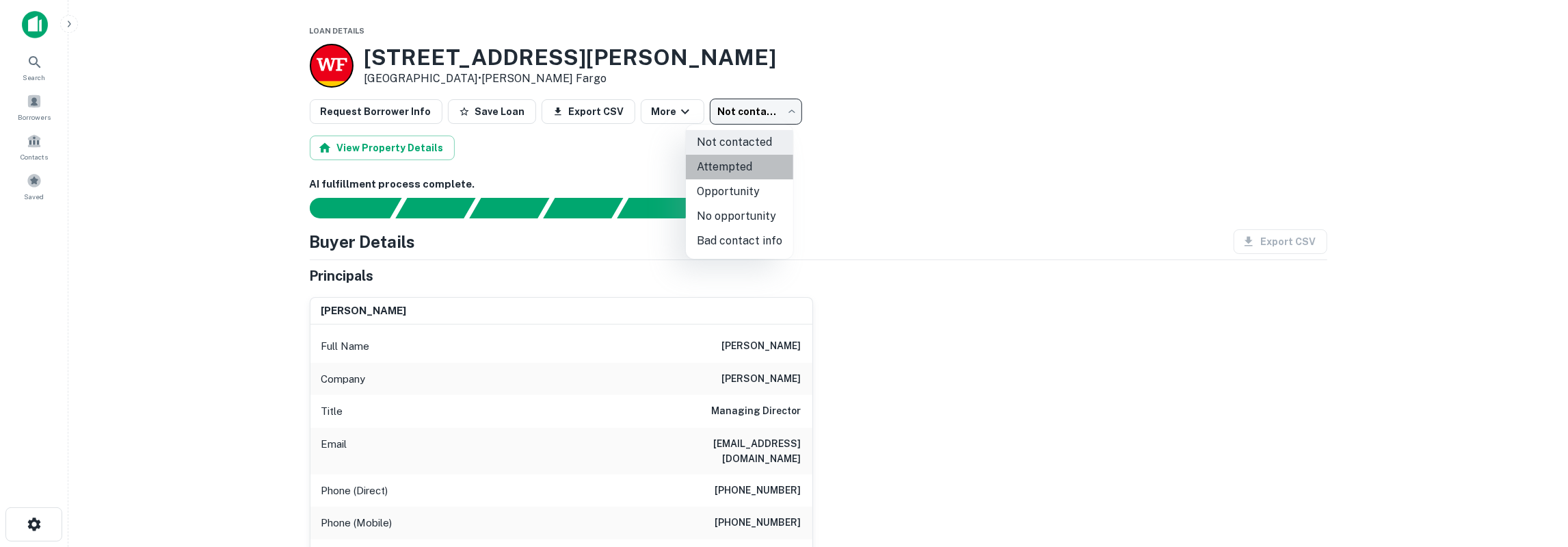
click at [745, 172] on li "Attempted" at bounding box center [740, 167] width 108 height 25
type input "*********"
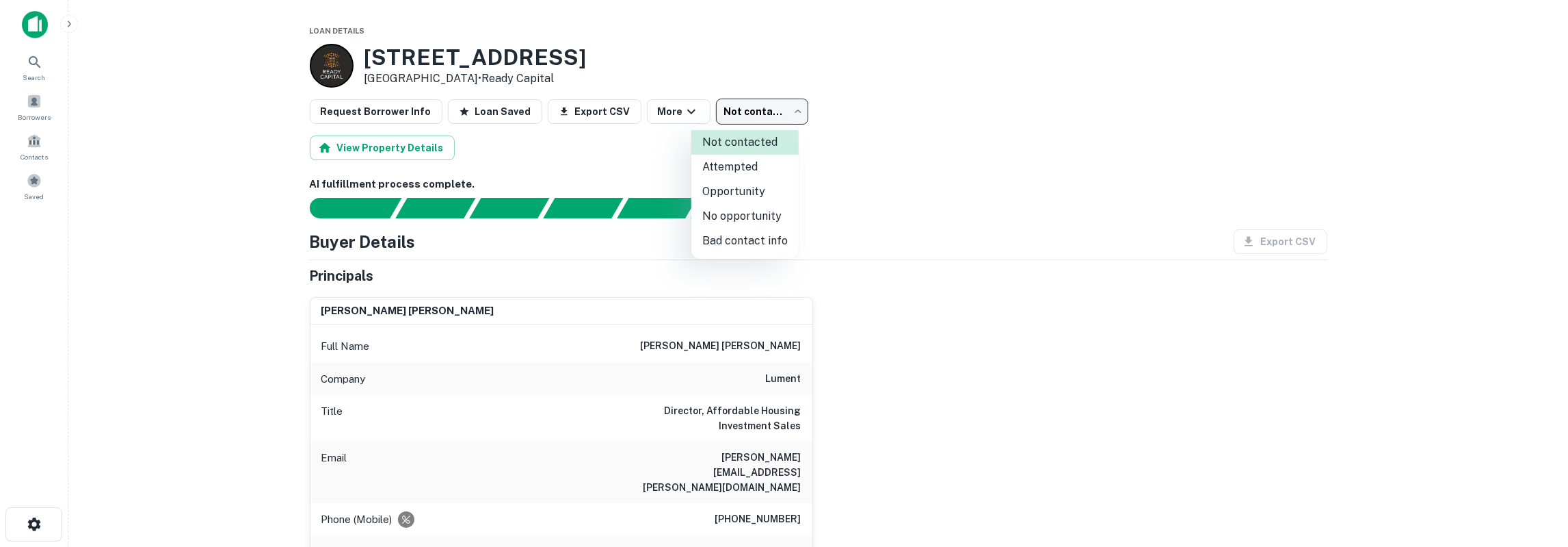
click at [776, 112] on body "Search Borrowers Contacts Saved Loan Details [STREET_ADDRESS] • Ready Capital R…" at bounding box center [784, 273] width 1568 height 547
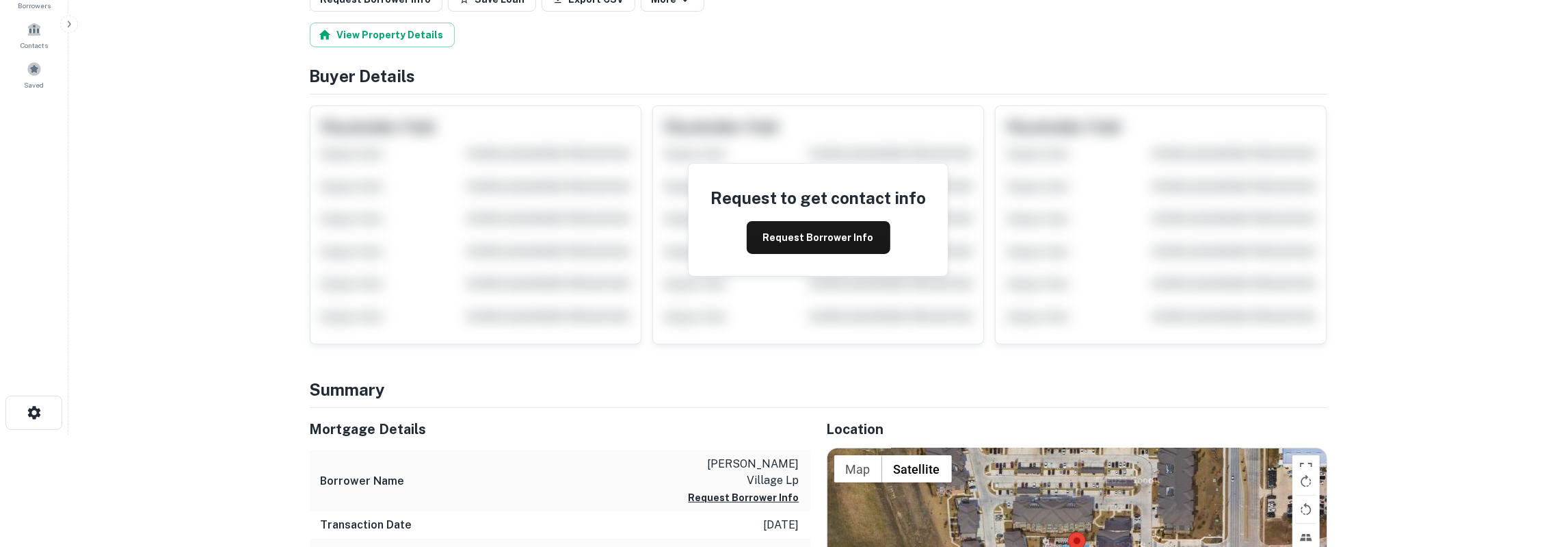
scroll to position [213, 0]
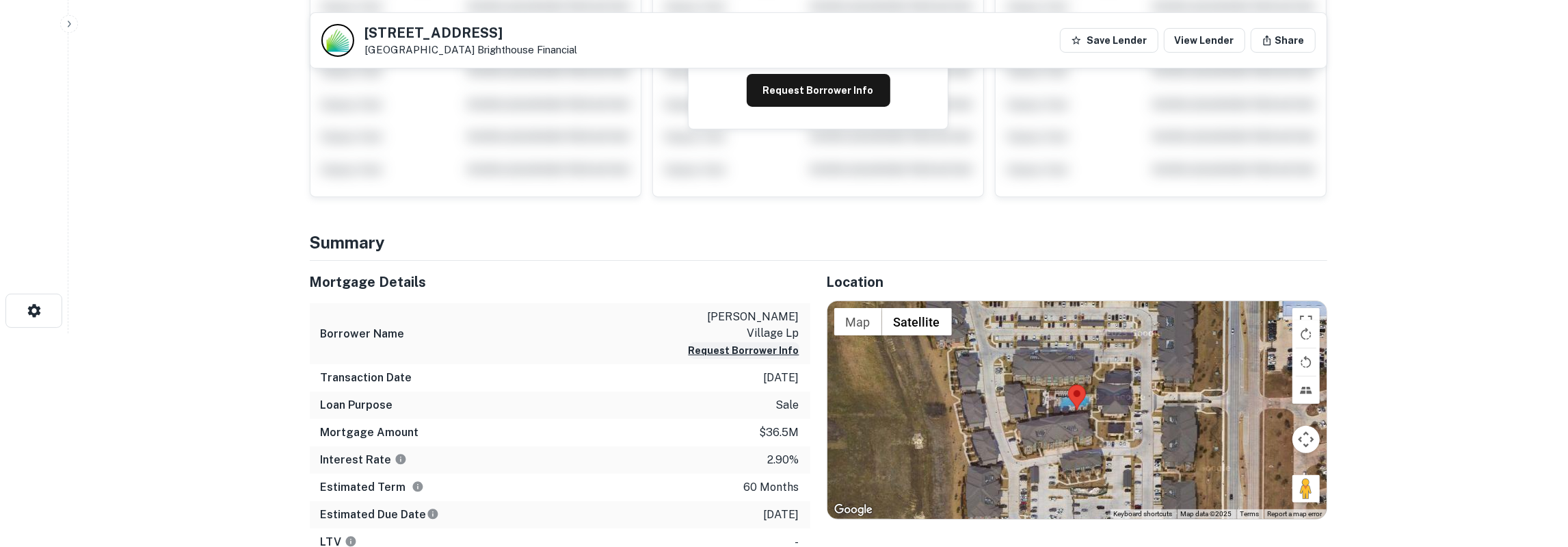
click at [742, 342] on button "Request Borrower Info" at bounding box center [744, 350] width 111 height 16
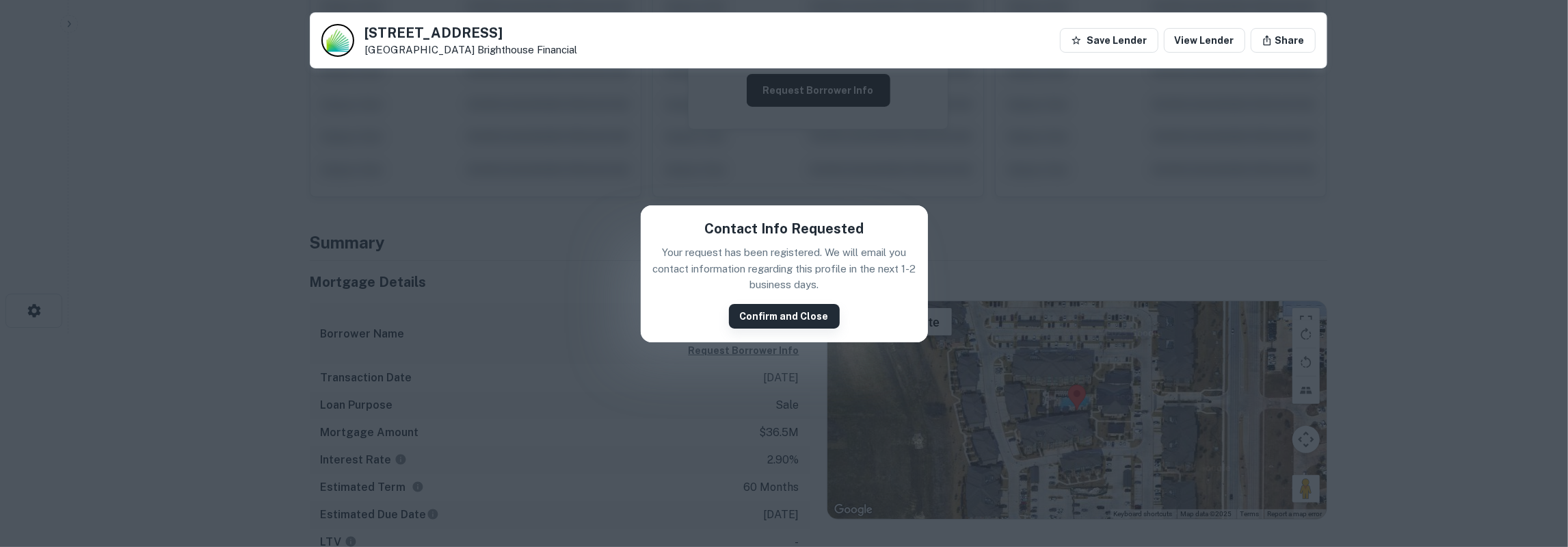
click at [782, 308] on button "Confirm and Close" at bounding box center [784, 316] width 111 height 25
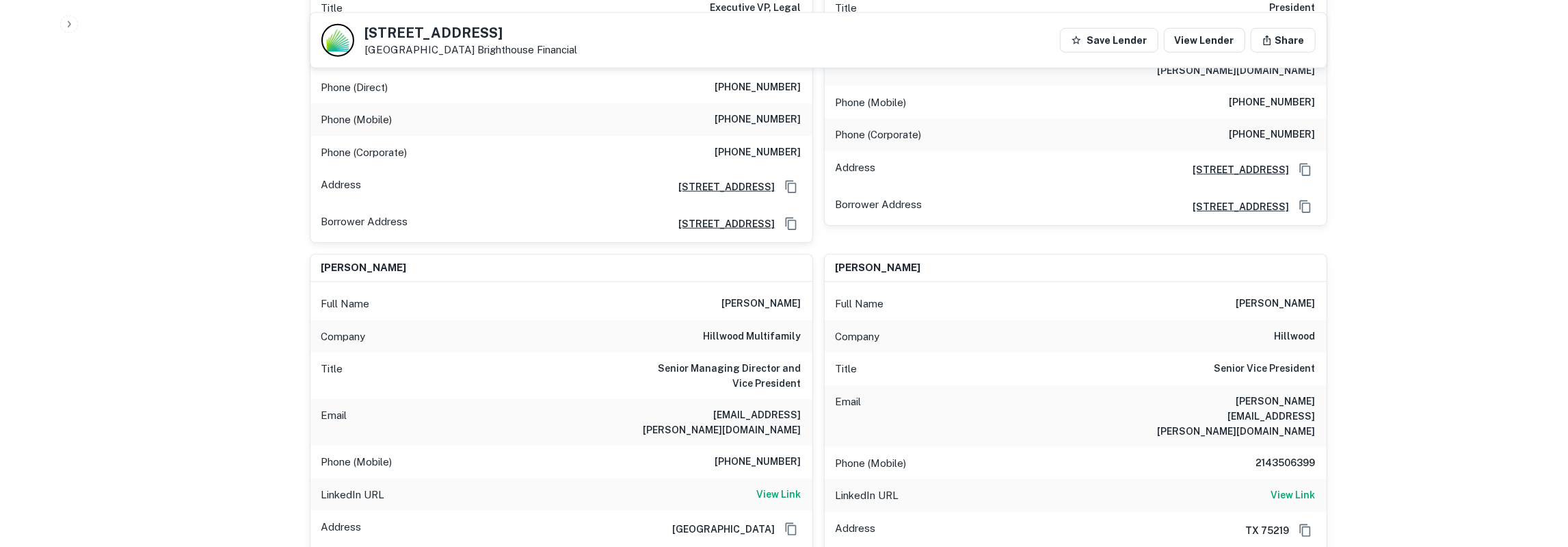
scroll to position [1139, 0]
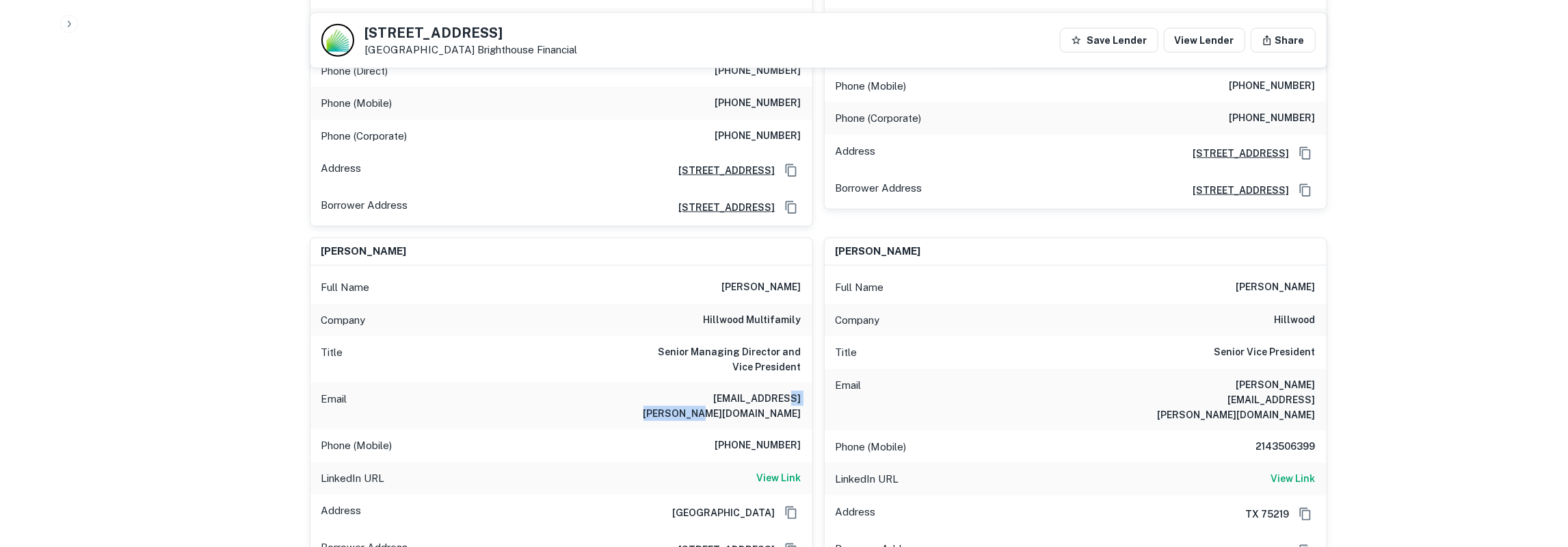
drag, startPoint x: 743, startPoint y: 309, endPoint x: 805, endPoint y: 309, distance: 62.0
click at [805, 383] on div "Email [EMAIL_ADDRESS][PERSON_NAME][DOMAIN_NAME]" at bounding box center [561, 406] width 502 height 46
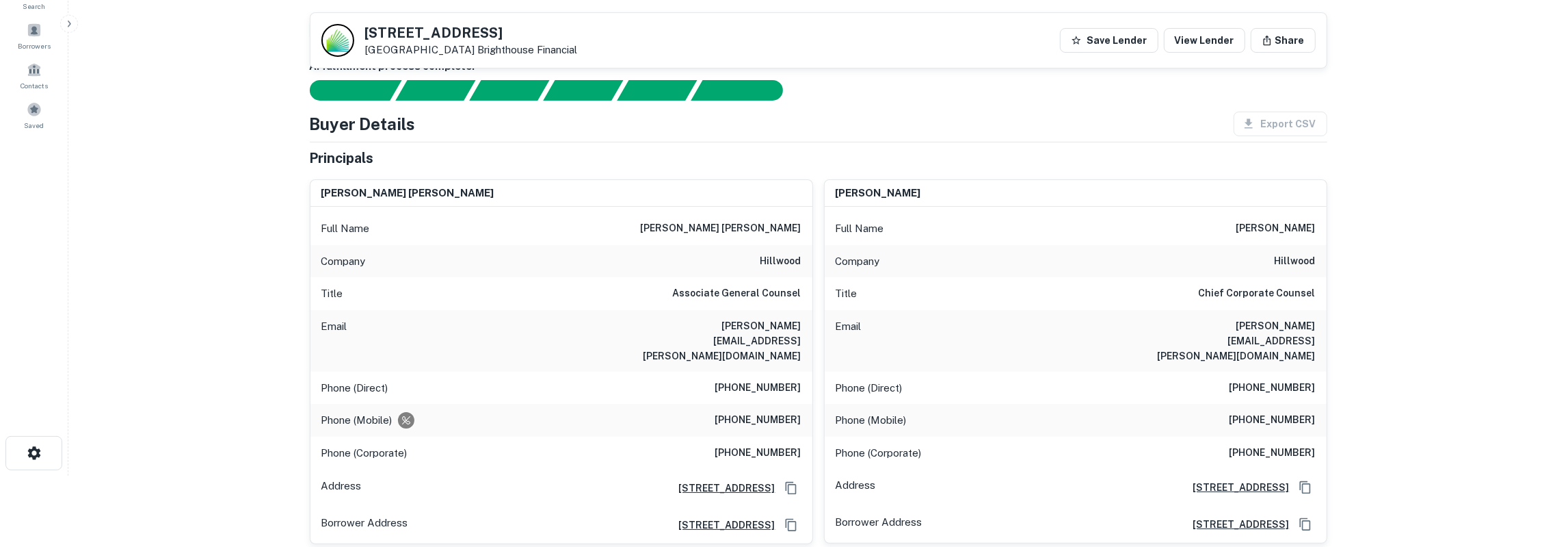
scroll to position [71, 0]
click at [734, 223] on h6 "[PERSON_NAME] [PERSON_NAME]" at bounding box center [721, 228] width 161 height 16
click at [735, 223] on h6 "[PERSON_NAME] [PERSON_NAME]" at bounding box center [721, 228] width 161 height 16
click at [1309, 223] on h6 "[PERSON_NAME]" at bounding box center [1276, 228] width 80 height 16
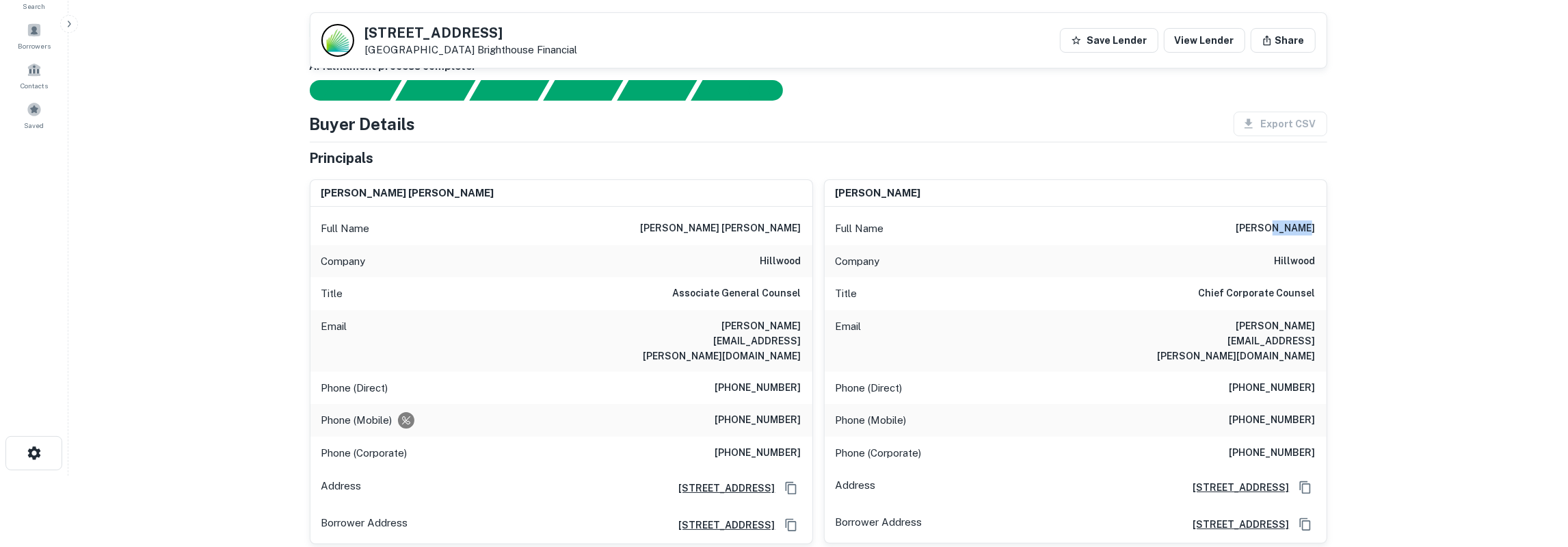
click at [1309, 223] on h6 "[PERSON_NAME]" at bounding box center [1276, 228] width 80 height 16
click at [1310, 223] on h6 "[PERSON_NAME]" at bounding box center [1276, 228] width 80 height 16
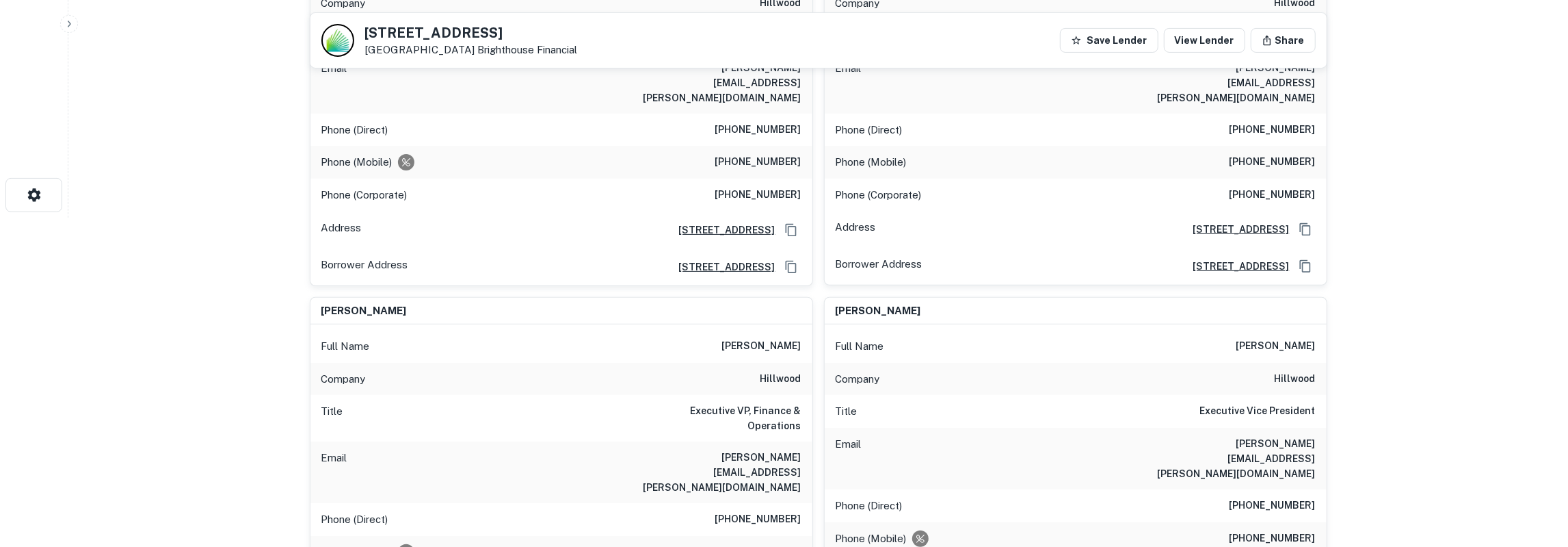
scroll to position [427, 0]
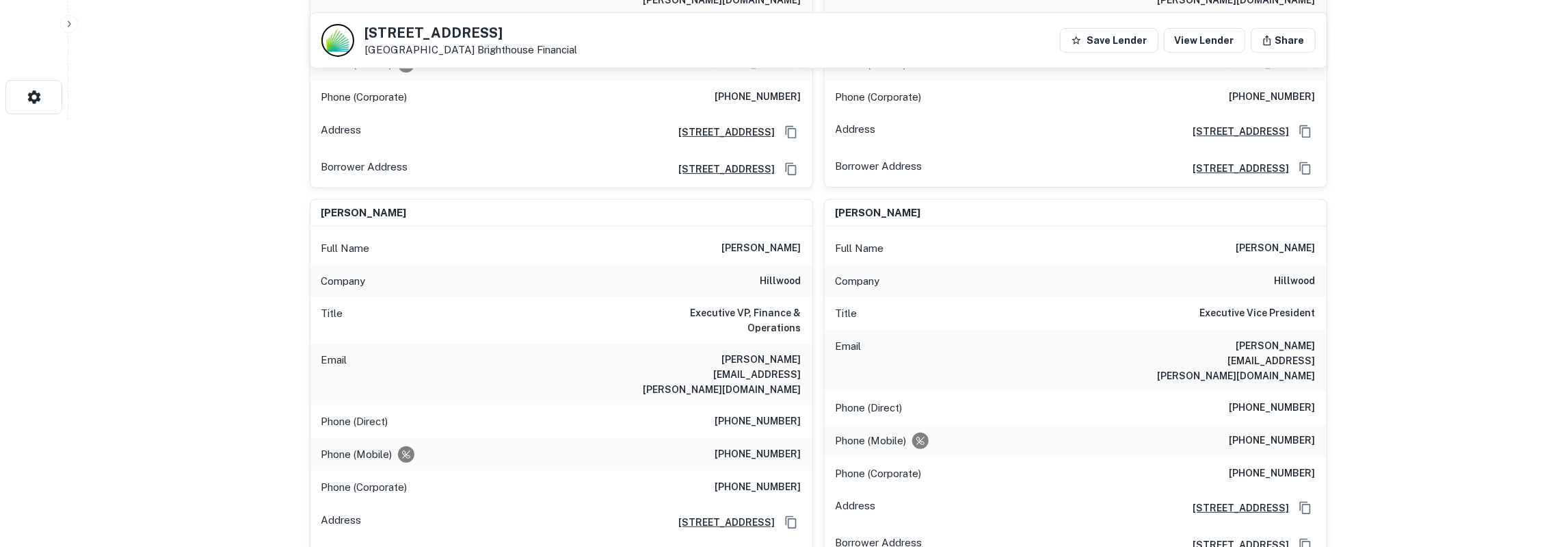
click at [779, 241] on h6 "[PERSON_NAME]" at bounding box center [761, 248] width 80 height 16
click at [1268, 241] on h6 "[PERSON_NAME]" at bounding box center [1276, 248] width 80 height 16
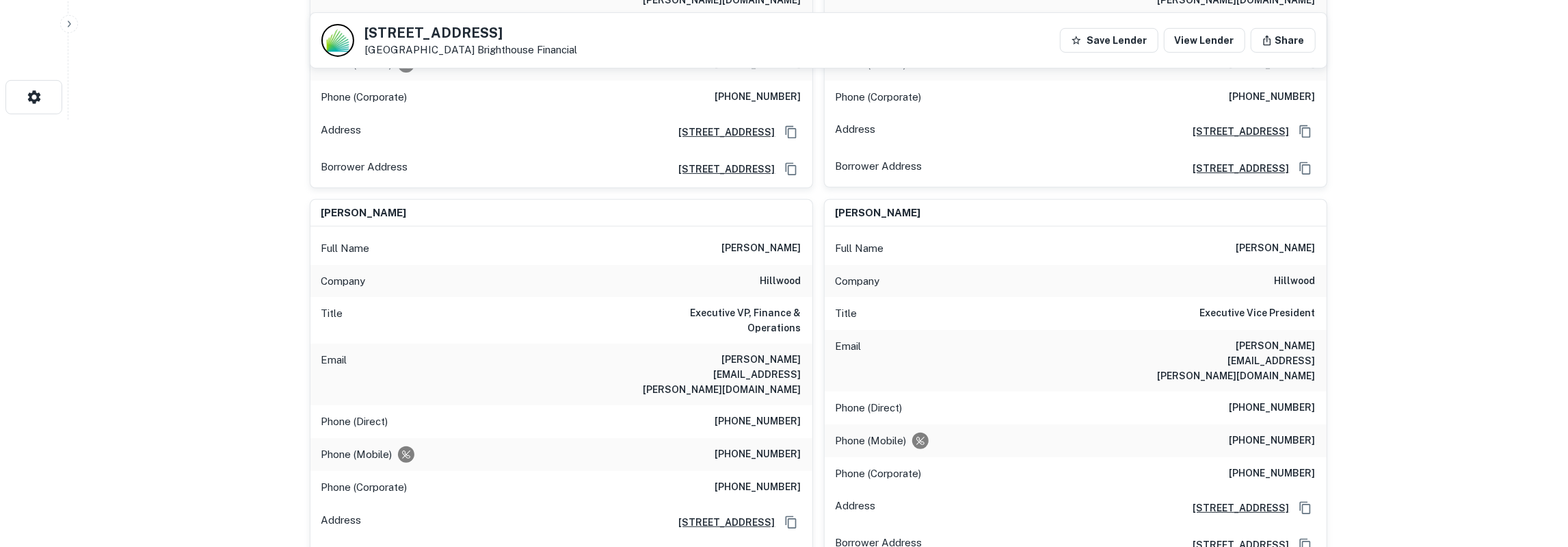
click at [1268, 241] on h6 "[PERSON_NAME]" at bounding box center [1276, 248] width 80 height 16
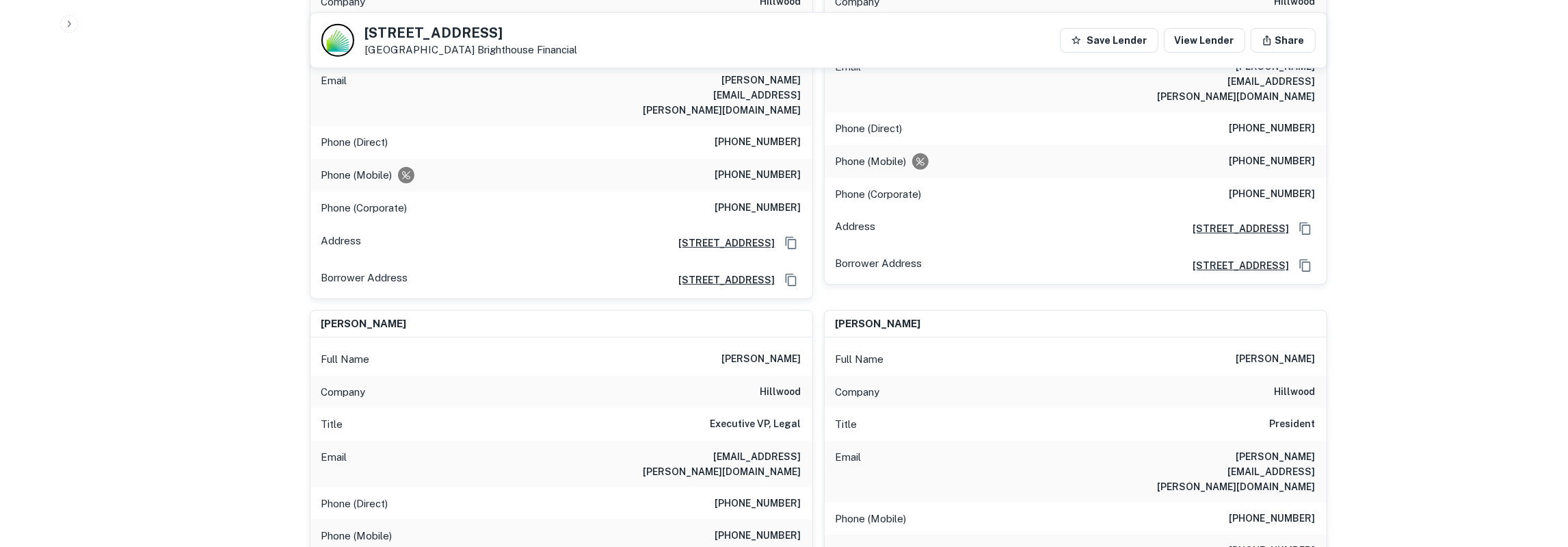
scroll to position [712, 0]
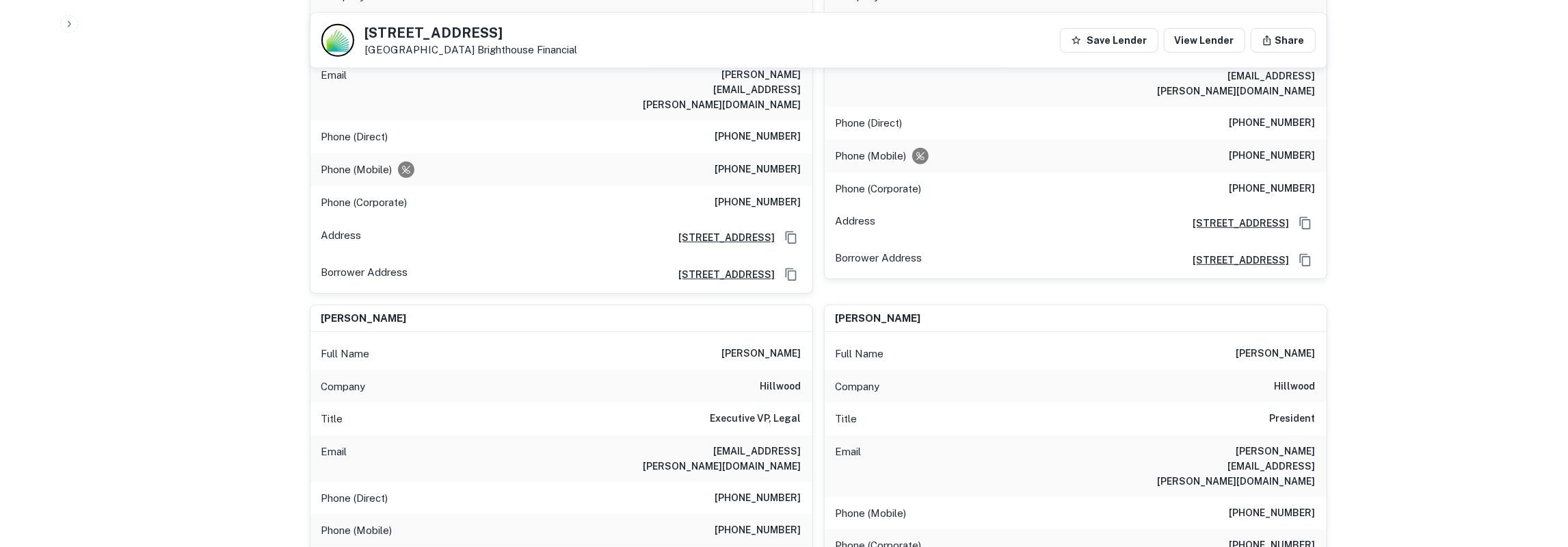
click at [777, 346] on h6 "[PERSON_NAME]" at bounding box center [761, 354] width 80 height 16
click at [1281, 346] on h6 "[PERSON_NAME]" at bounding box center [1276, 354] width 80 height 16
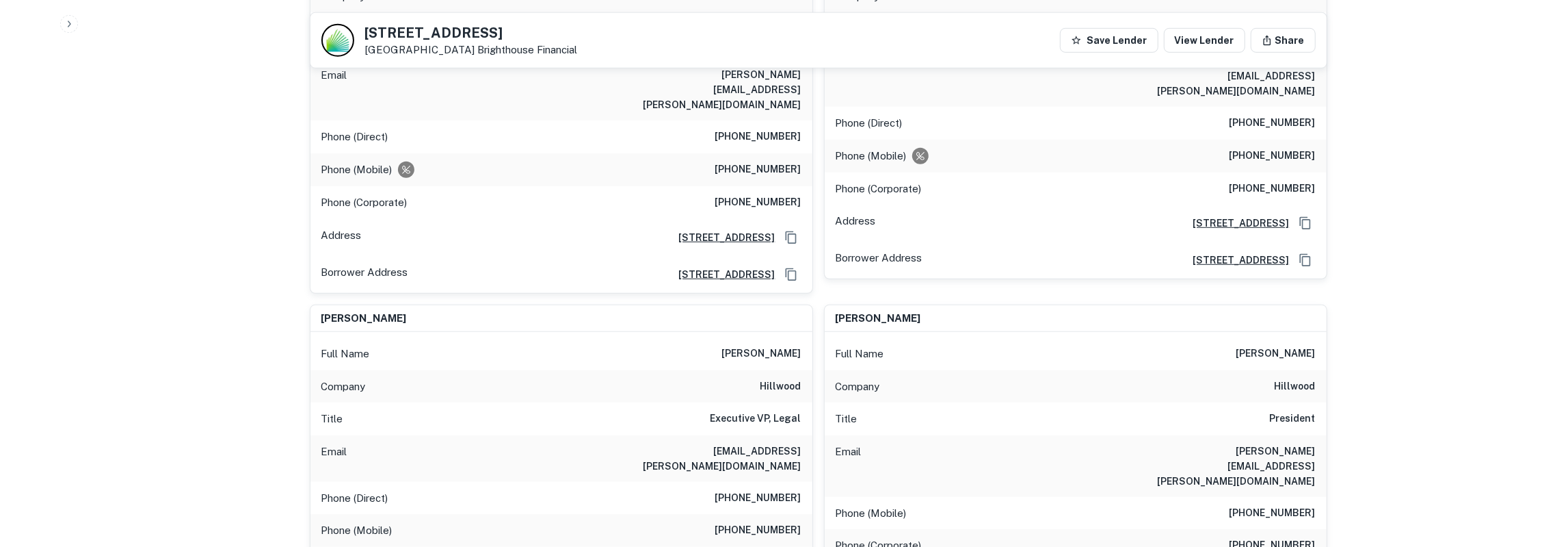
click at [1281, 346] on h6 "[PERSON_NAME]" at bounding box center [1276, 354] width 80 height 16
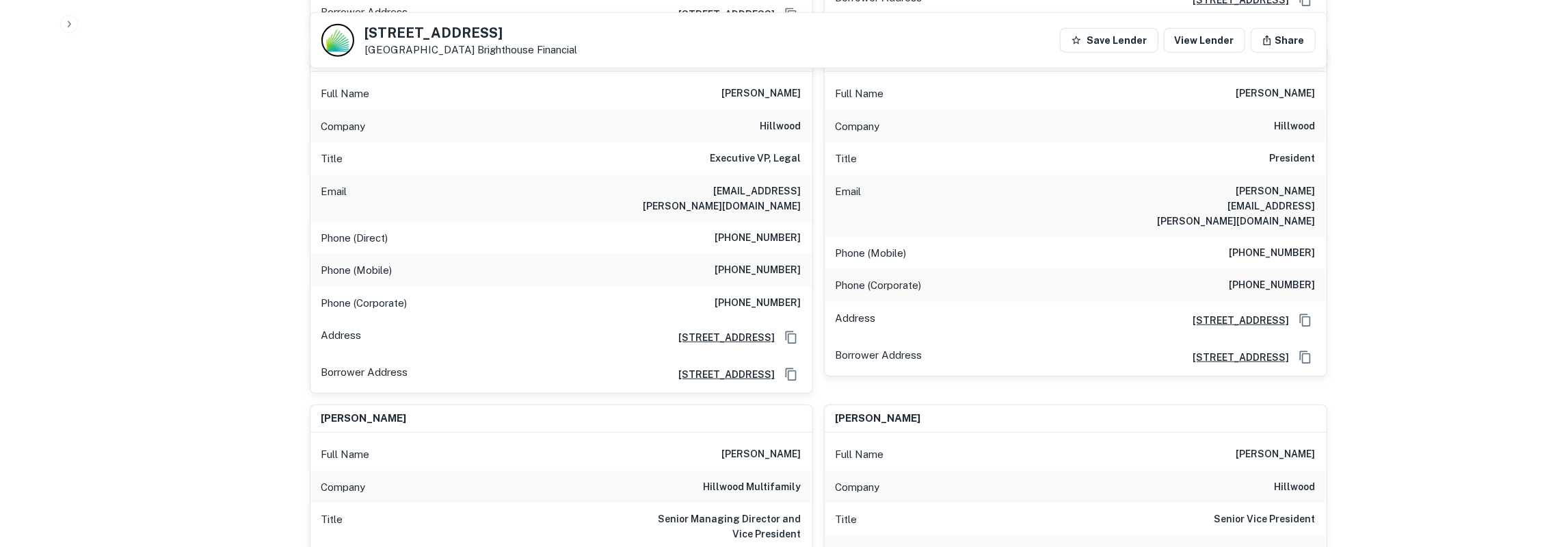
scroll to position [996, 0]
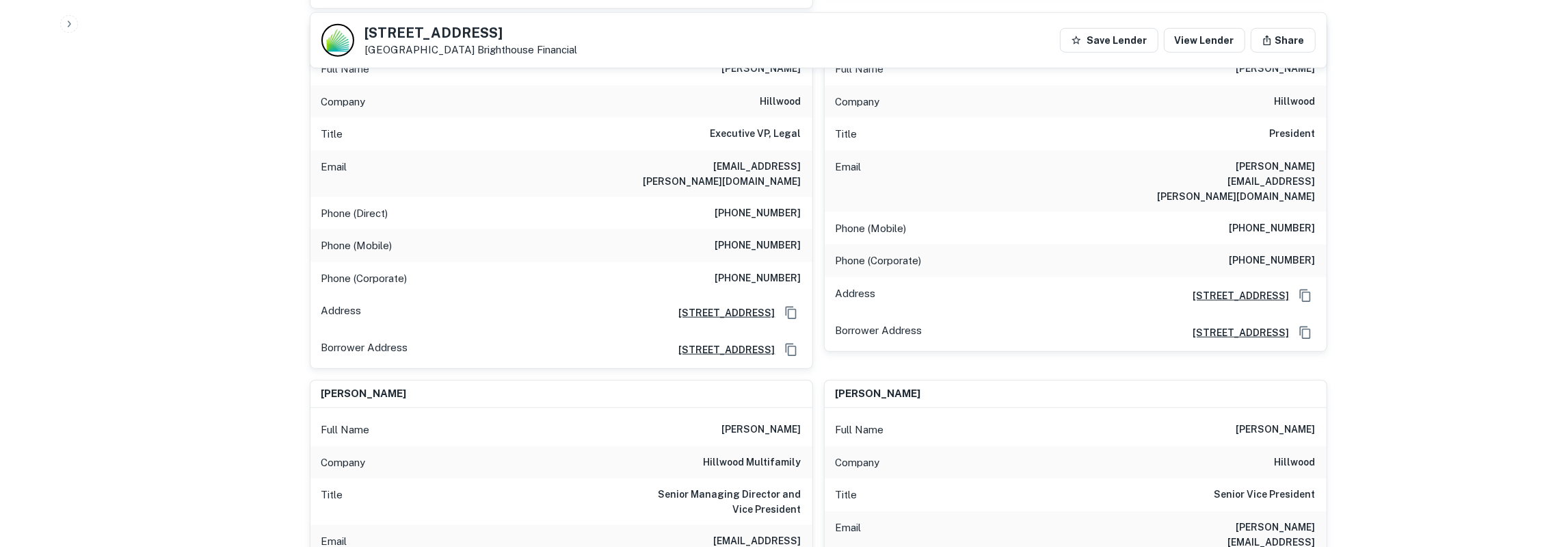
click at [787, 422] on h6 "[PERSON_NAME]" at bounding box center [761, 430] width 80 height 16
click at [1287, 422] on h6 "[PERSON_NAME]" at bounding box center [1276, 430] width 80 height 16
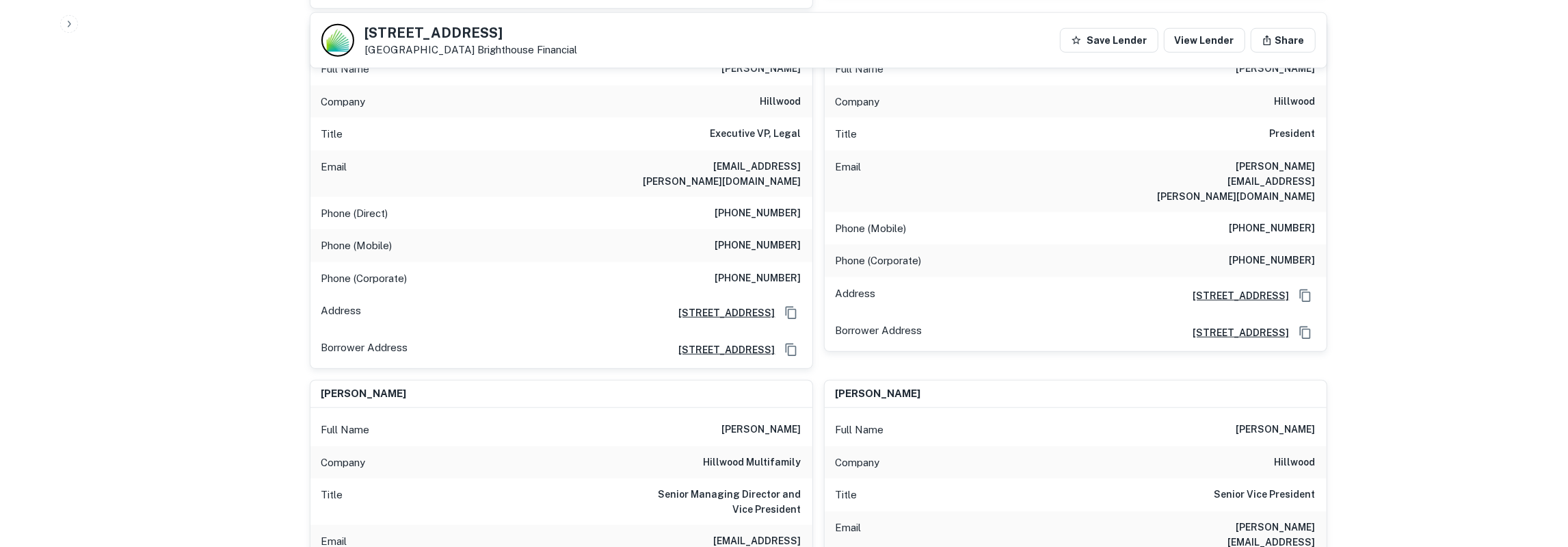
click at [1287, 422] on h6 "[PERSON_NAME]" at bounding box center [1276, 430] width 80 height 16
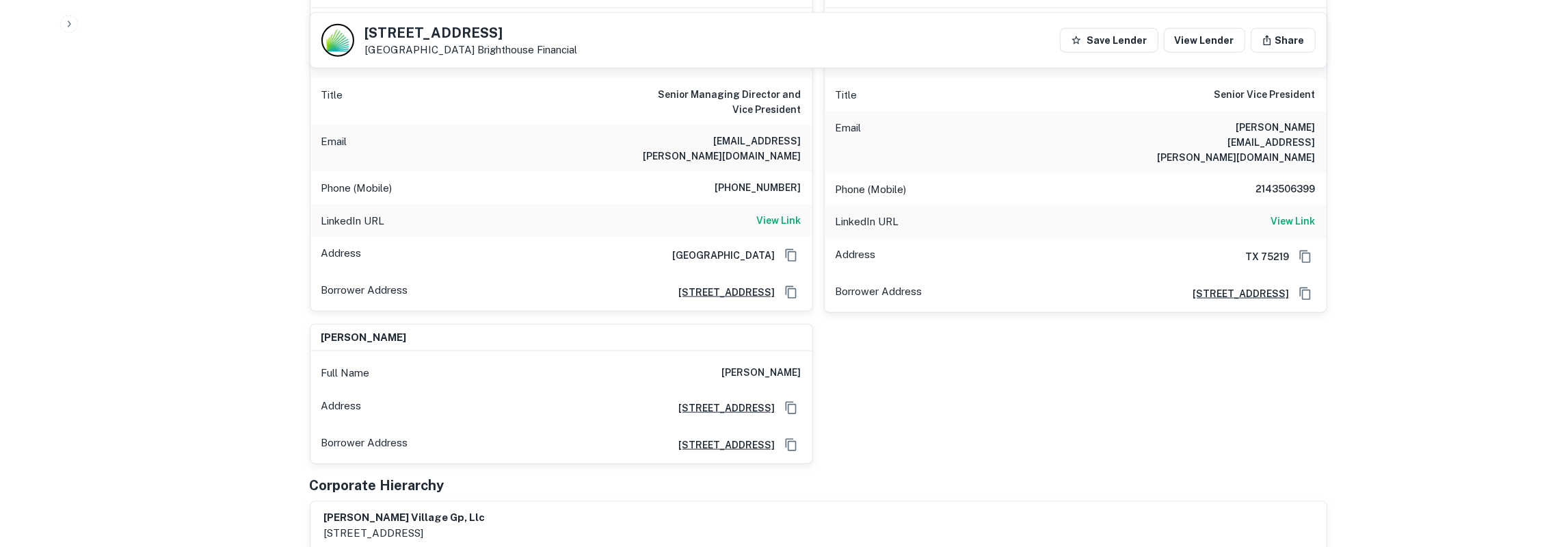
scroll to position [1424, 0]
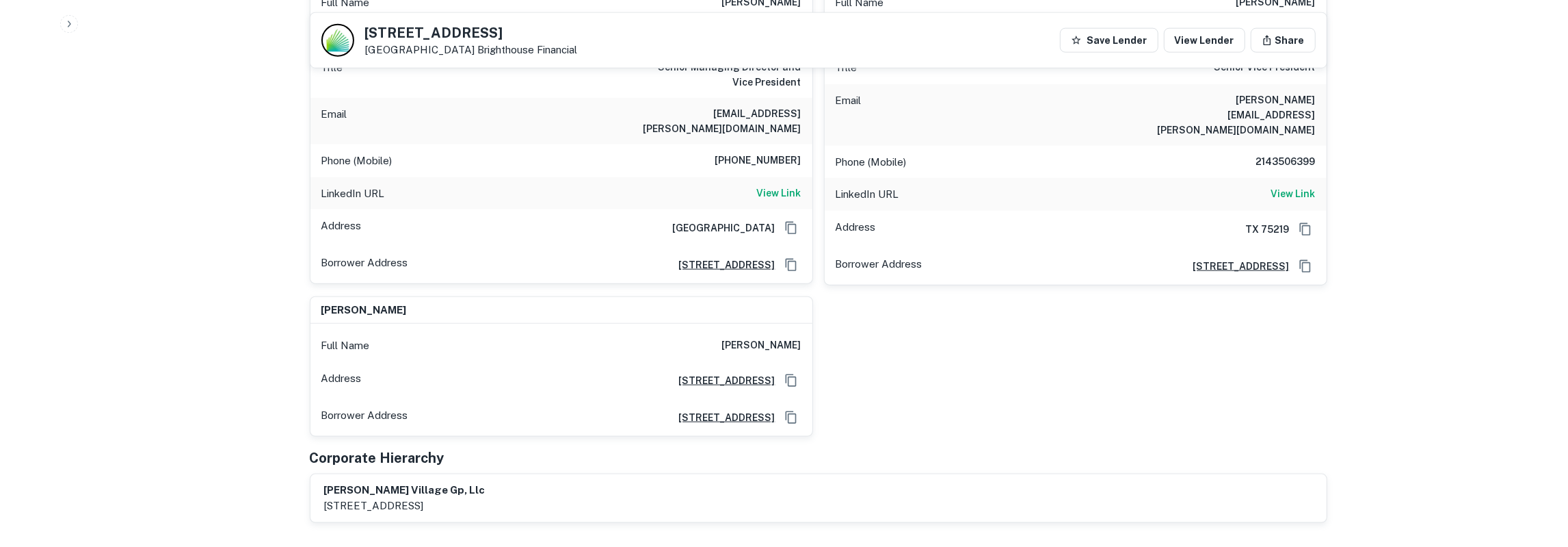
click at [748, 337] on h6 "[PERSON_NAME]" at bounding box center [761, 345] width 80 height 16
